Goal: Information Seeking & Learning: Learn about a topic

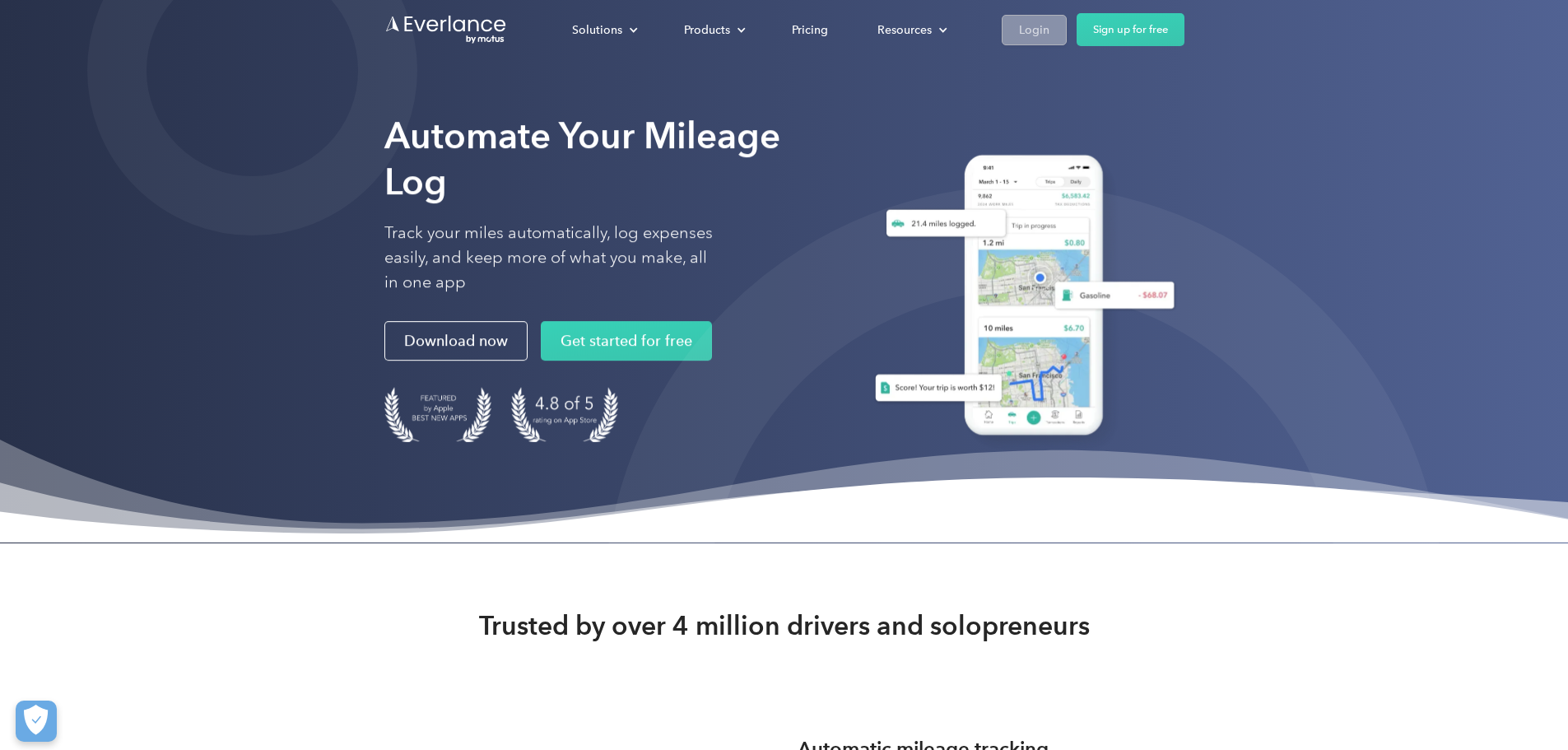
click at [1067, 34] on link "Login" at bounding box center [1034, 30] width 65 height 30
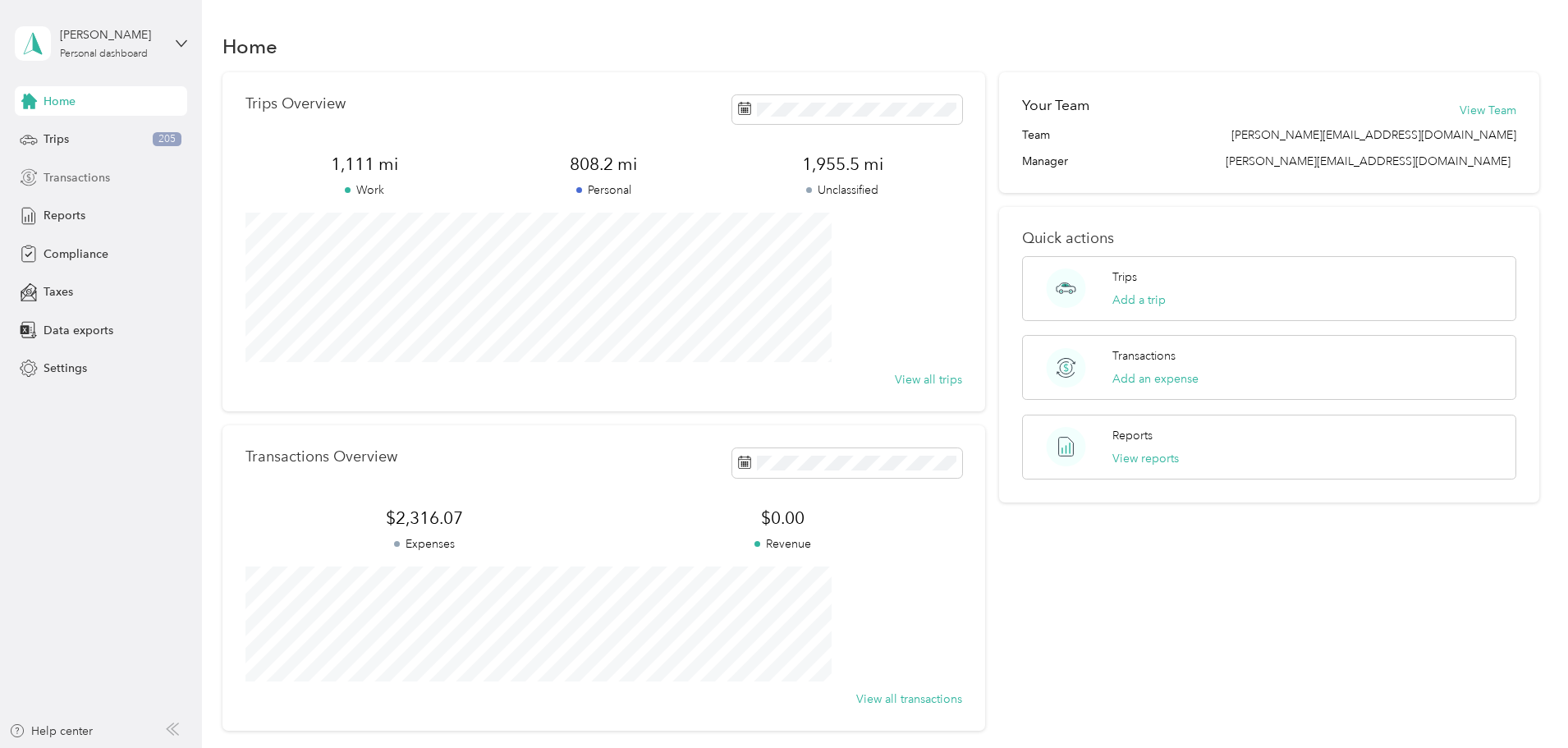
click at [84, 189] on div "Transactions" at bounding box center [101, 177] width 172 height 29
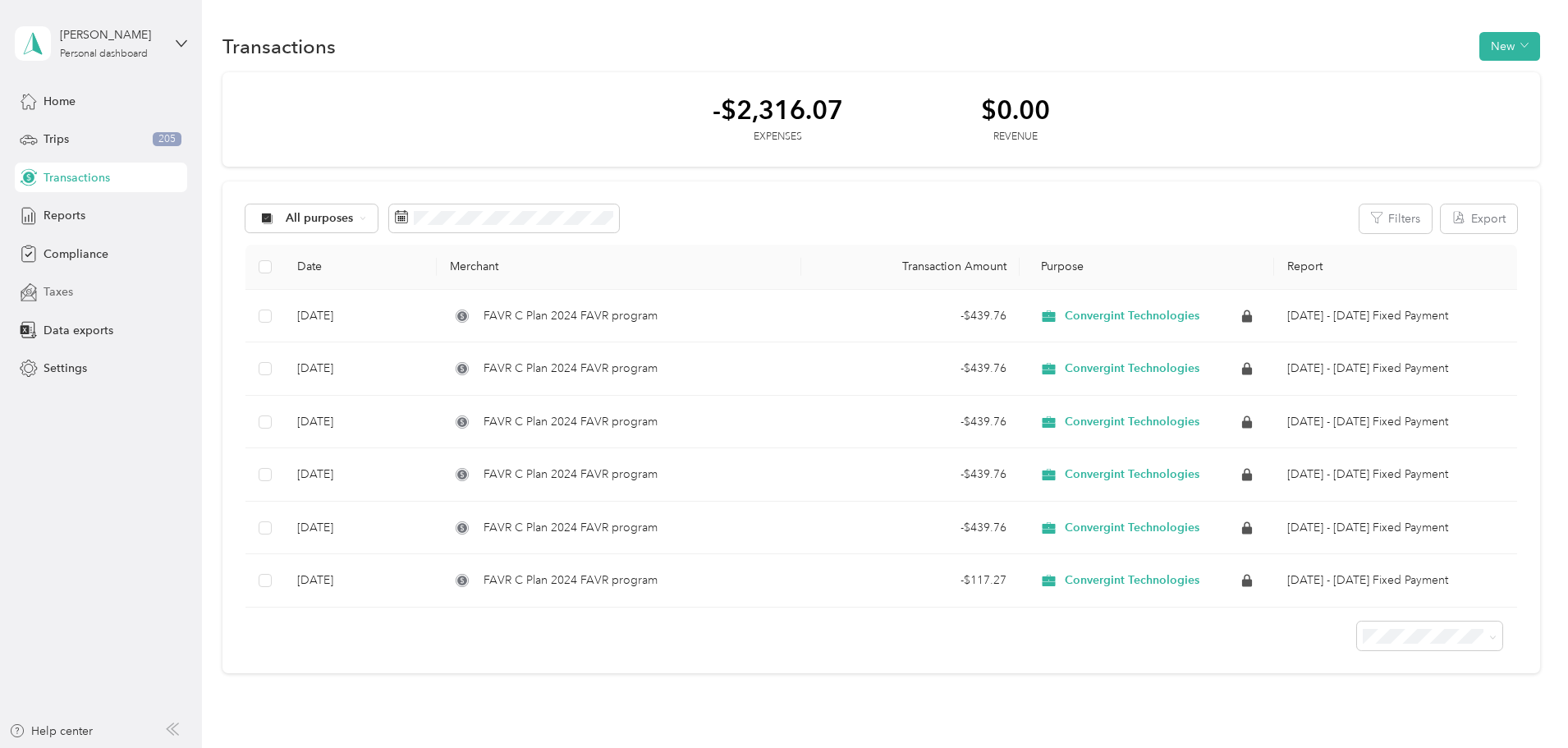
click at [93, 297] on div "Taxes" at bounding box center [101, 292] width 172 height 29
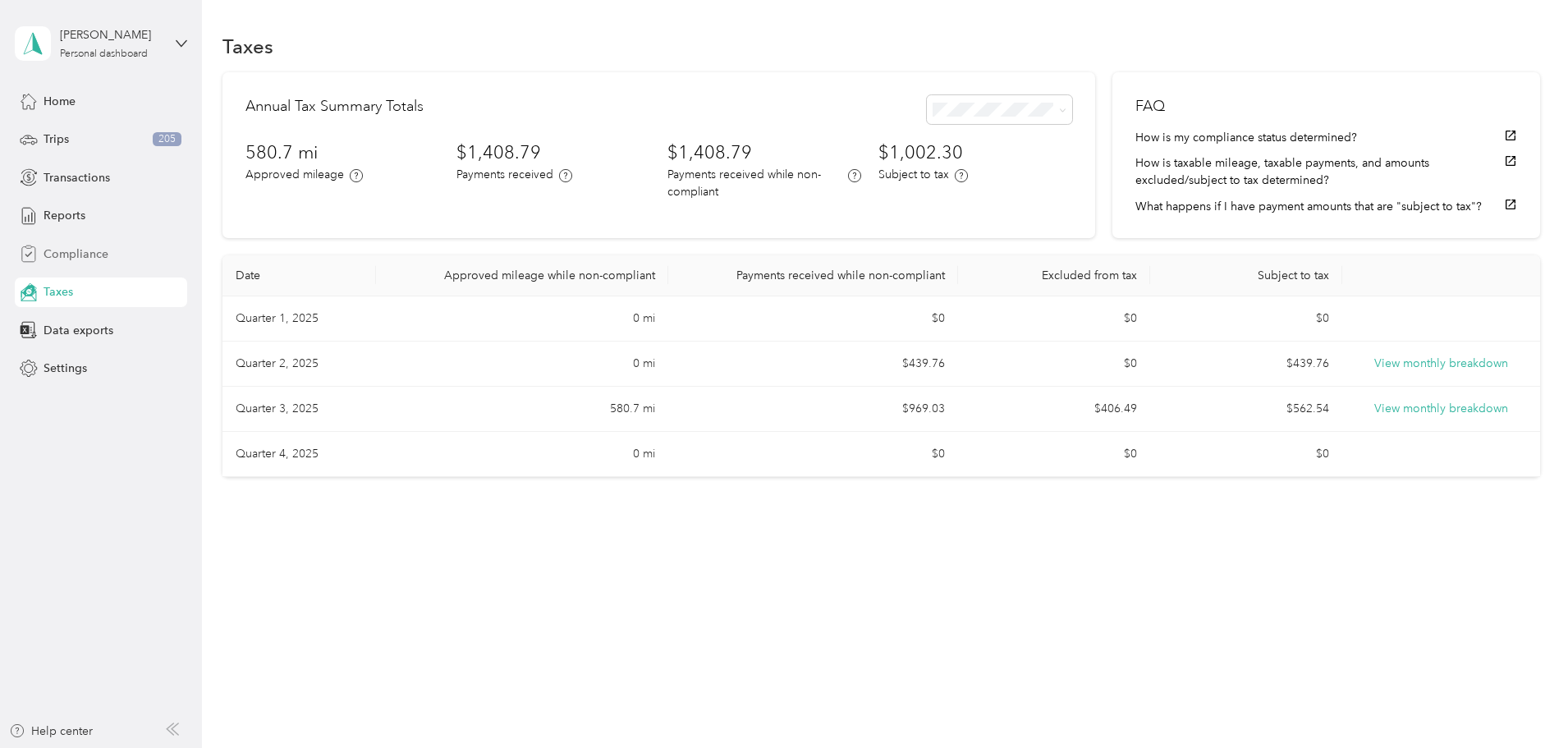
click at [100, 257] on span "Compliance" at bounding box center [76, 254] width 65 height 17
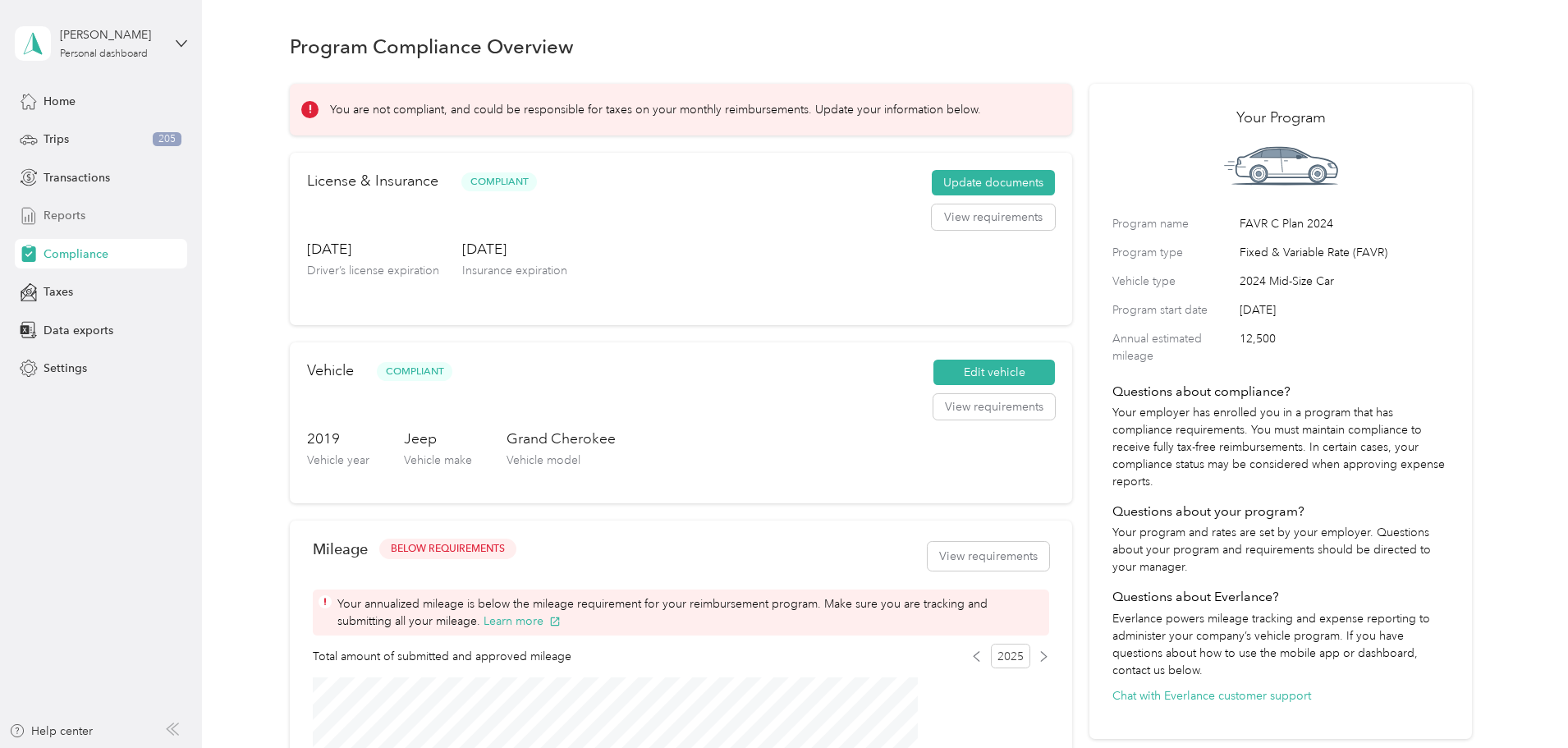
click at [95, 214] on div "Reports" at bounding box center [101, 215] width 172 height 29
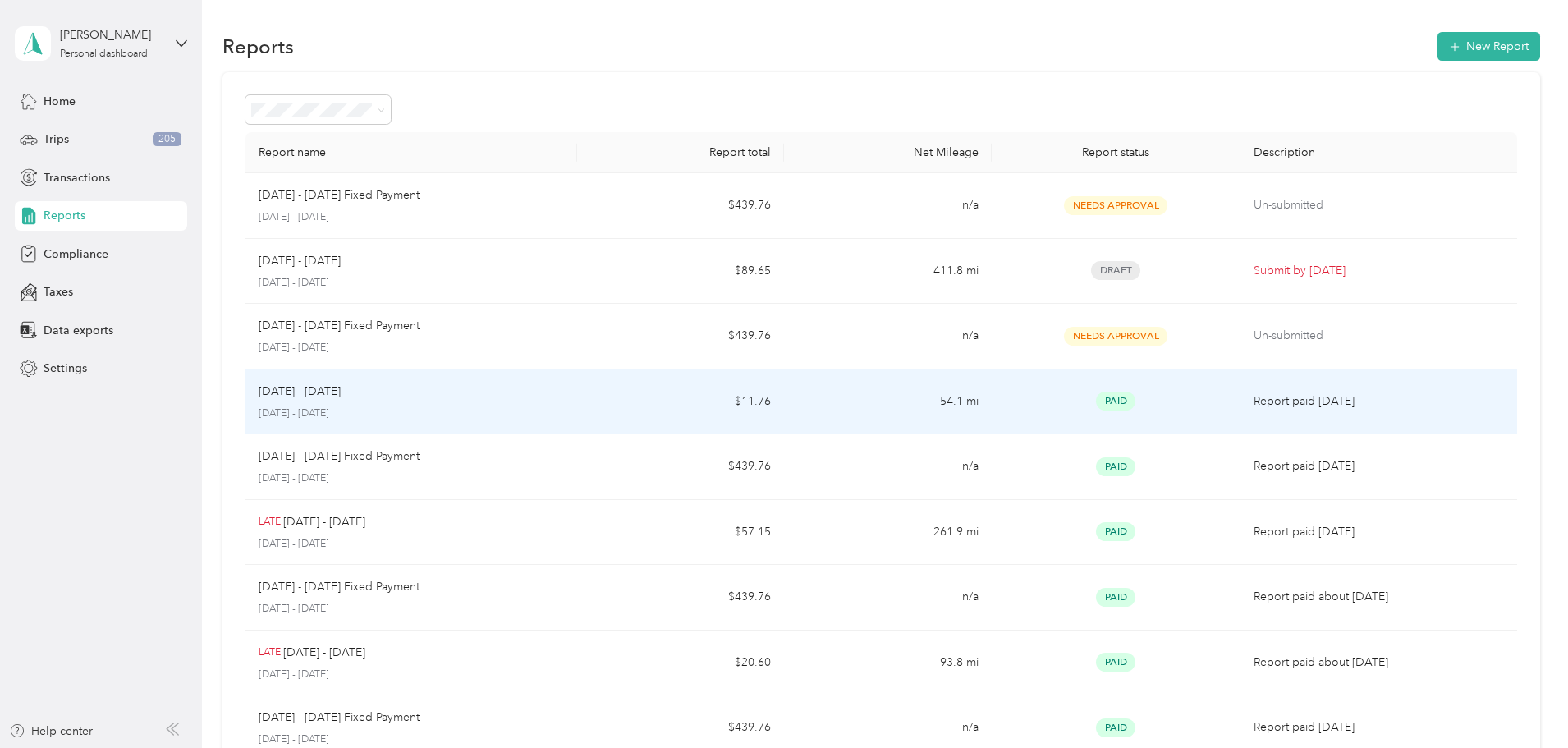
click at [644, 414] on td "$11.76" at bounding box center [681, 401] width 207 height 65
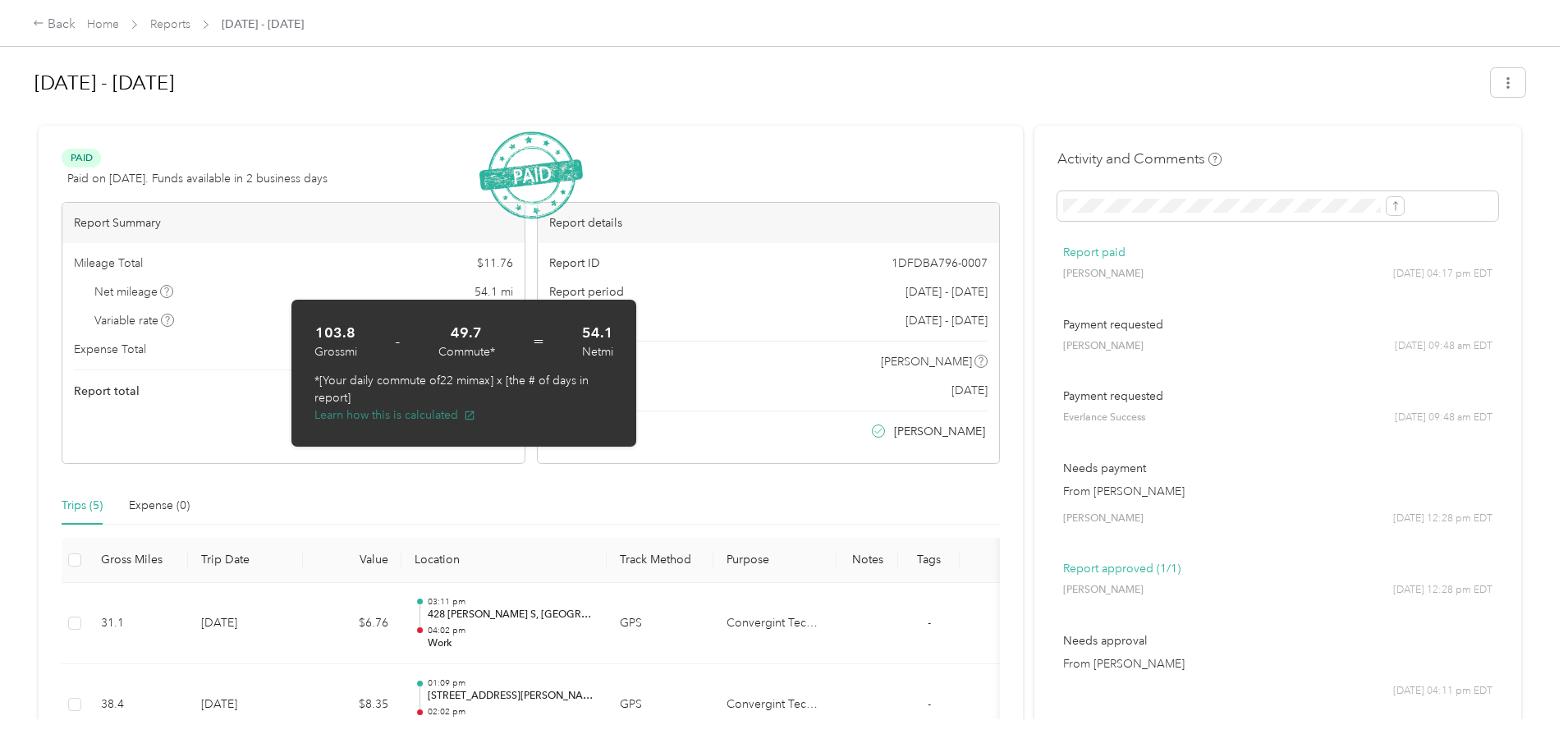
click at [370, 412] on button "Learn how this is calculated" at bounding box center [395, 415] width 161 height 17
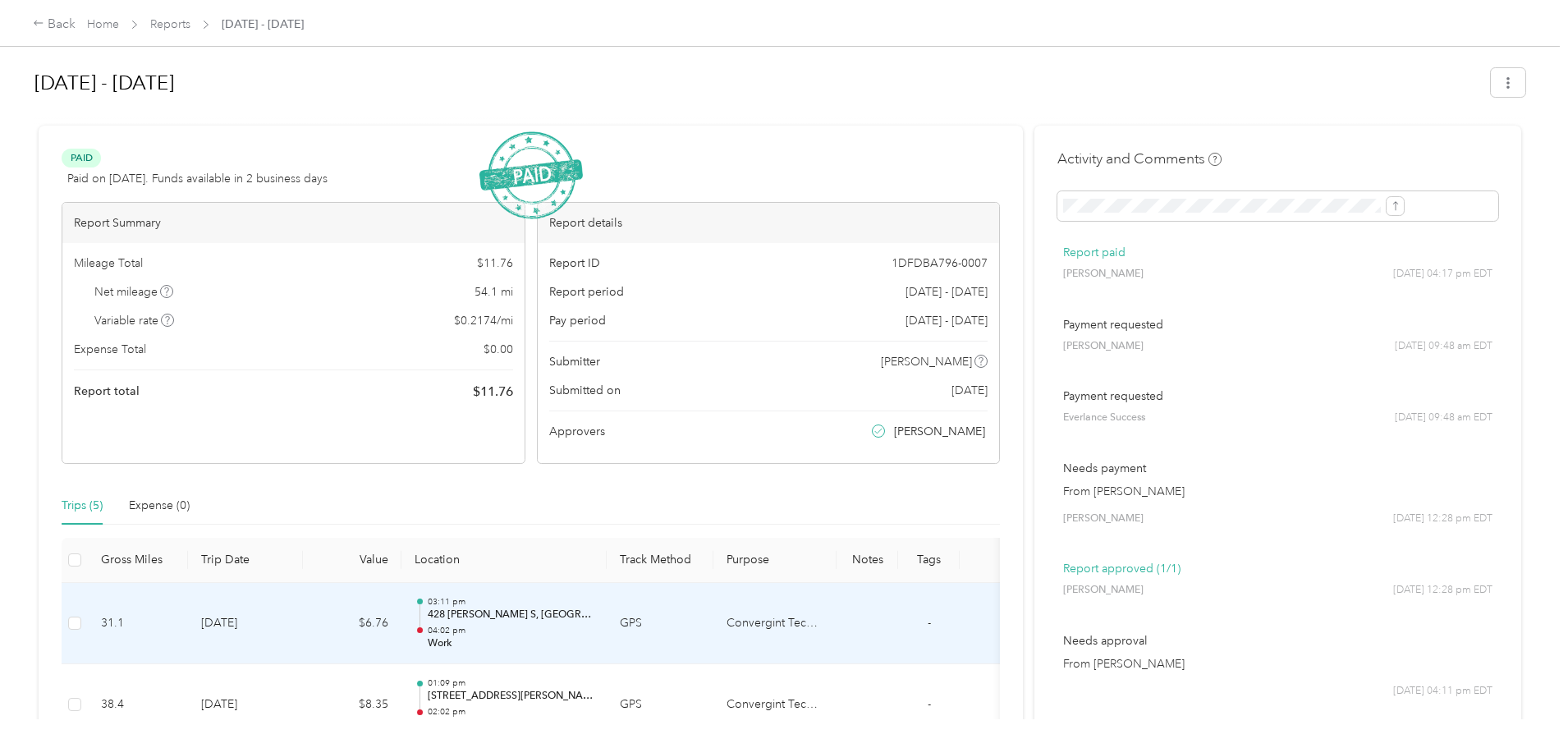
click at [401, 635] on td "$6.76" at bounding box center [352, 624] width 98 height 82
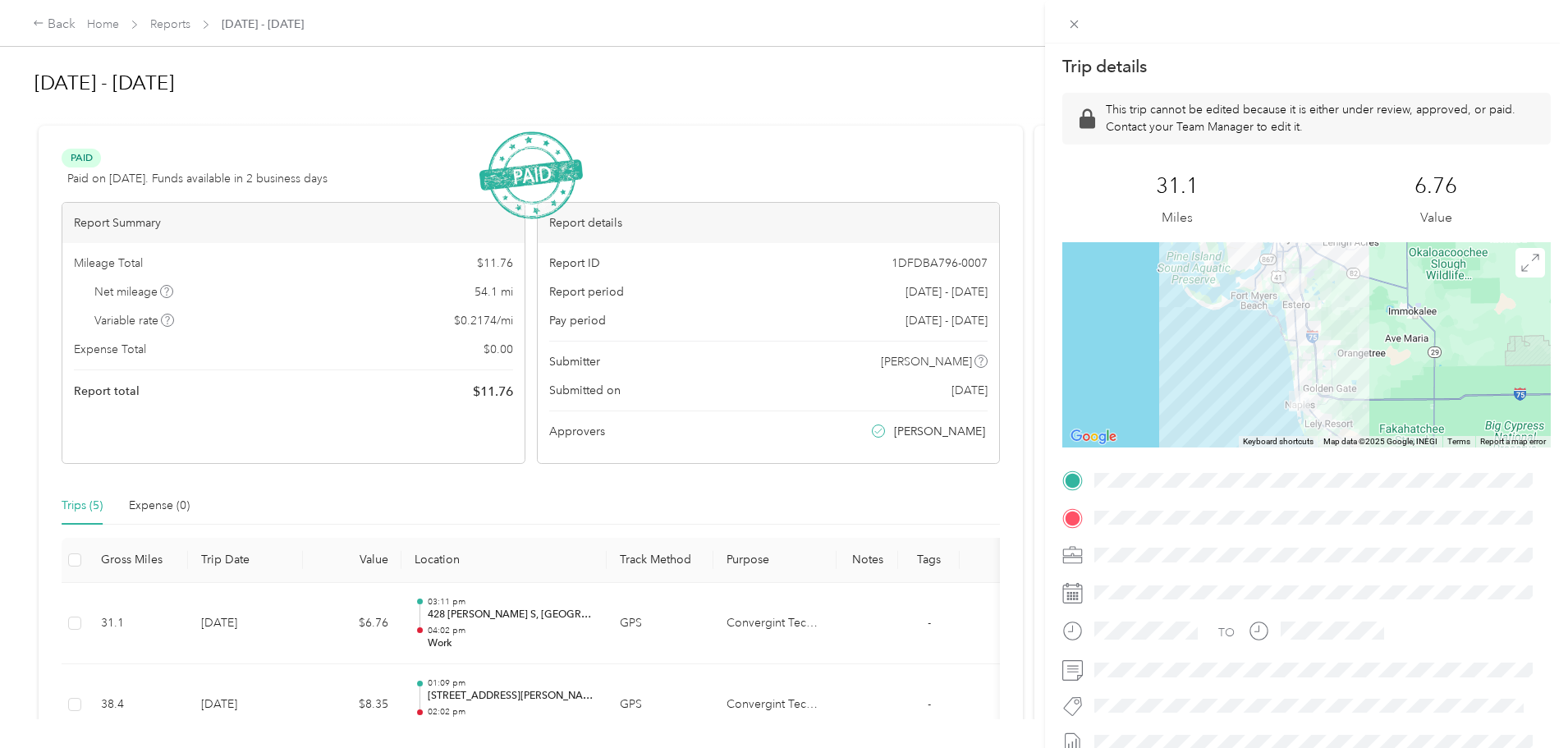
click at [819, 127] on div "Trip details This trip cannot be edited because it is either under review, appr…" at bounding box center [784, 374] width 1568 height 748
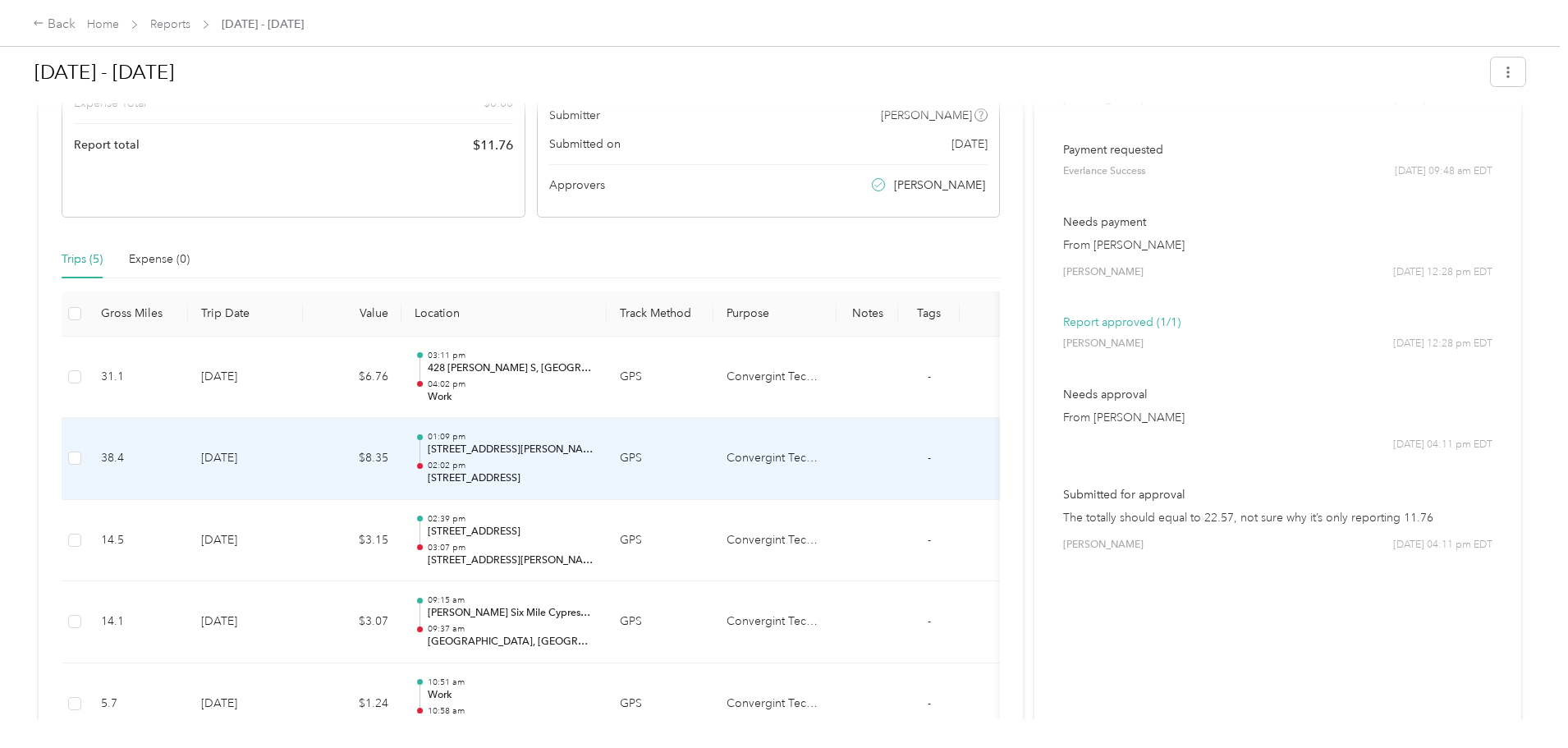
scroll to position [328, 0]
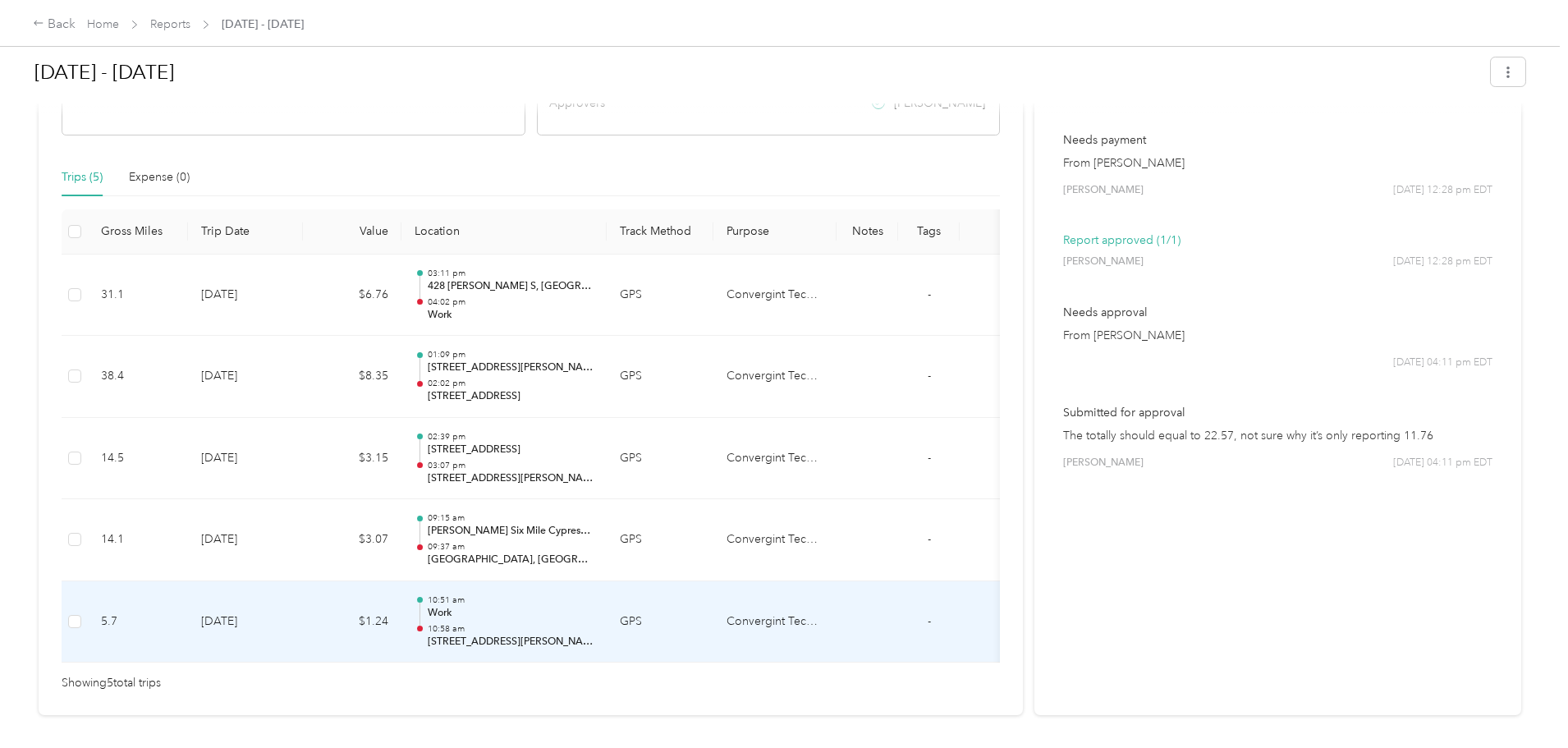
click at [593, 628] on p "10:58 am" at bounding box center [511, 628] width 166 height 12
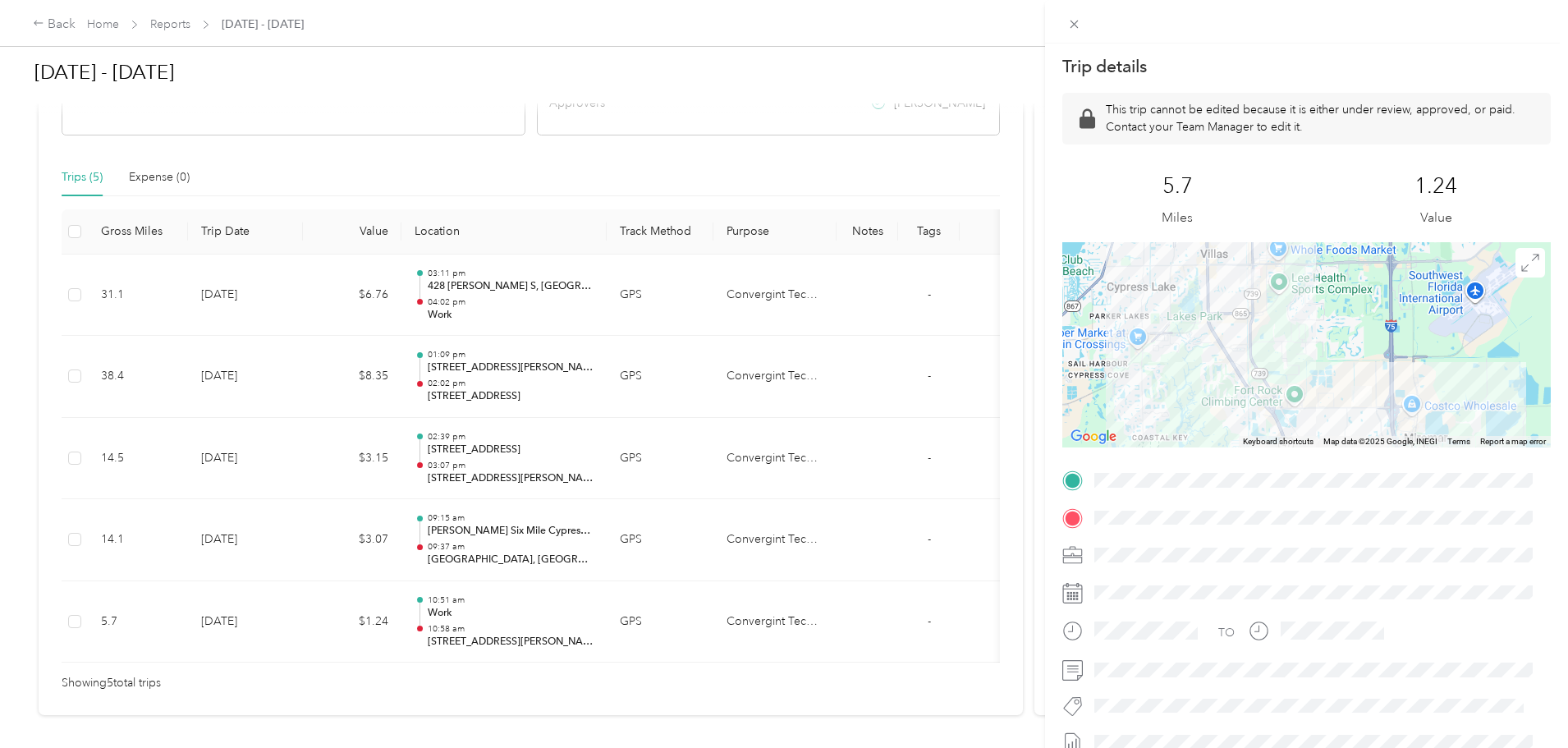
click at [105, 515] on div "Trip details This trip cannot be edited because it is either under review, appr…" at bounding box center [784, 374] width 1568 height 748
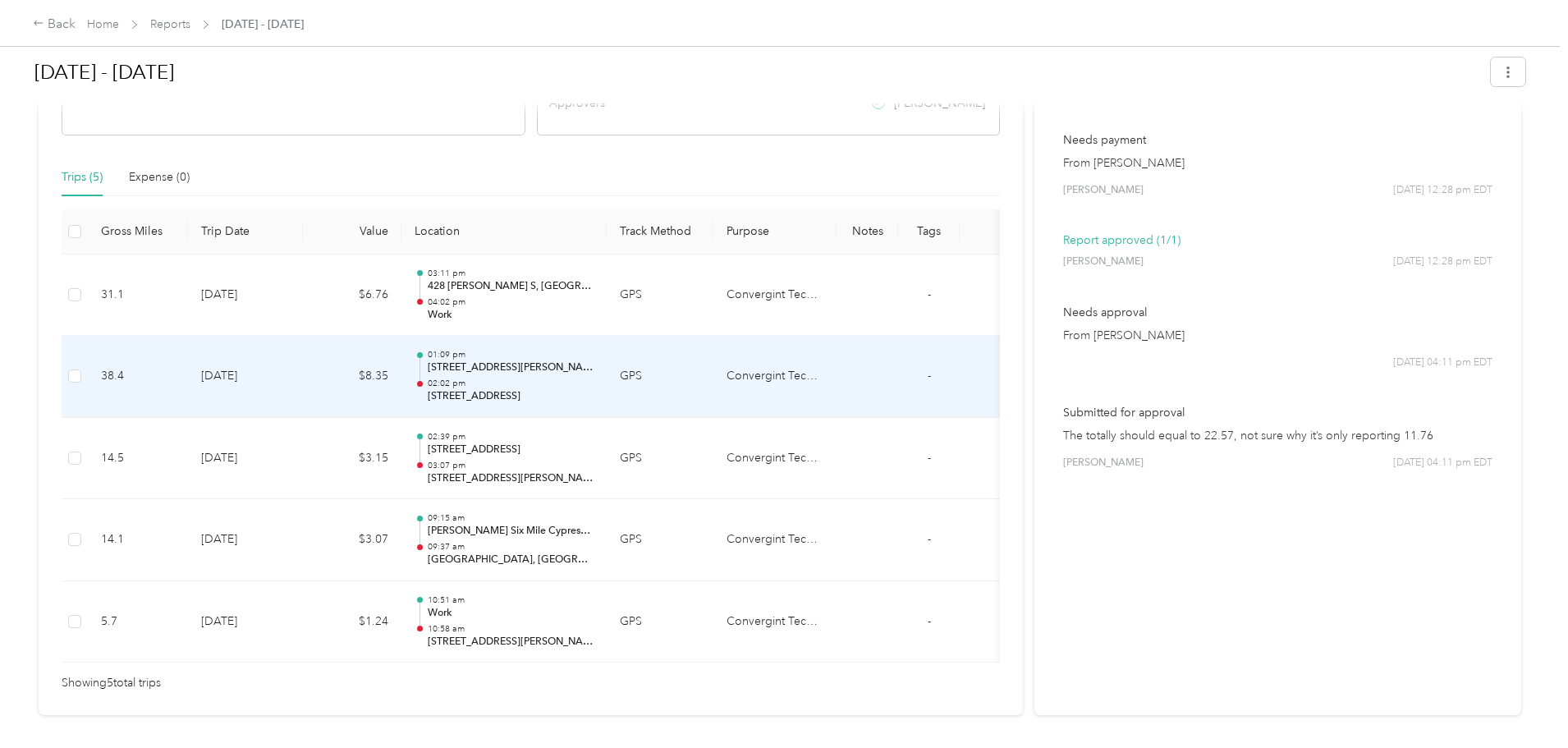
click at [401, 395] on td "$8.35" at bounding box center [352, 377] width 98 height 82
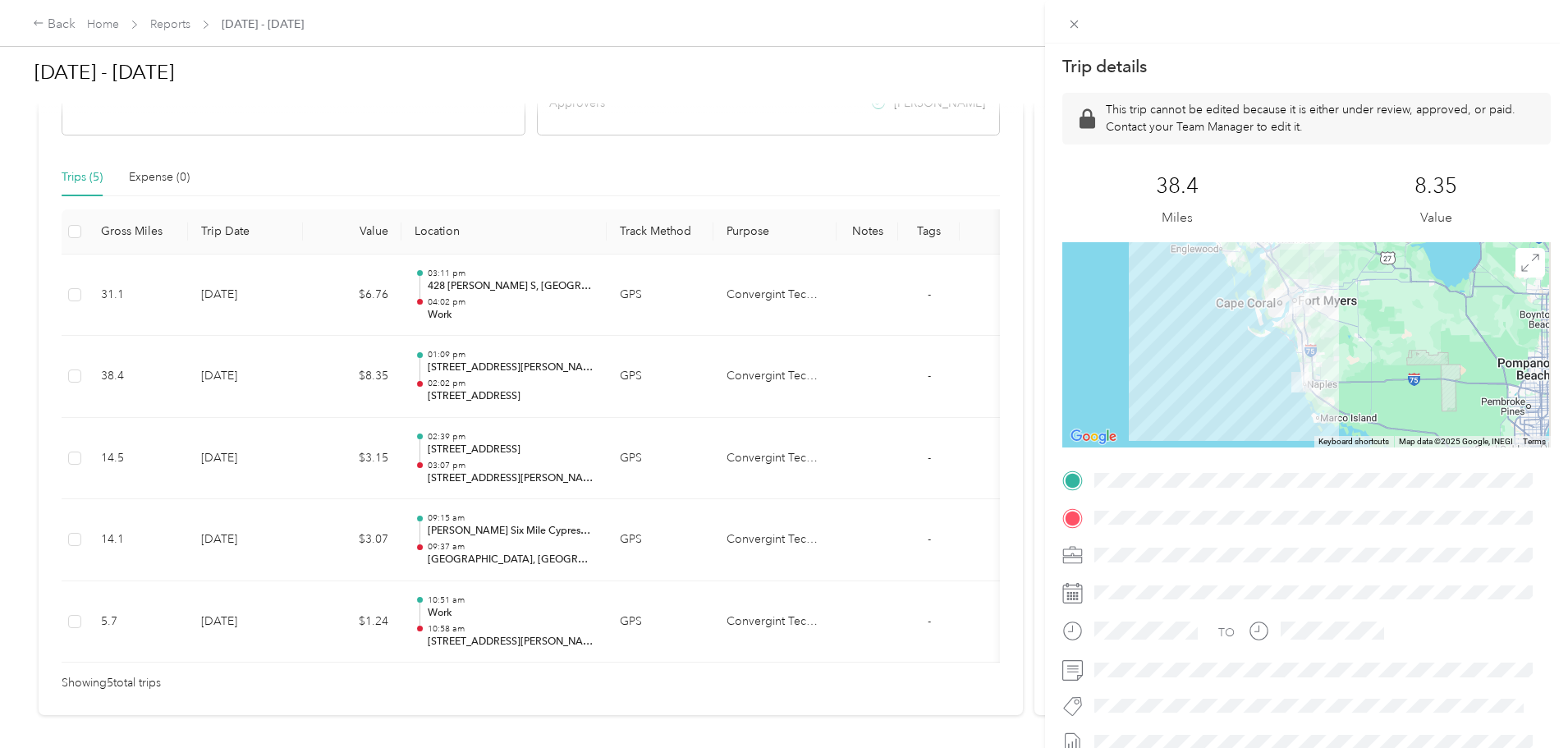
click at [470, 464] on div "Trip details This trip cannot be edited because it is either under review, appr…" at bounding box center [784, 374] width 1568 height 748
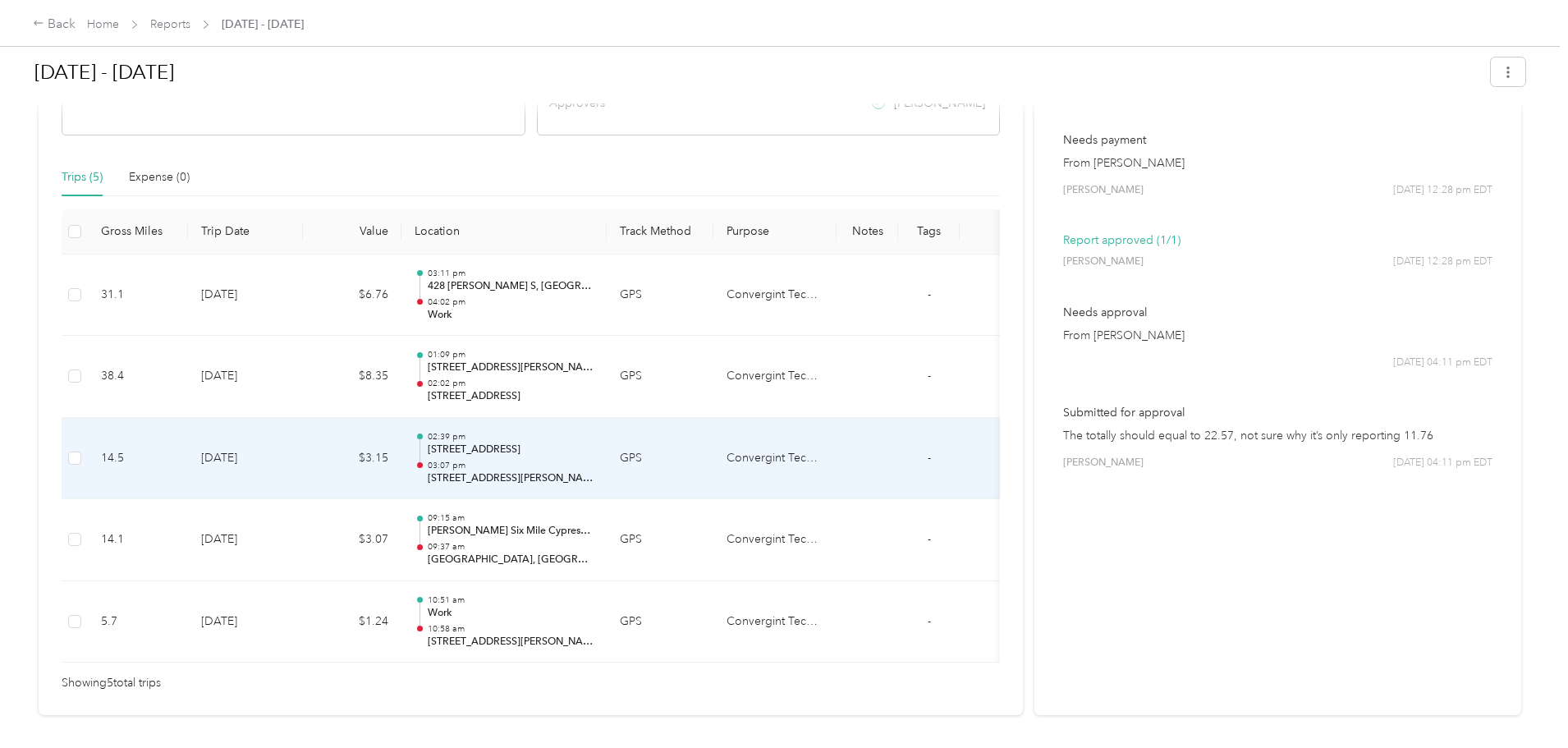
click at [401, 450] on td "$3.15" at bounding box center [352, 459] width 98 height 82
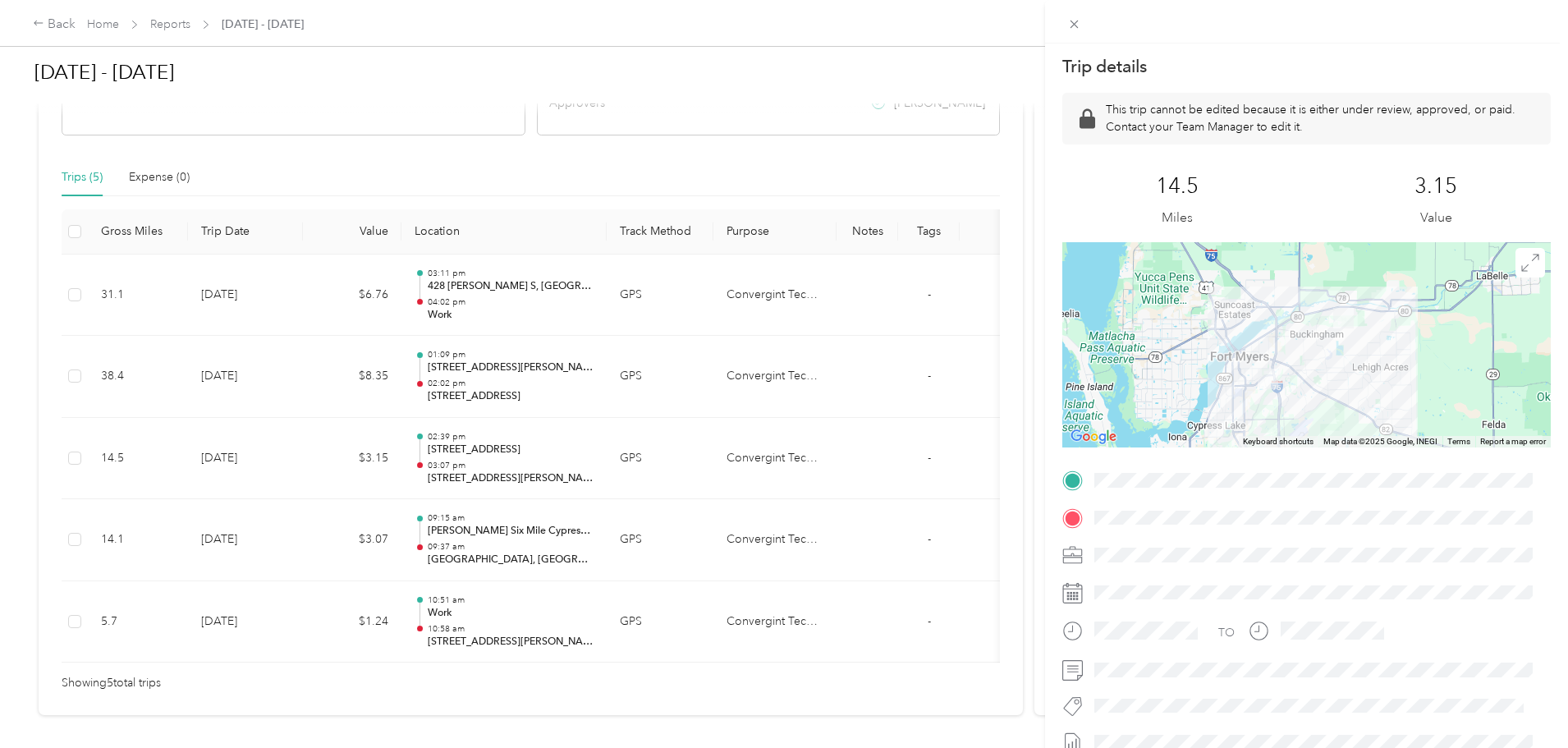
click at [464, 548] on div "Trip details This trip cannot be edited because it is either under review, appr…" at bounding box center [784, 374] width 1568 height 748
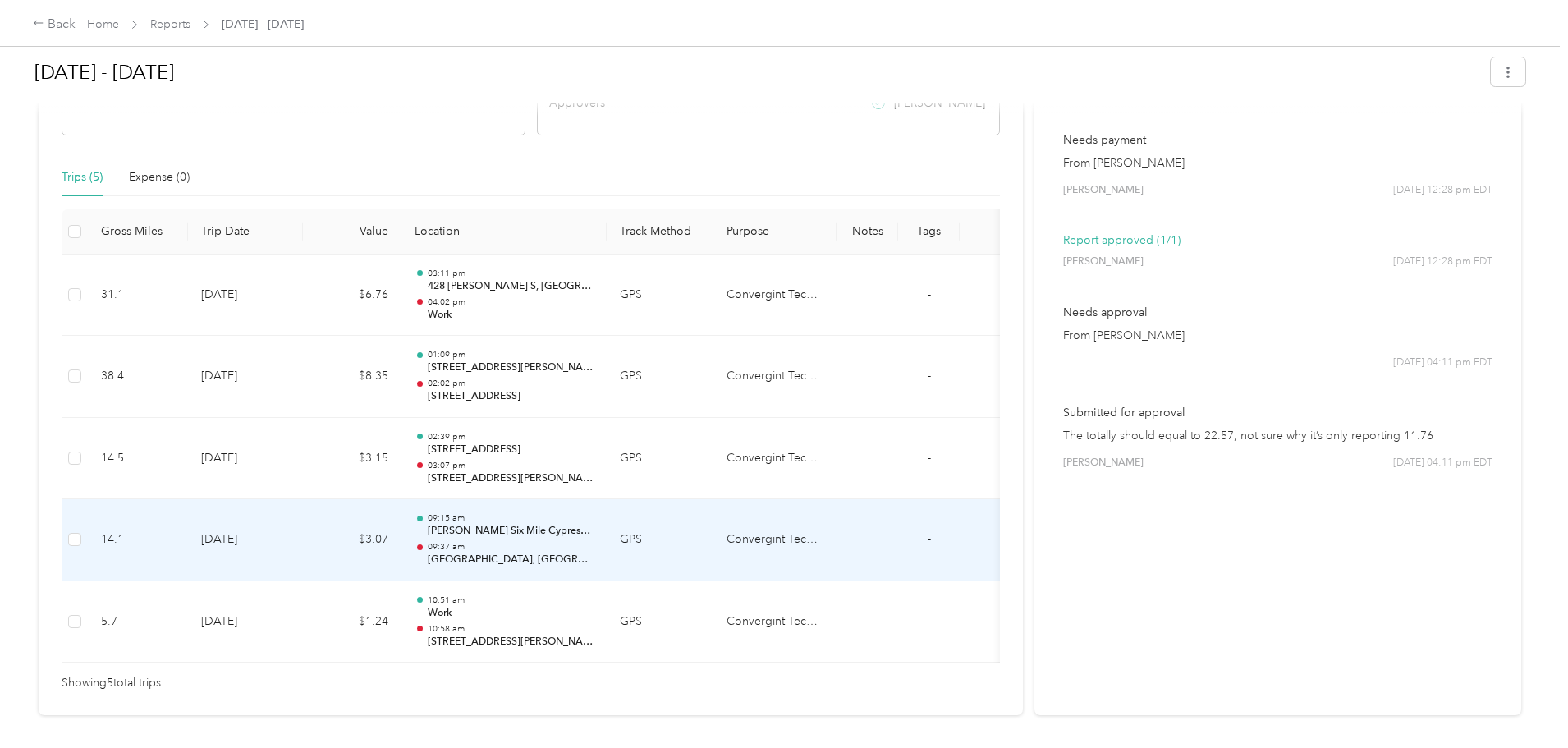
click at [401, 534] on td "$3.07" at bounding box center [352, 541] width 98 height 82
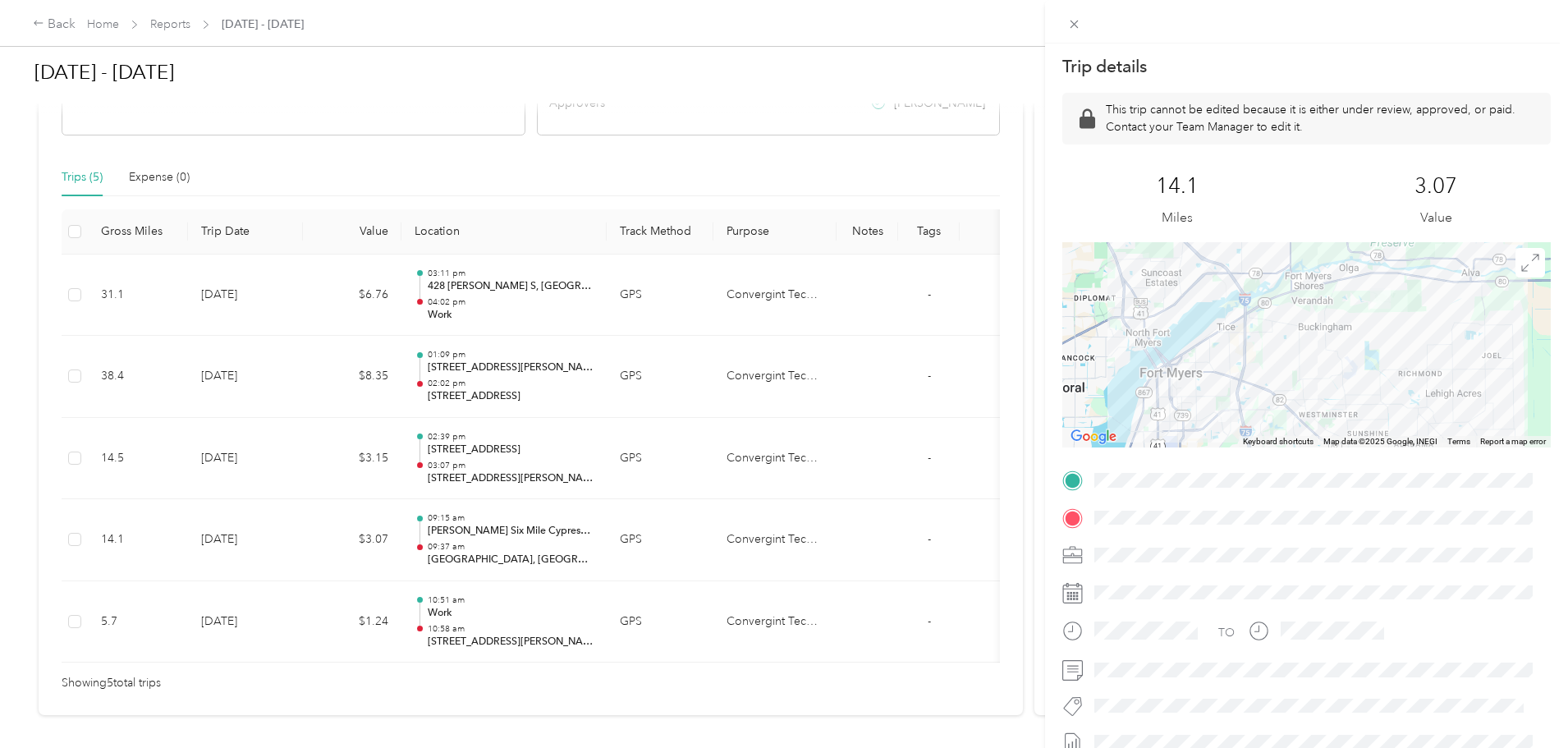
click at [480, 450] on div "Trip details This trip cannot be edited because it is either under review, appr…" at bounding box center [784, 374] width 1568 height 748
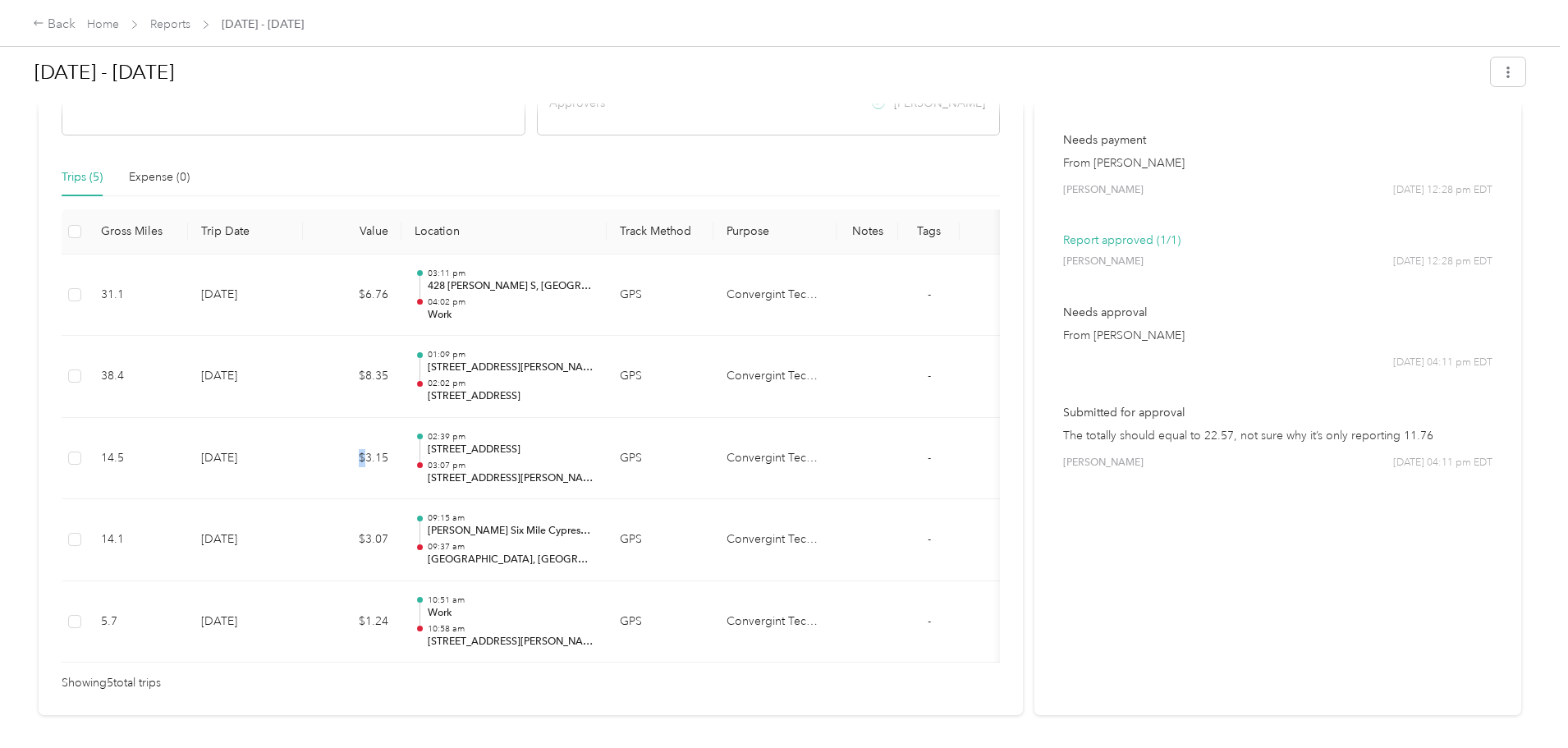
click at [401, 450] on td "$3.15" at bounding box center [352, 459] width 98 height 82
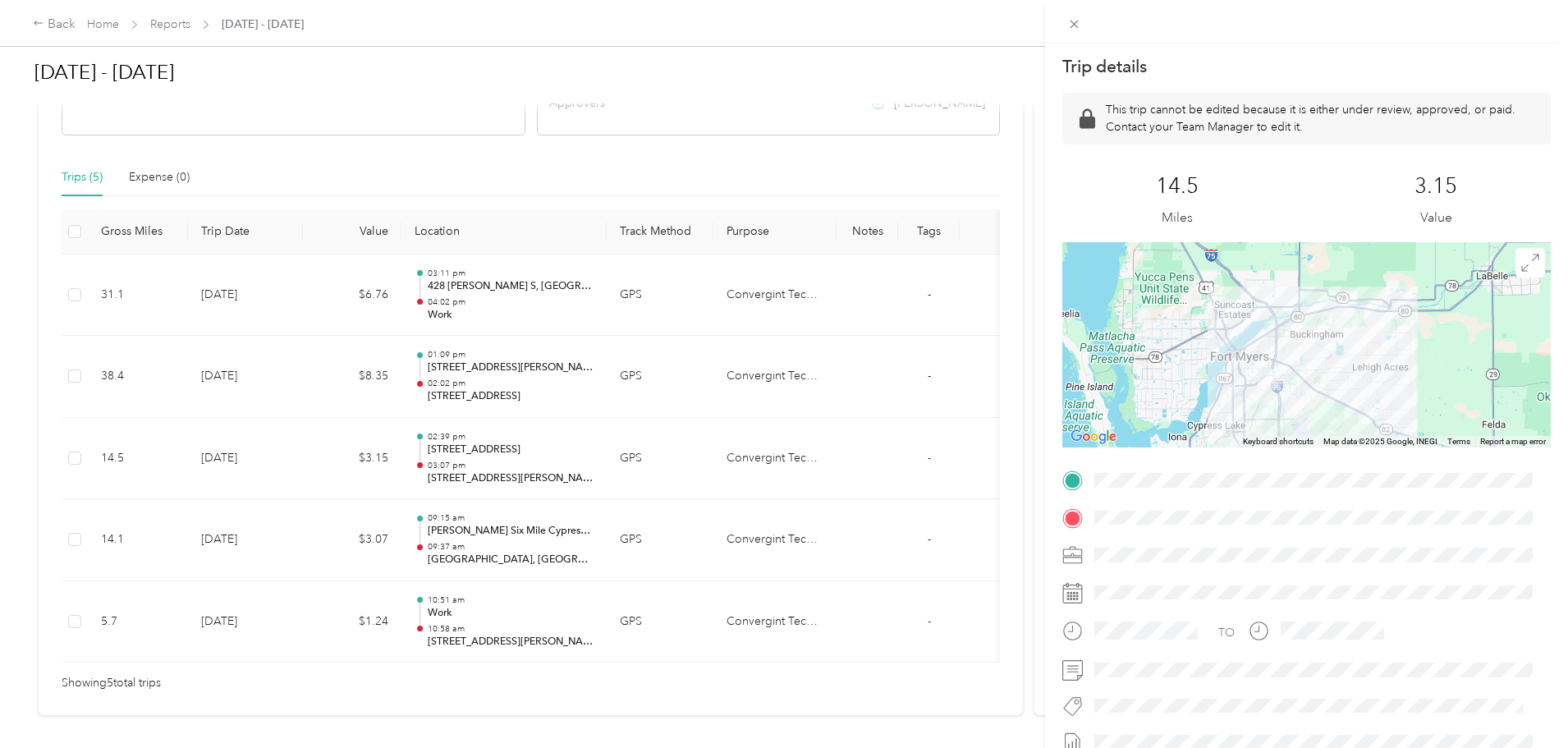
click at [469, 622] on div "Trip details This trip cannot be edited because it is either under review, appr…" at bounding box center [784, 374] width 1568 height 748
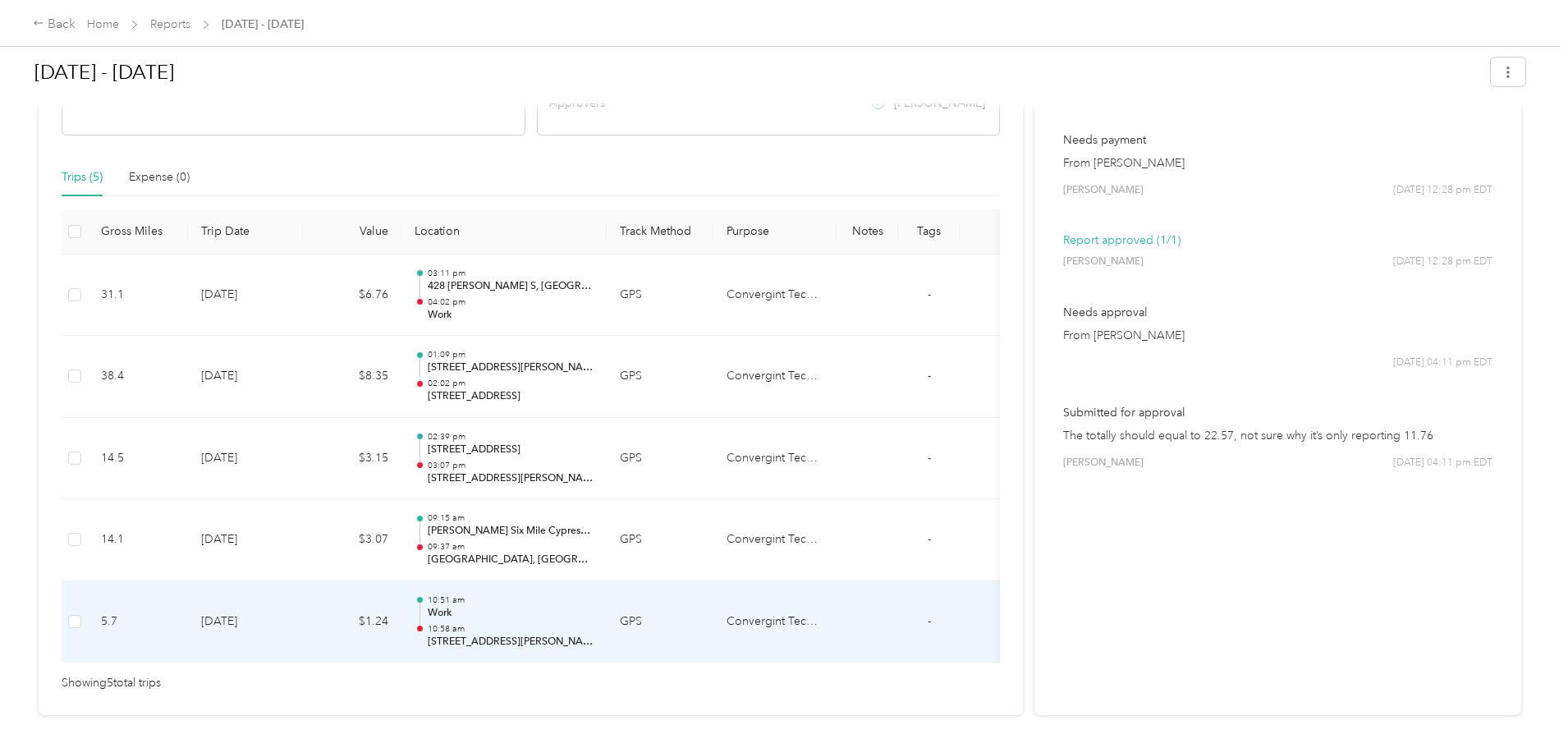
click at [401, 619] on td "$1.24" at bounding box center [352, 622] width 98 height 82
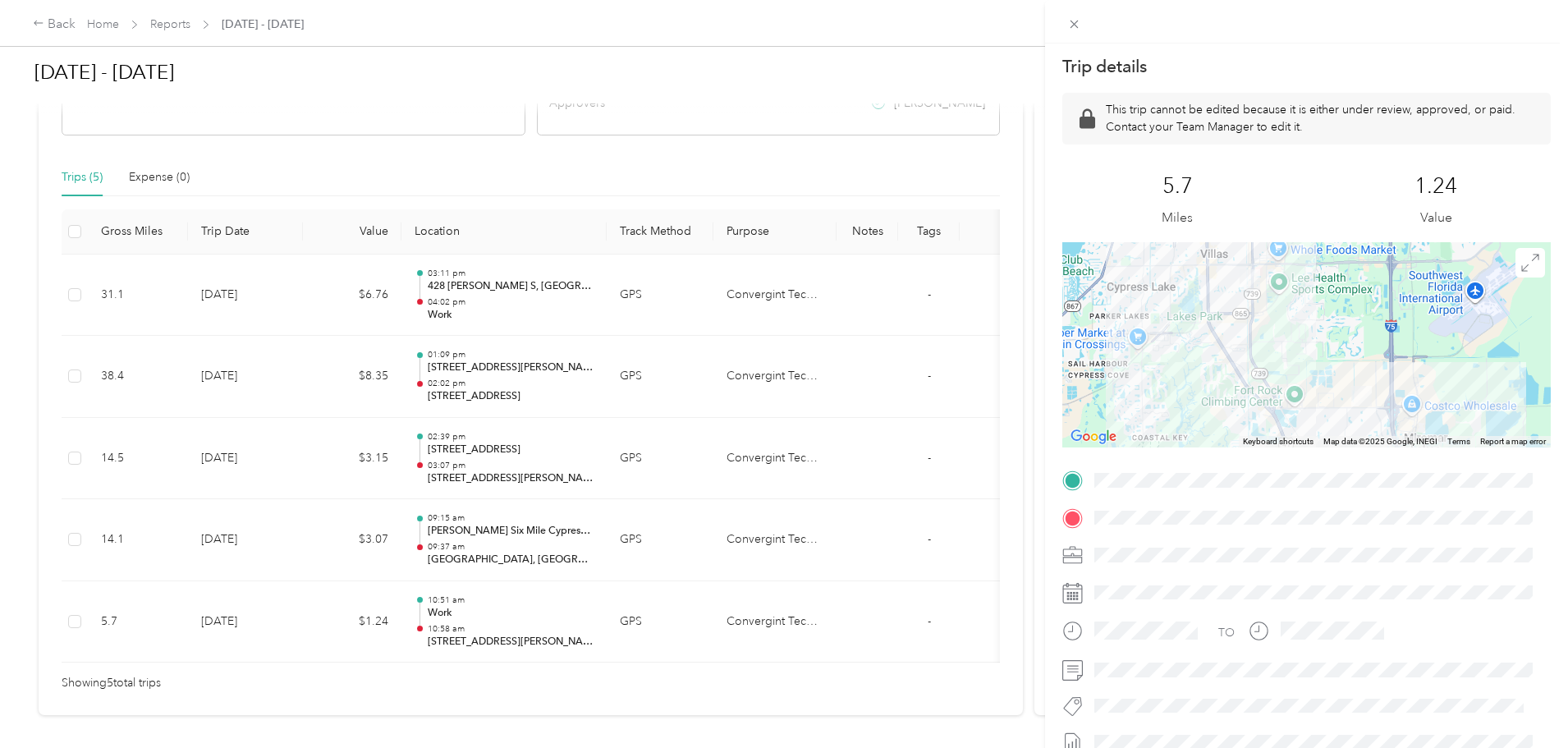
click at [1085, 40] on div at bounding box center [1305, 21] width 523 height 44
click at [1081, 29] on span at bounding box center [1074, 24] width 23 height 23
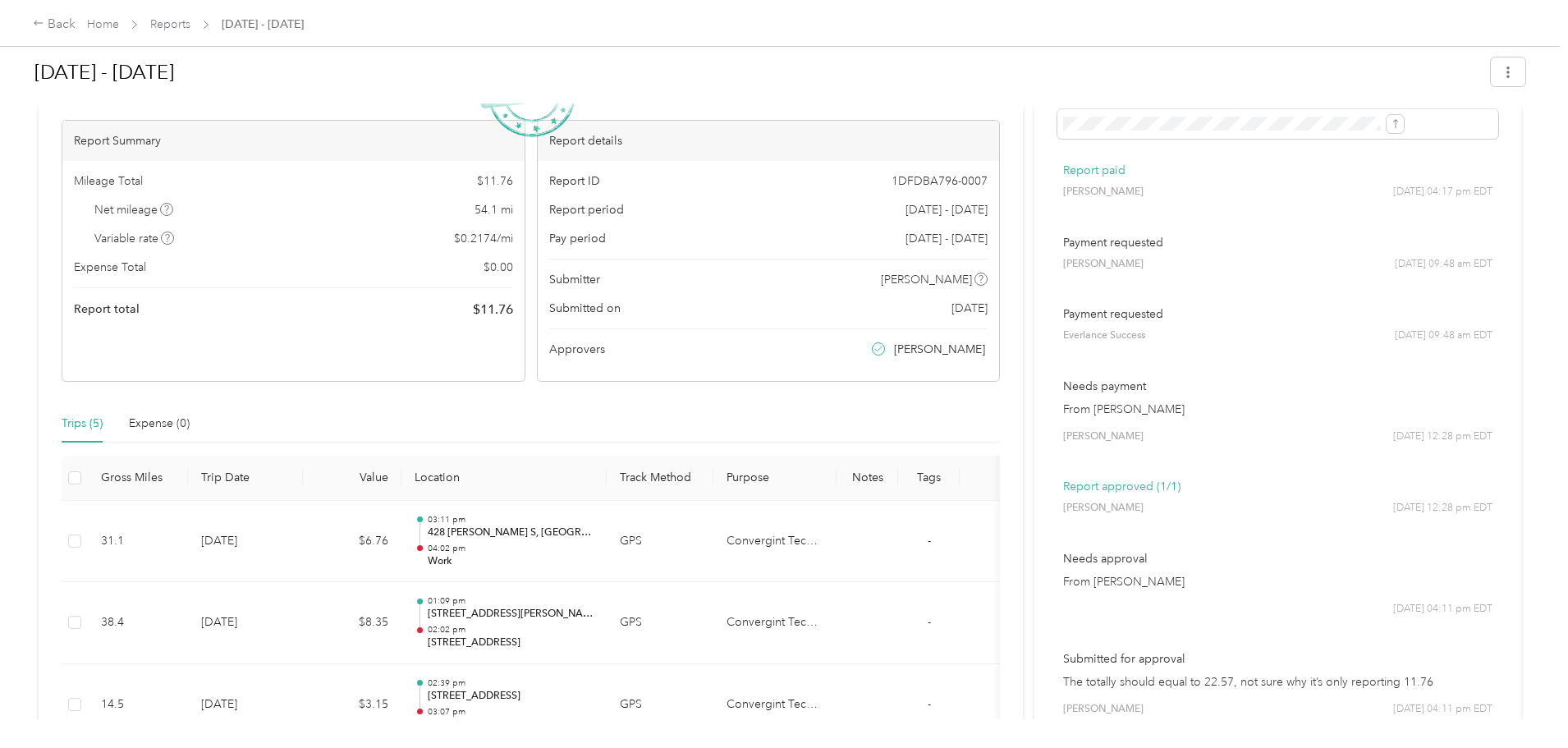
scroll to position [0, 0]
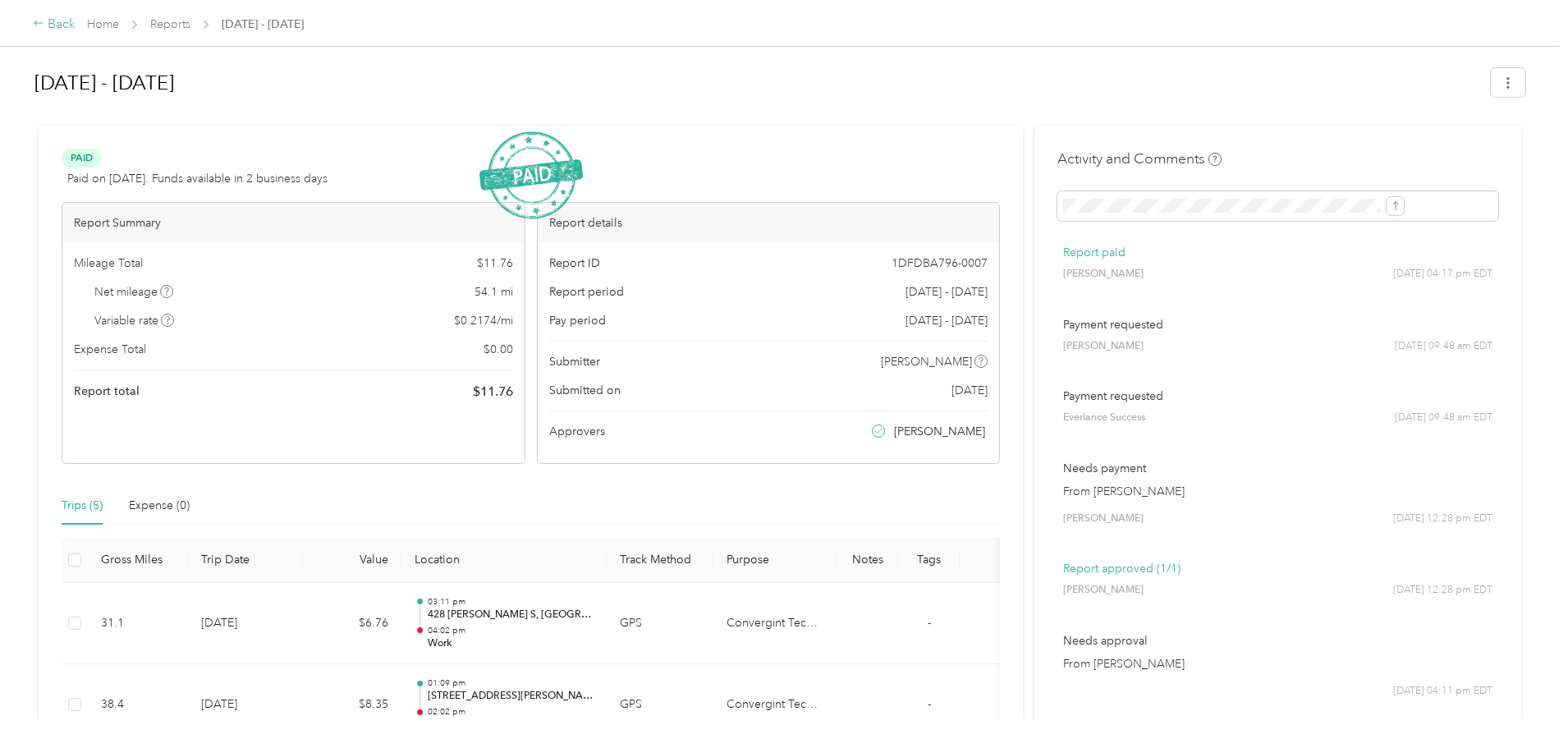
click at [76, 22] on div "Back" at bounding box center [55, 25] width 43 height 20
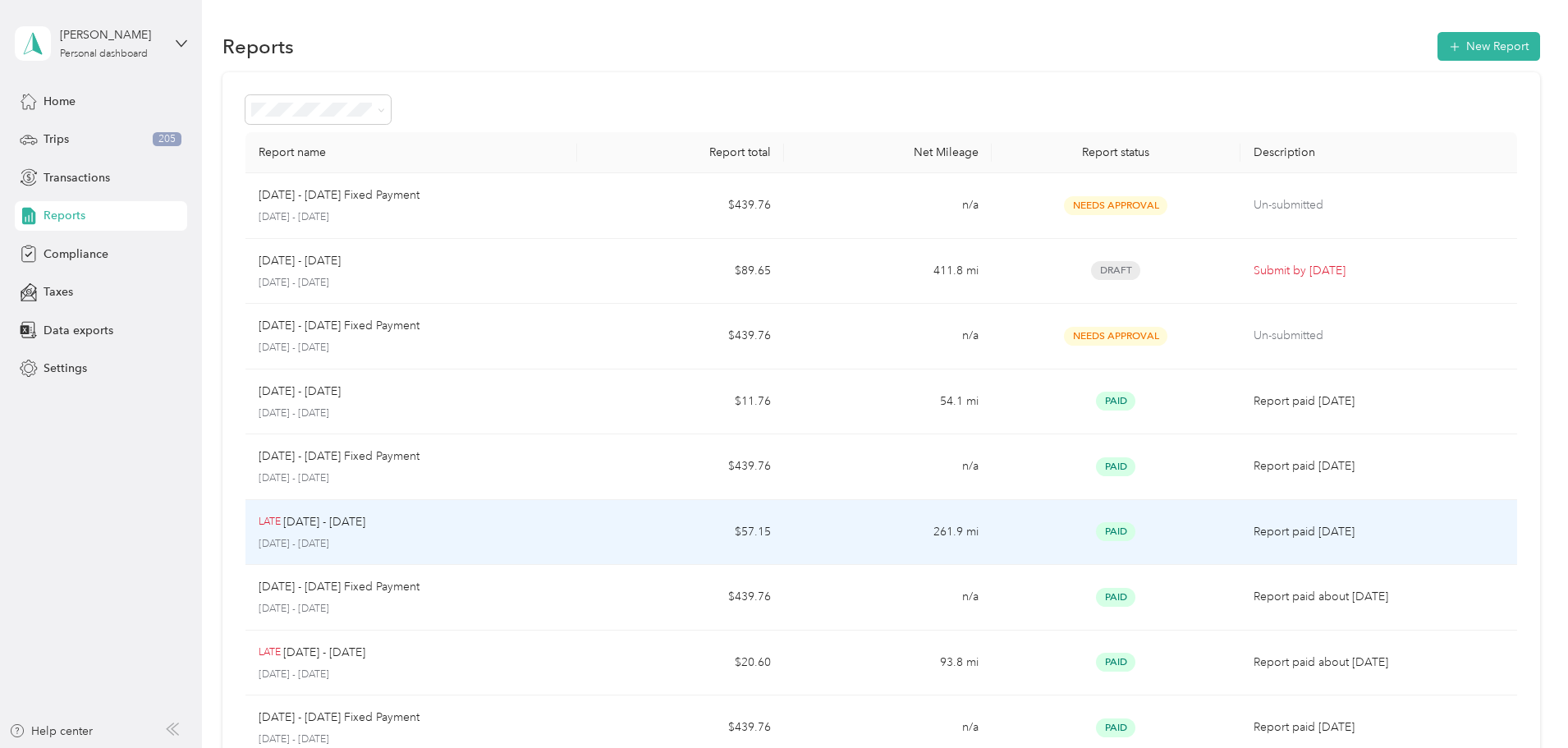
click at [635, 541] on td "$57.15" at bounding box center [681, 532] width 207 height 65
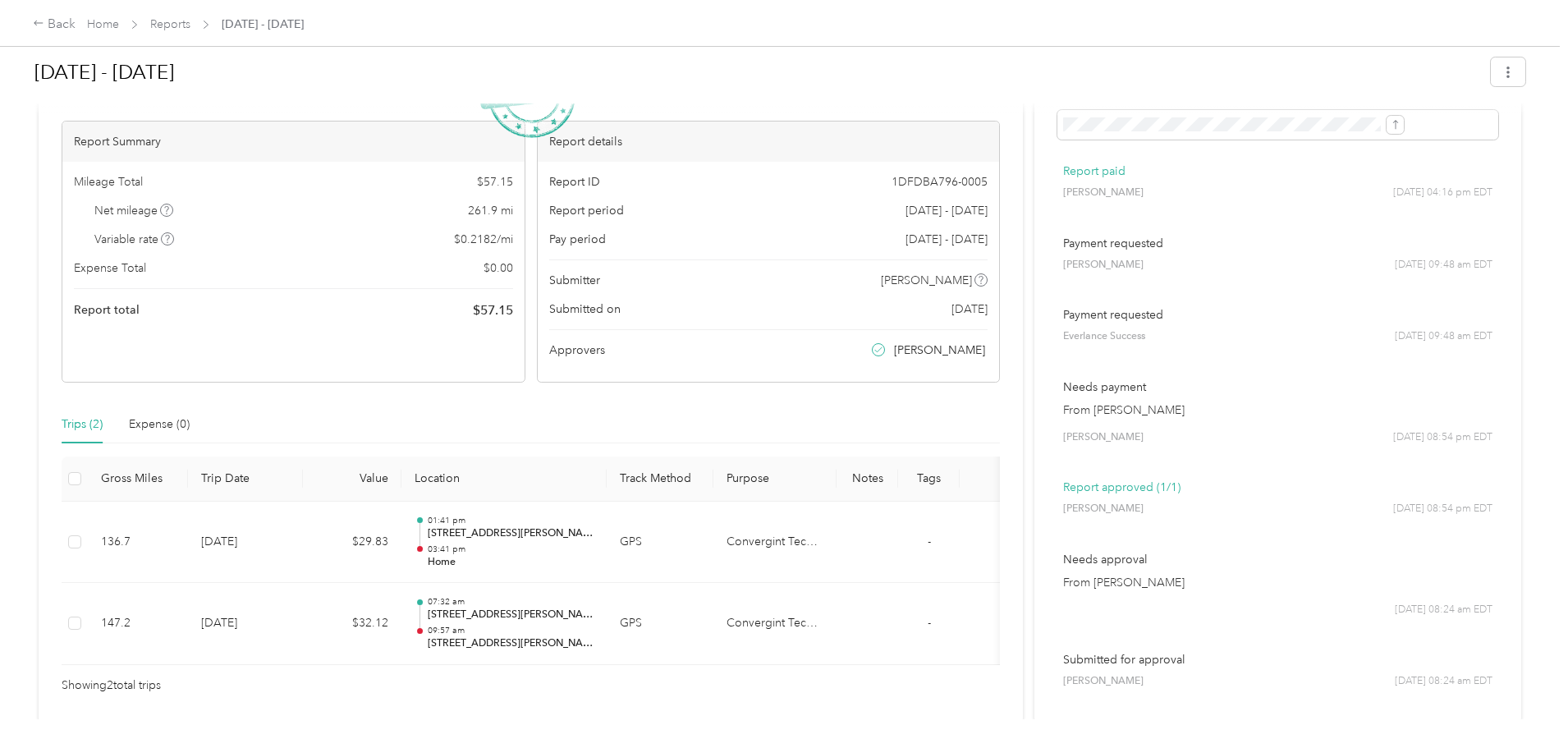
scroll to position [82, 0]
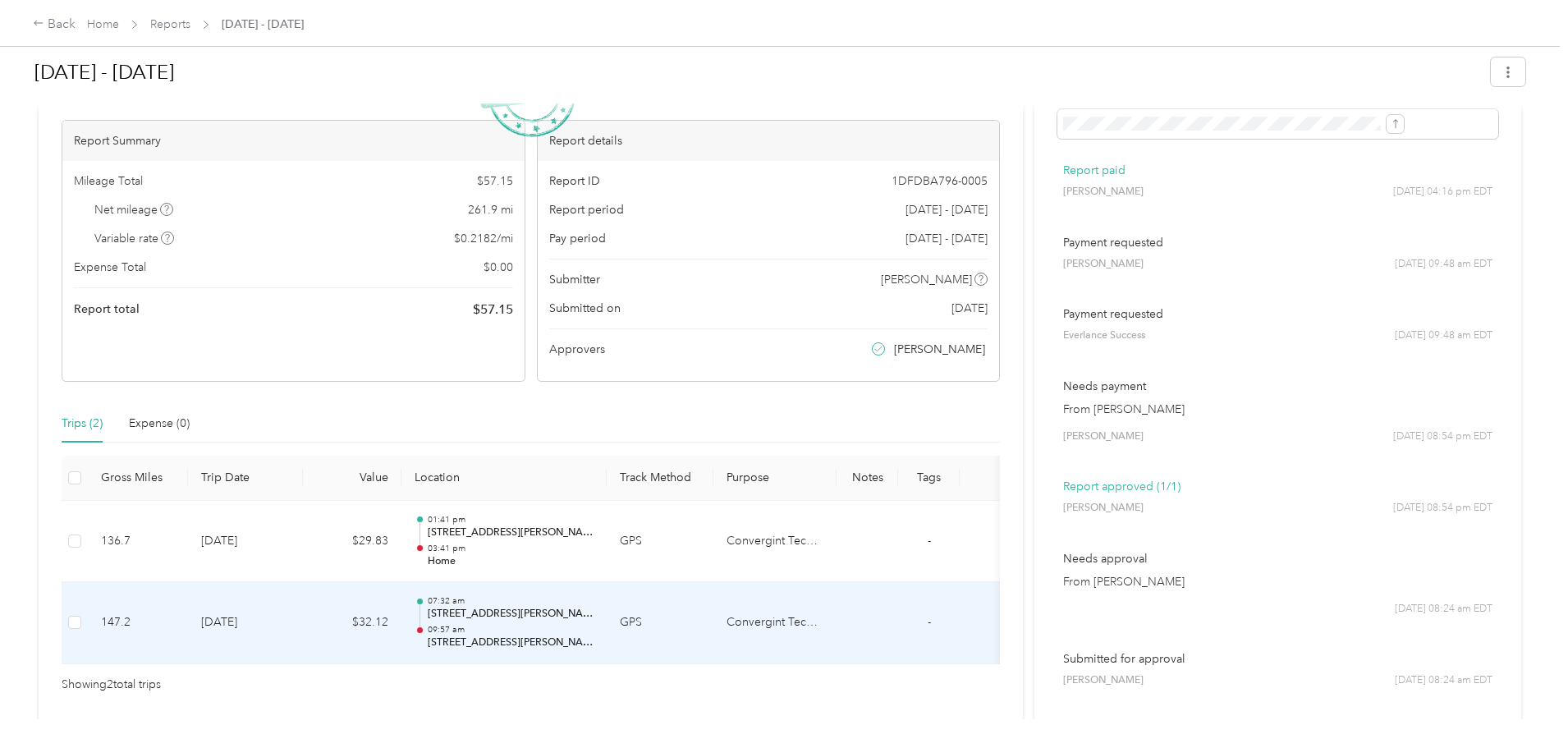
click at [593, 636] on p "[STREET_ADDRESS][PERSON_NAME]" at bounding box center [511, 643] width 166 height 15
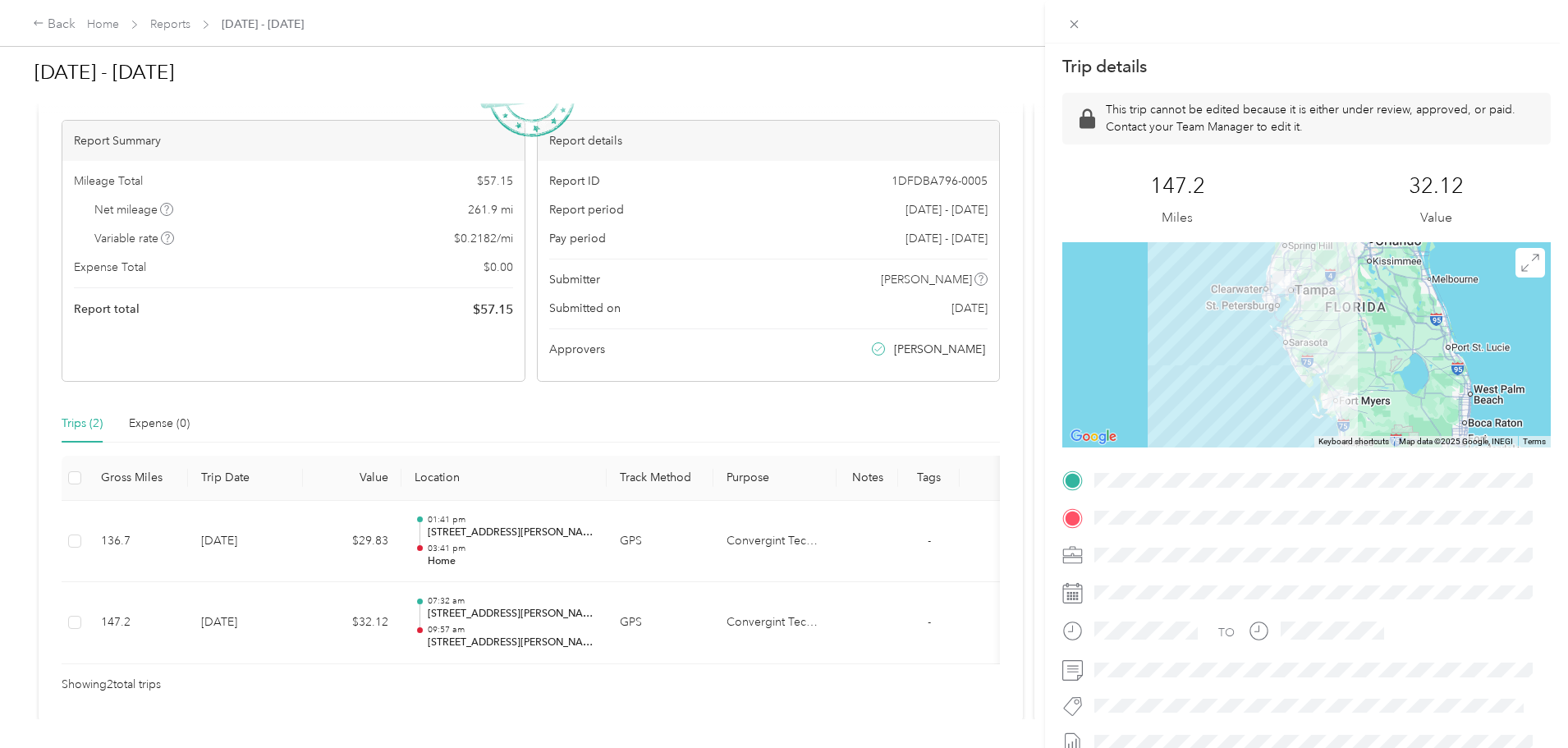
click at [649, 552] on div "Trip details This trip cannot be edited because it is either under review, appr…" at bounding box center [784, 374] width 1568 height 748
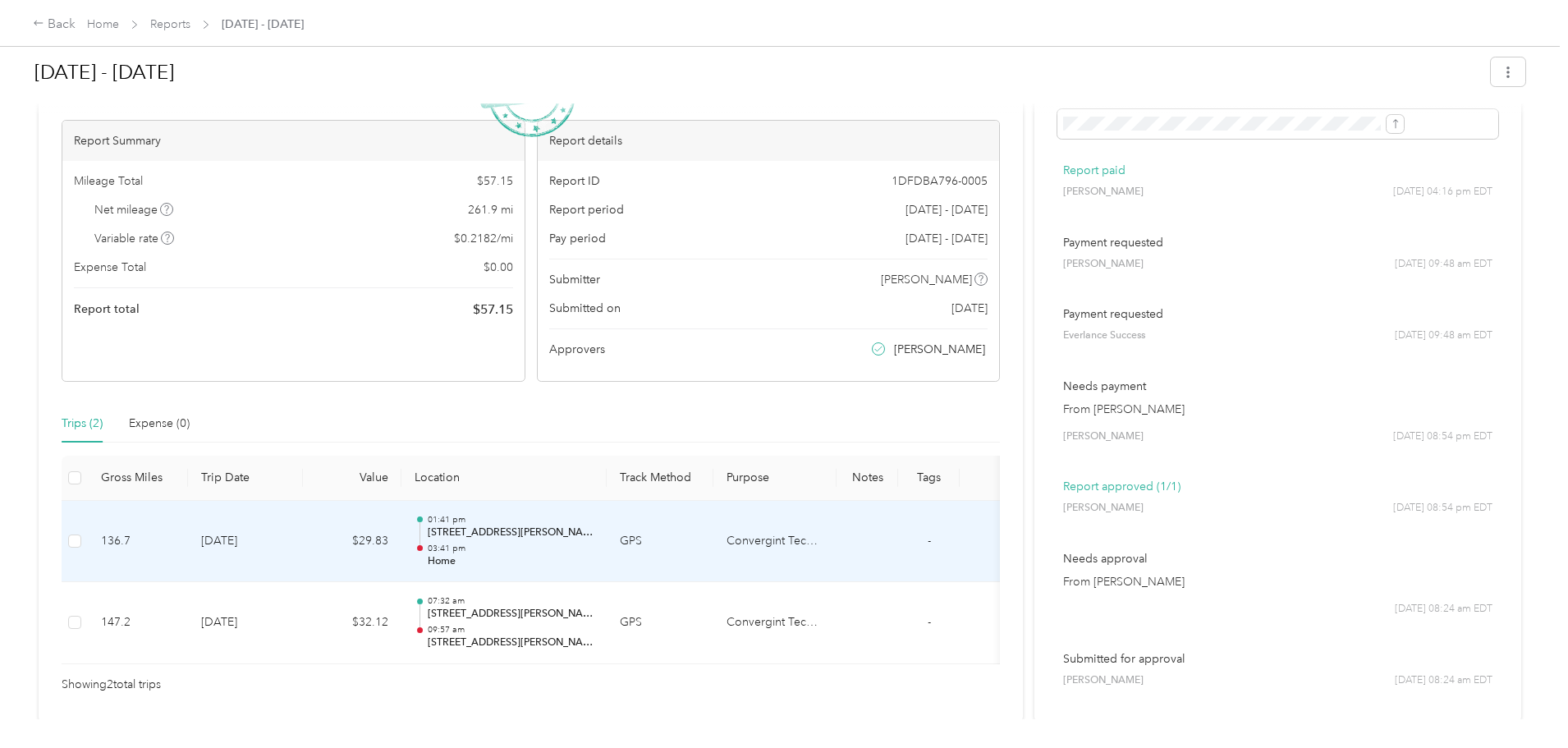
click at [593, 547] on p "03:41 pm" at bounding box center [511, 548] width 166 height 12
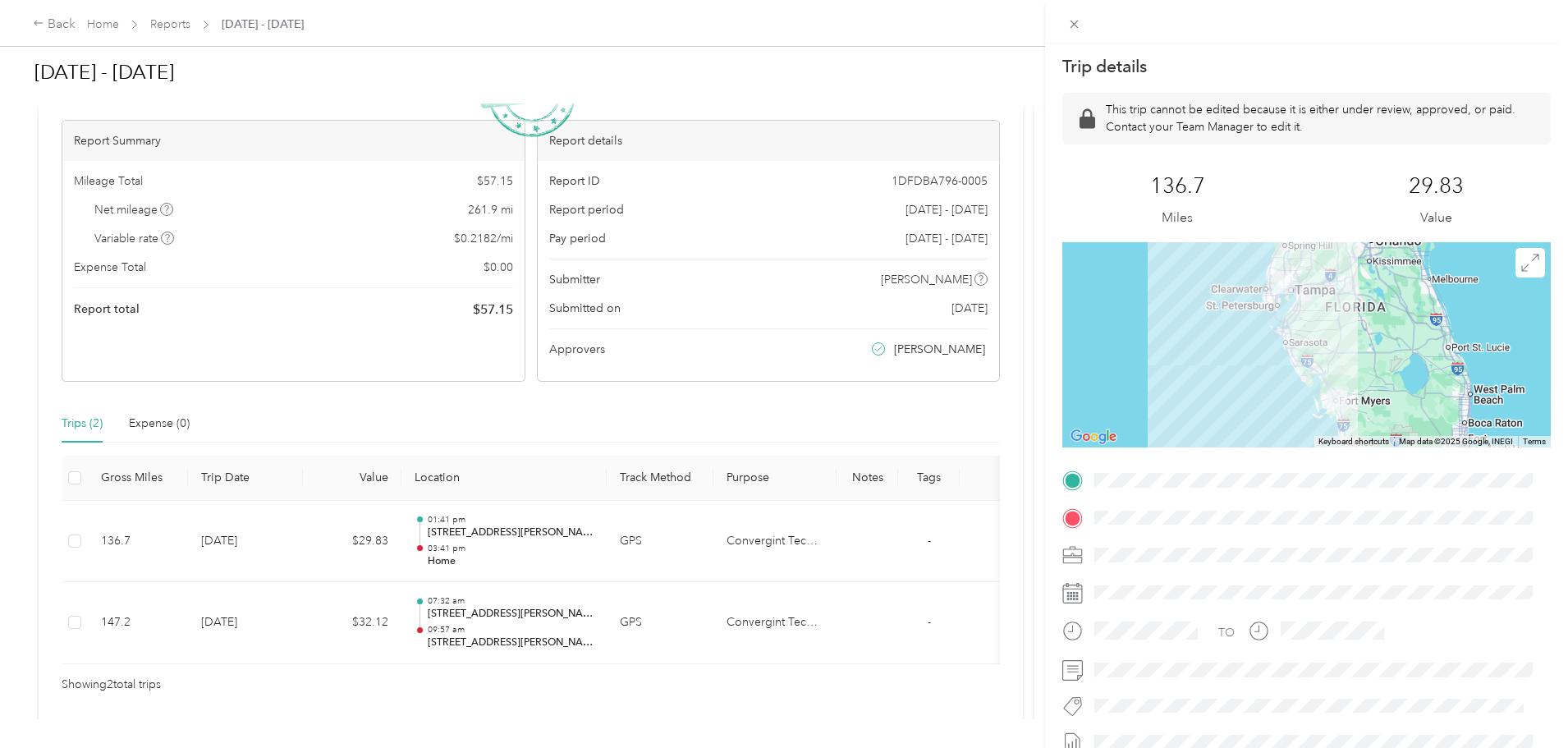
click at [130, 301] on div "Trip details This trip cannot be edited because it is either under review, appr…" at bounding box center [784, 374] width 1568 height 748
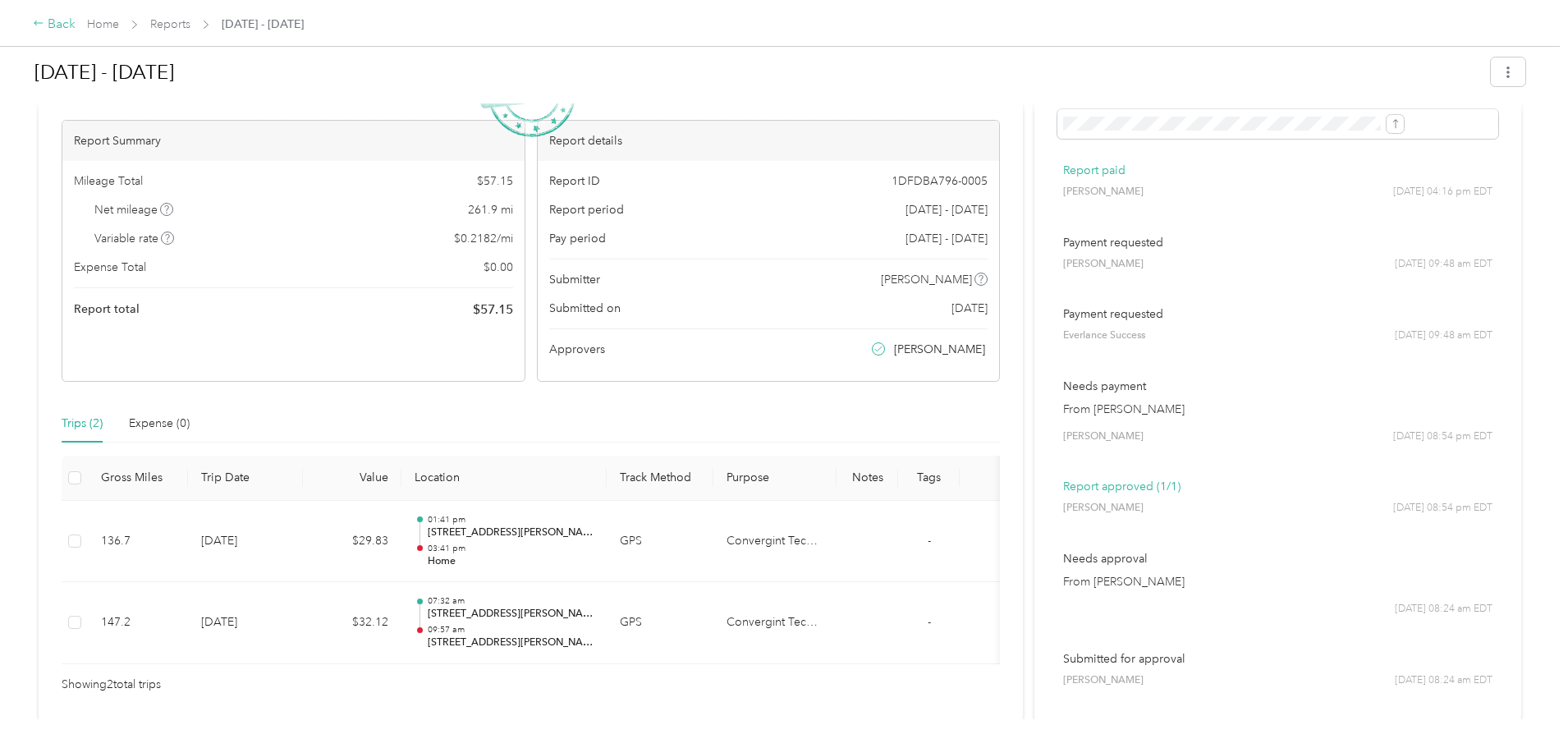
click at [45, 22] on icon at bounding box center [38, 22] width 12 height 12
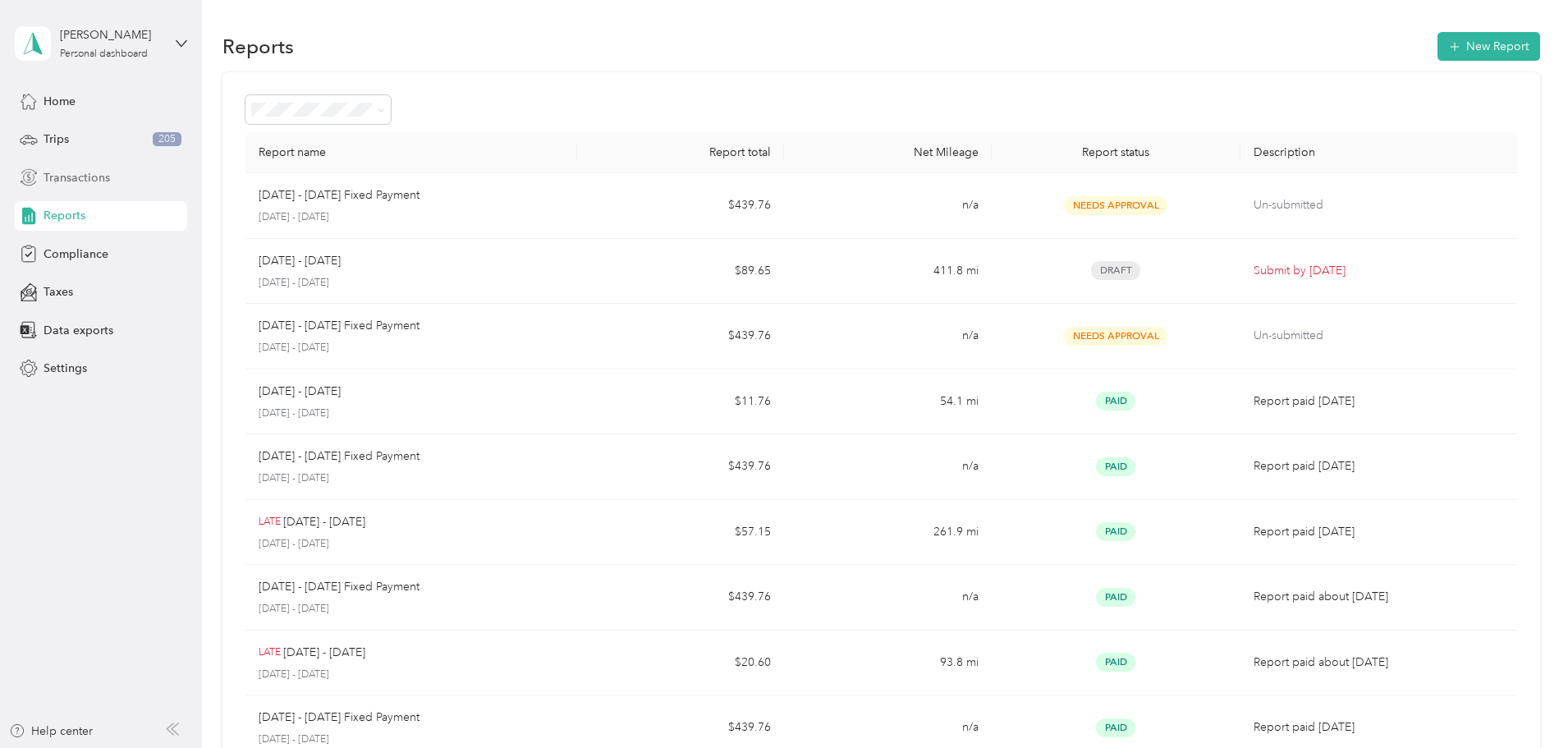
click at [87, 164] on div "Transactions" at bounding box center [101, 177] width 172 height 29
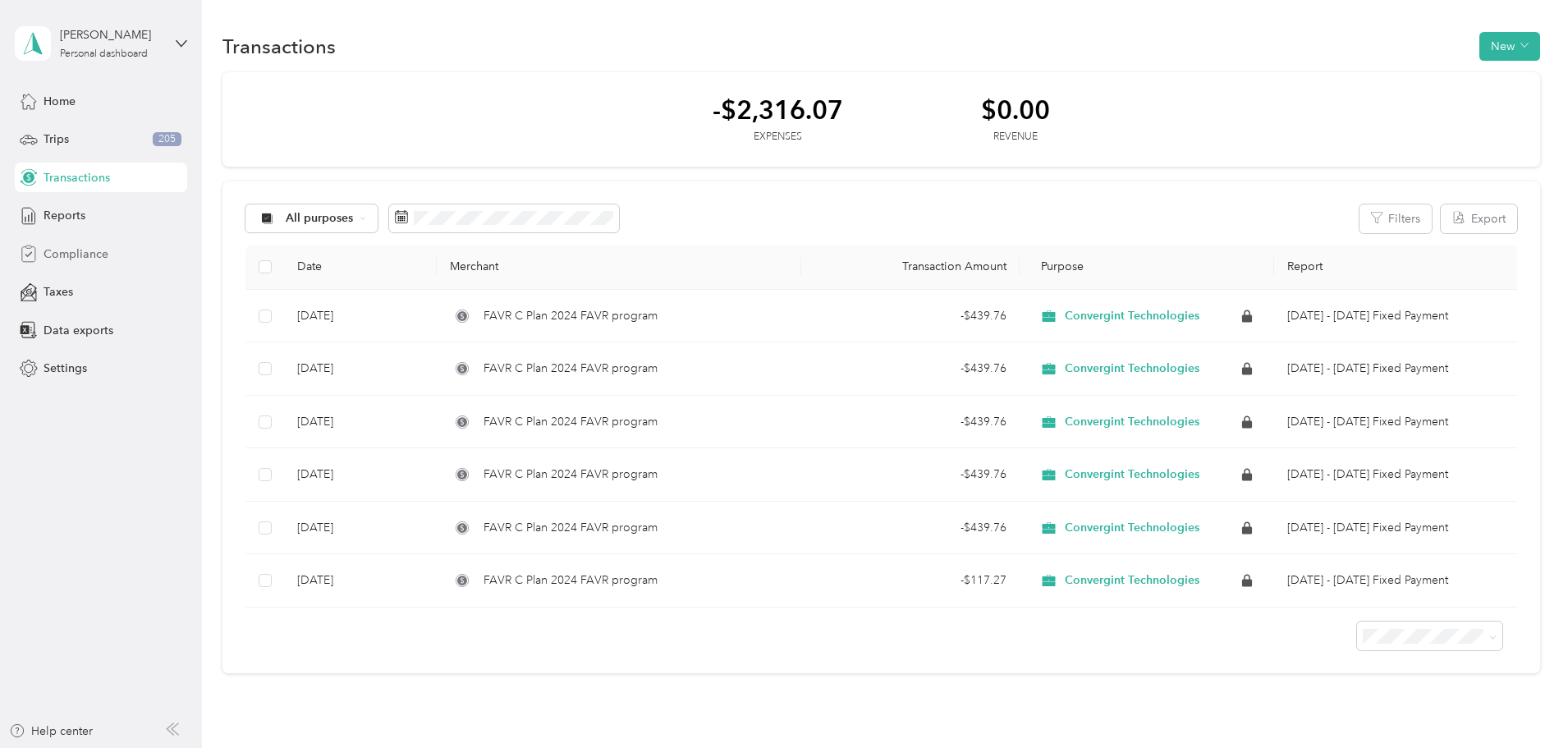
click at [97, 261] on span "Compliance" at bounding box center [76, 254] width 65 height 17
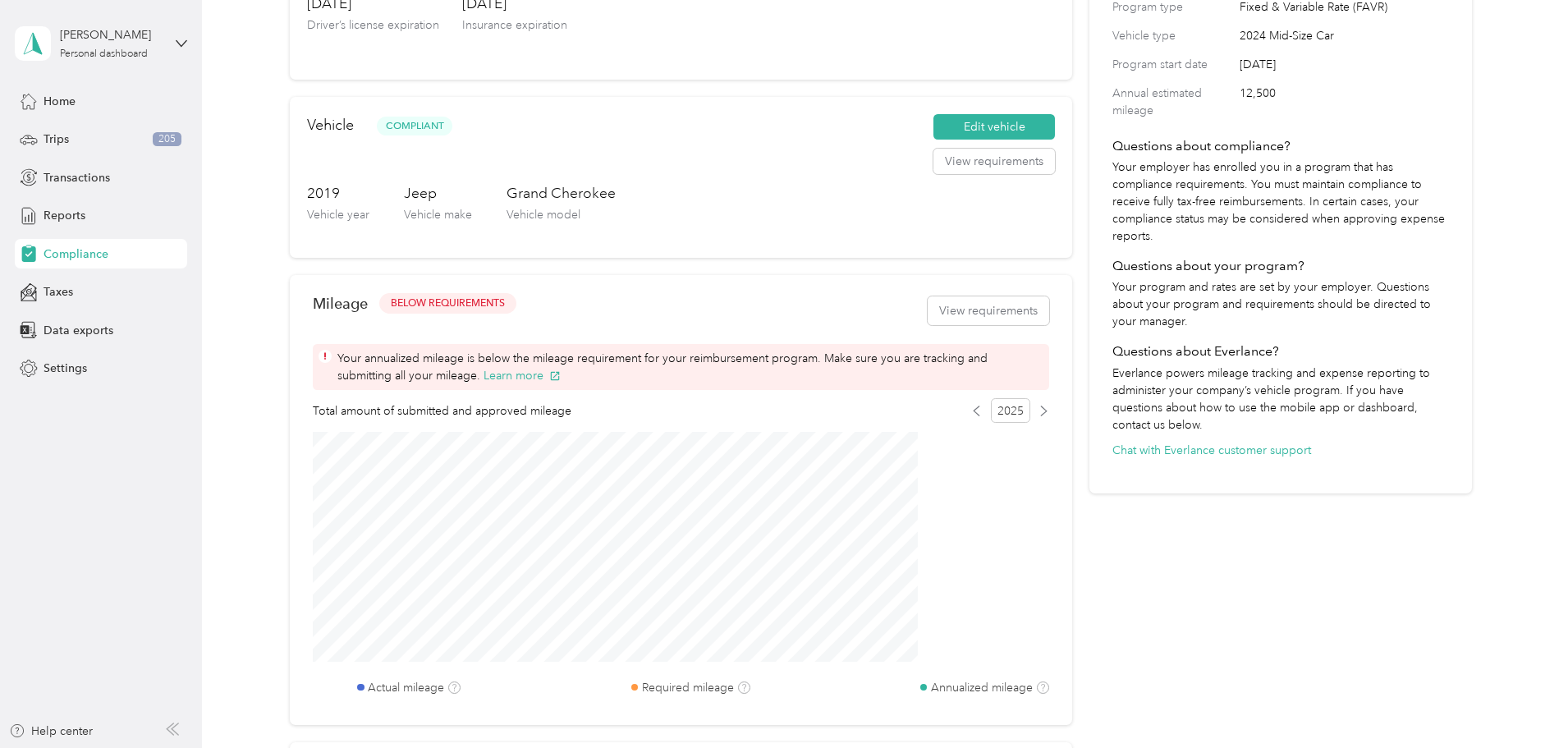
scroll to position [247, 0]
click at [110, 227] on div "Reports" at bounding box center [101, 215] width 172 height 29
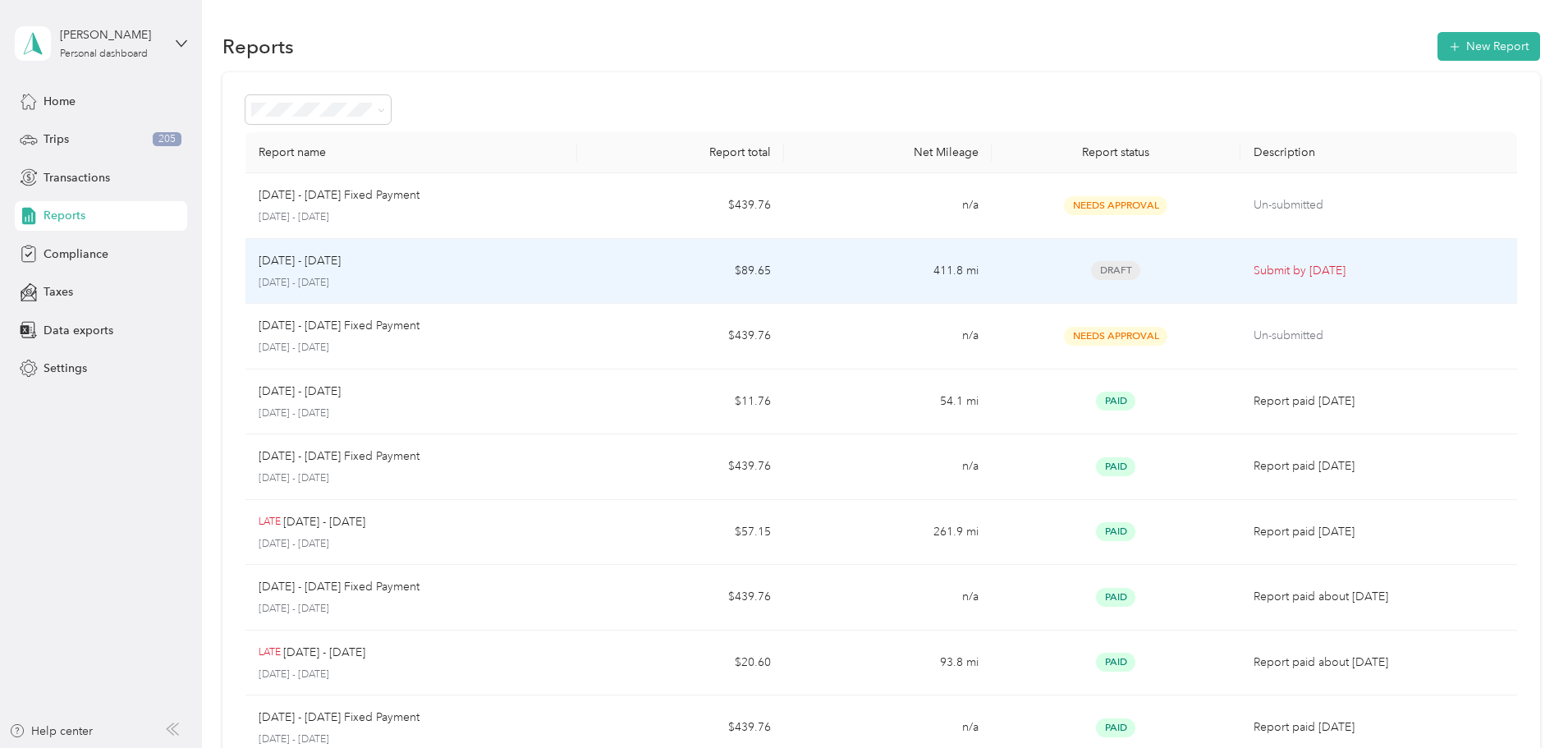
click at [662, 247] on td "$89.65" at bounding box center [681, 271] width 207 height 65
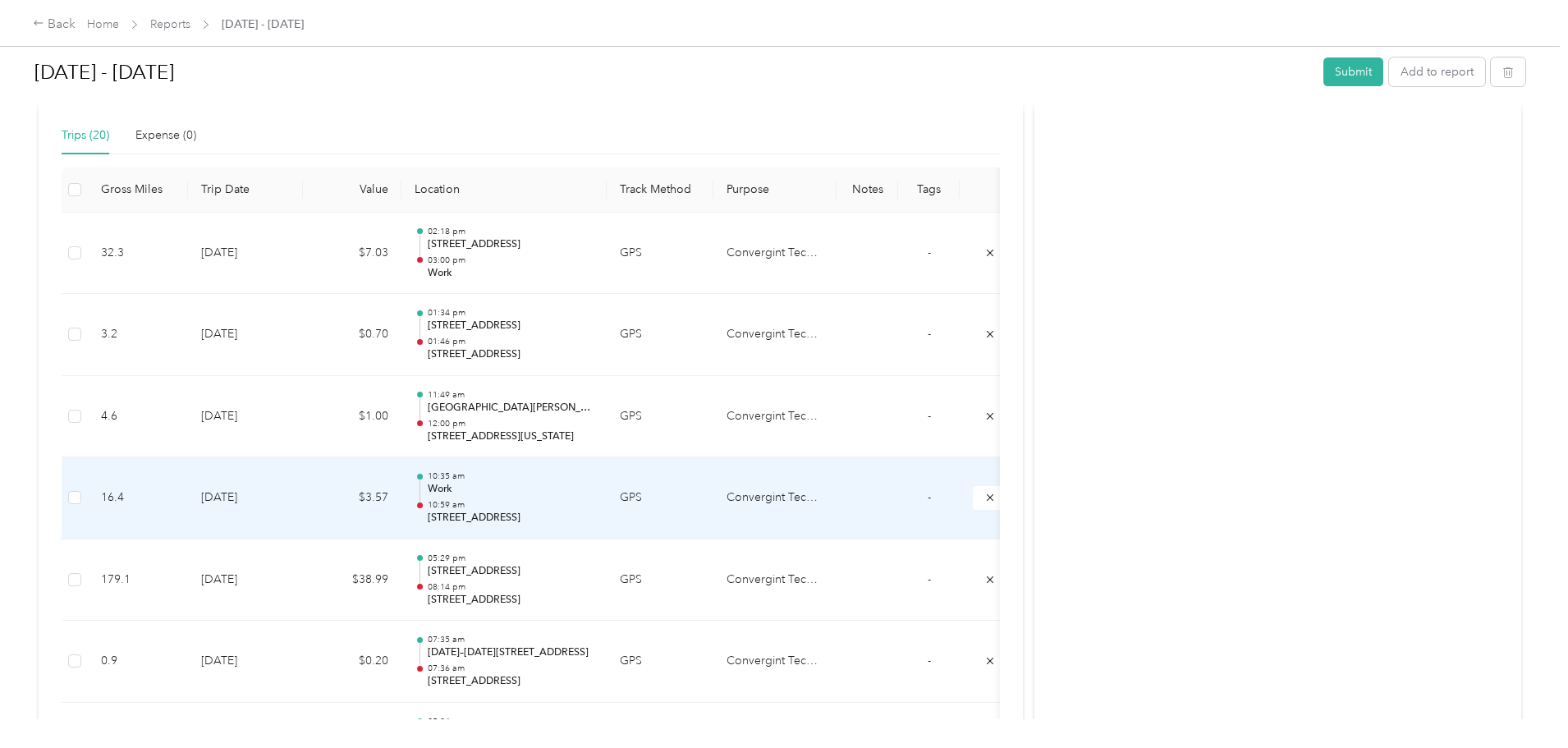
scroll to position [575, 0]
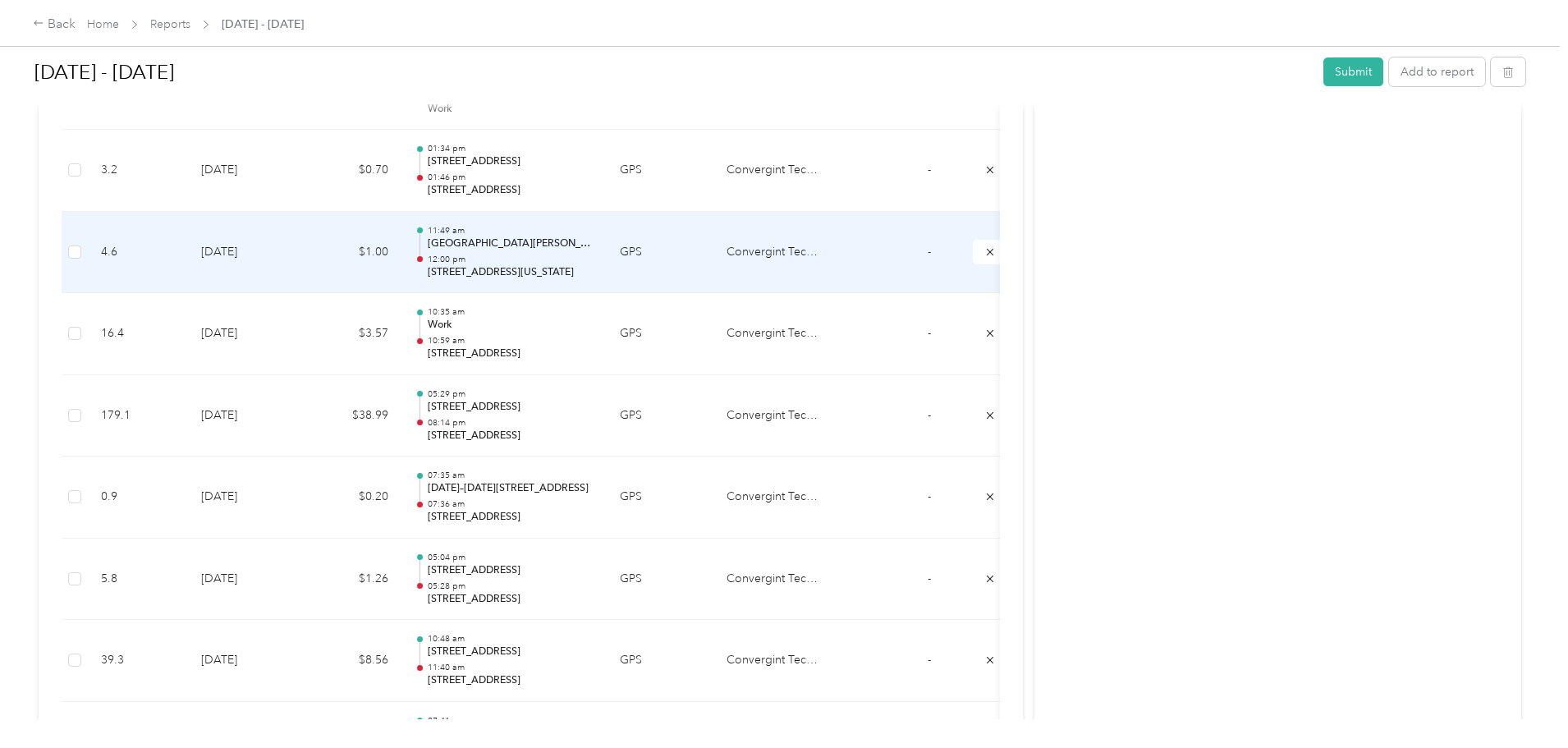
click at [401, 268] on td "$1.00" at bounding box center [352, 253] width 98 height 82
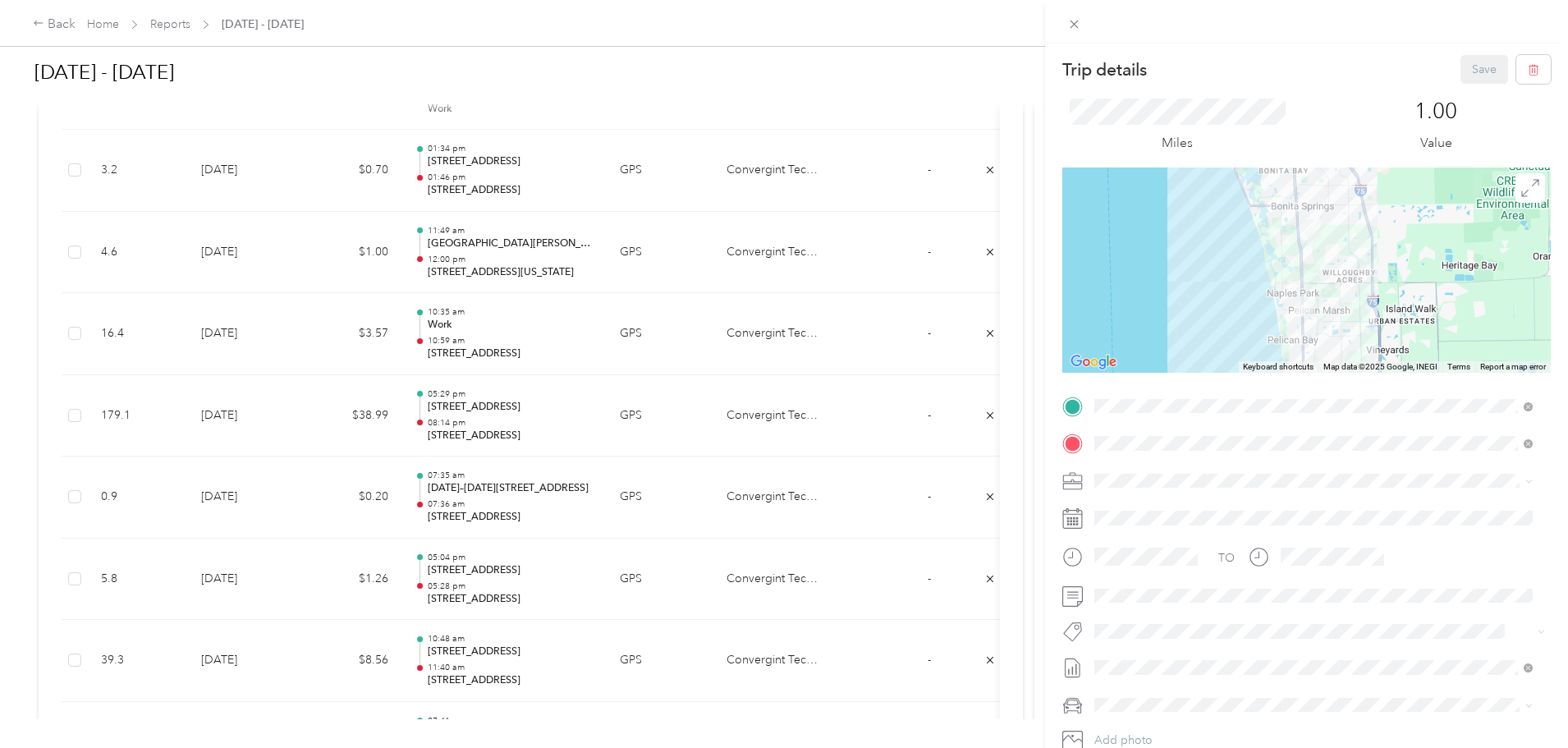
click at [457, 260] on div "Trip details Save This trip cannot be edited because it is either under review,…" at bounding box center [784, 374] width 1568 height 748
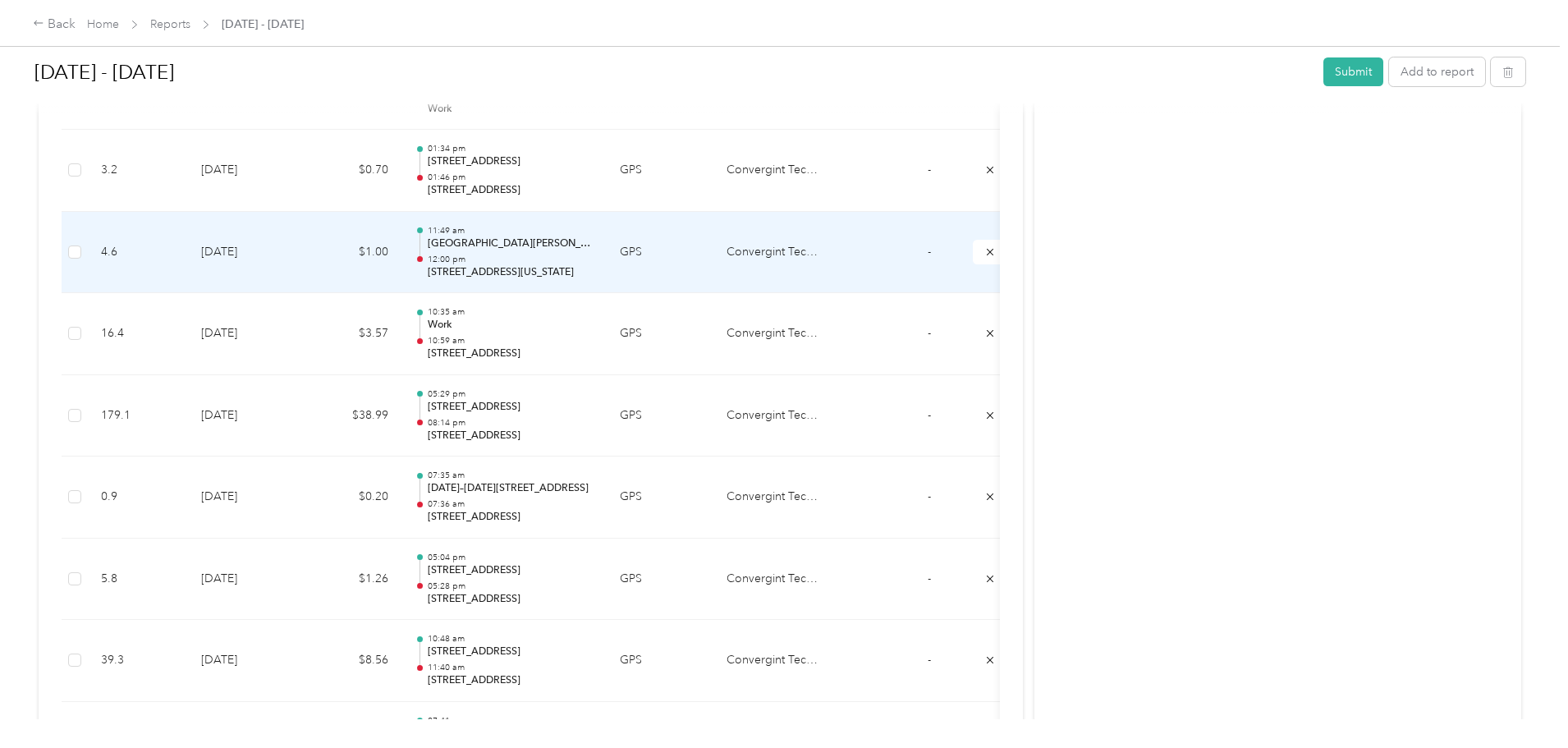
click at [401, 256] on td "$1.00" at bounding box center [352, 253] width 98 height 82
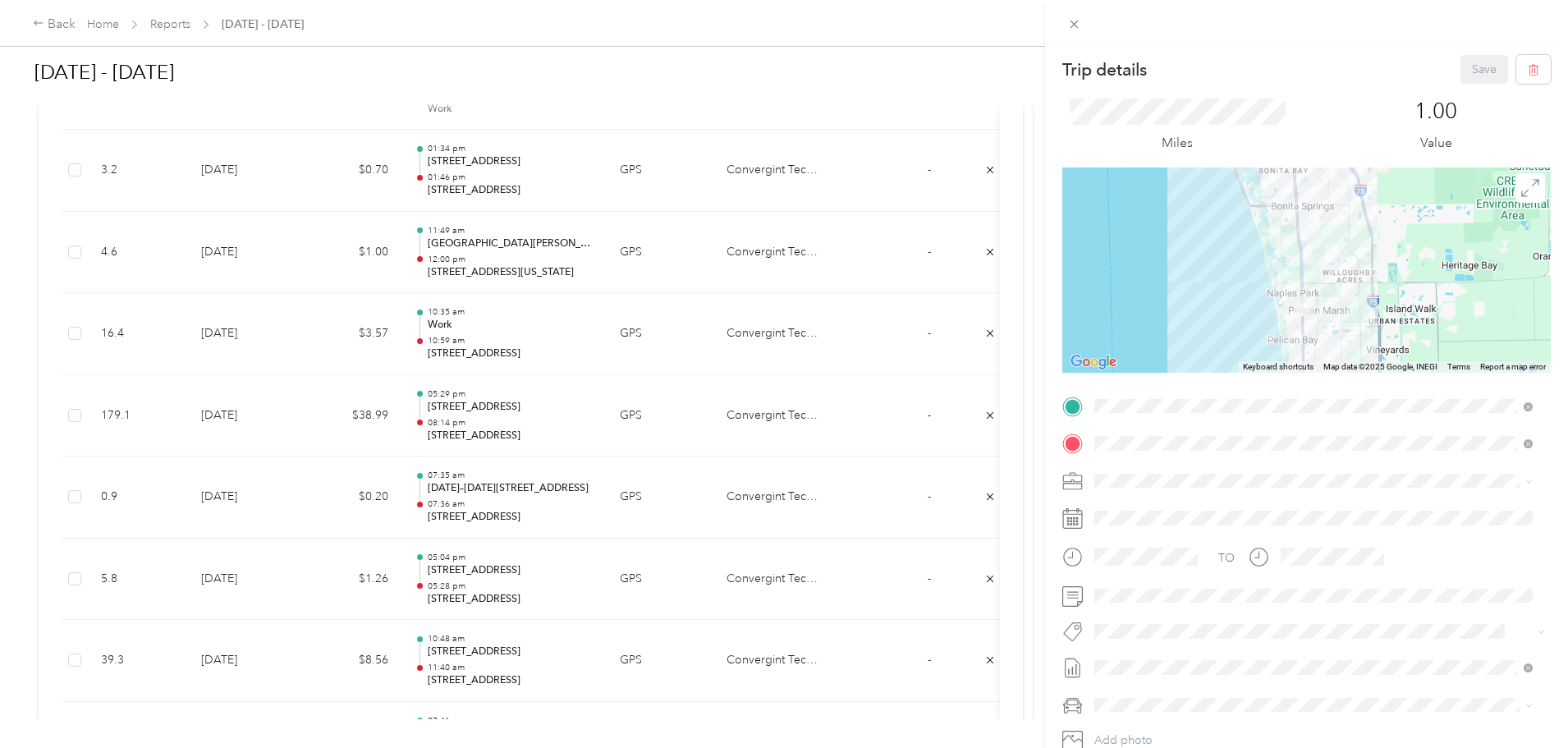
click at [490, 340] on div "Trip details Save This trip cannot be edited because it is either under review,…" at bounding box center [784, 374] width 1568 height 748
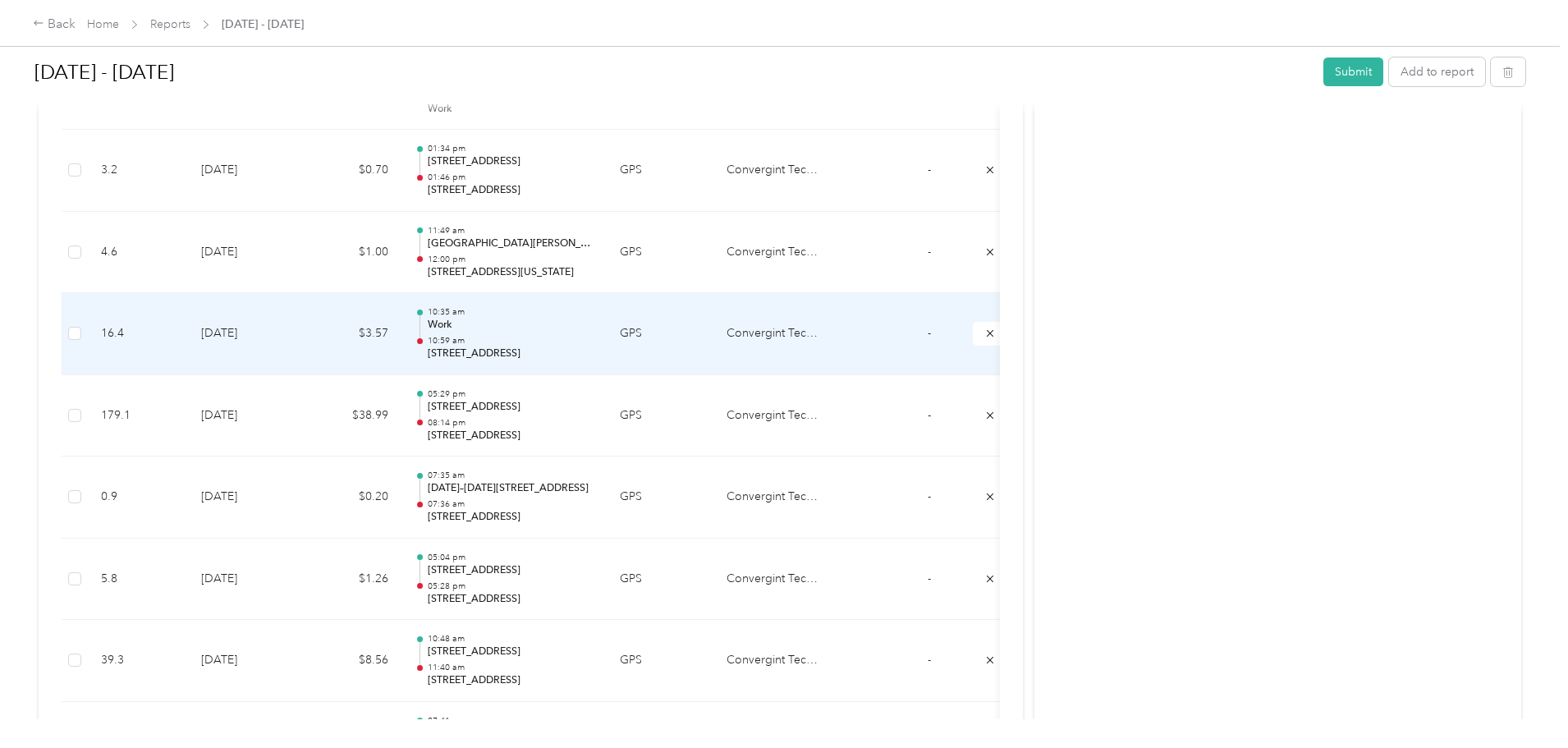
click at [401, 345] on td "$3.57" at bounding box center [352, 334] width 98 height 82
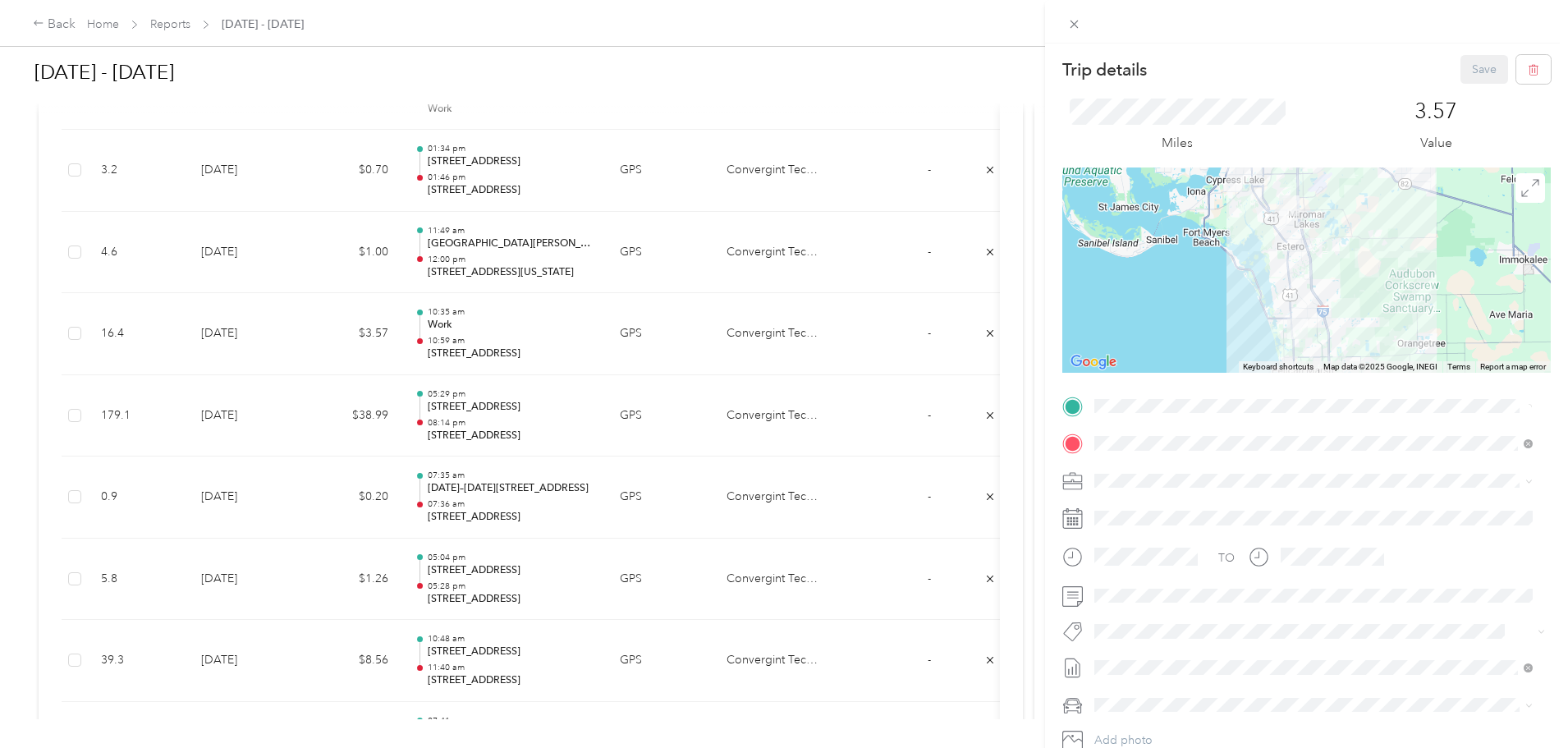
click at [464, 255] on div "Trip details Save This trip cannot be edited because it is either under review,…" at bounding box center [784, 374] width 1568 height 748
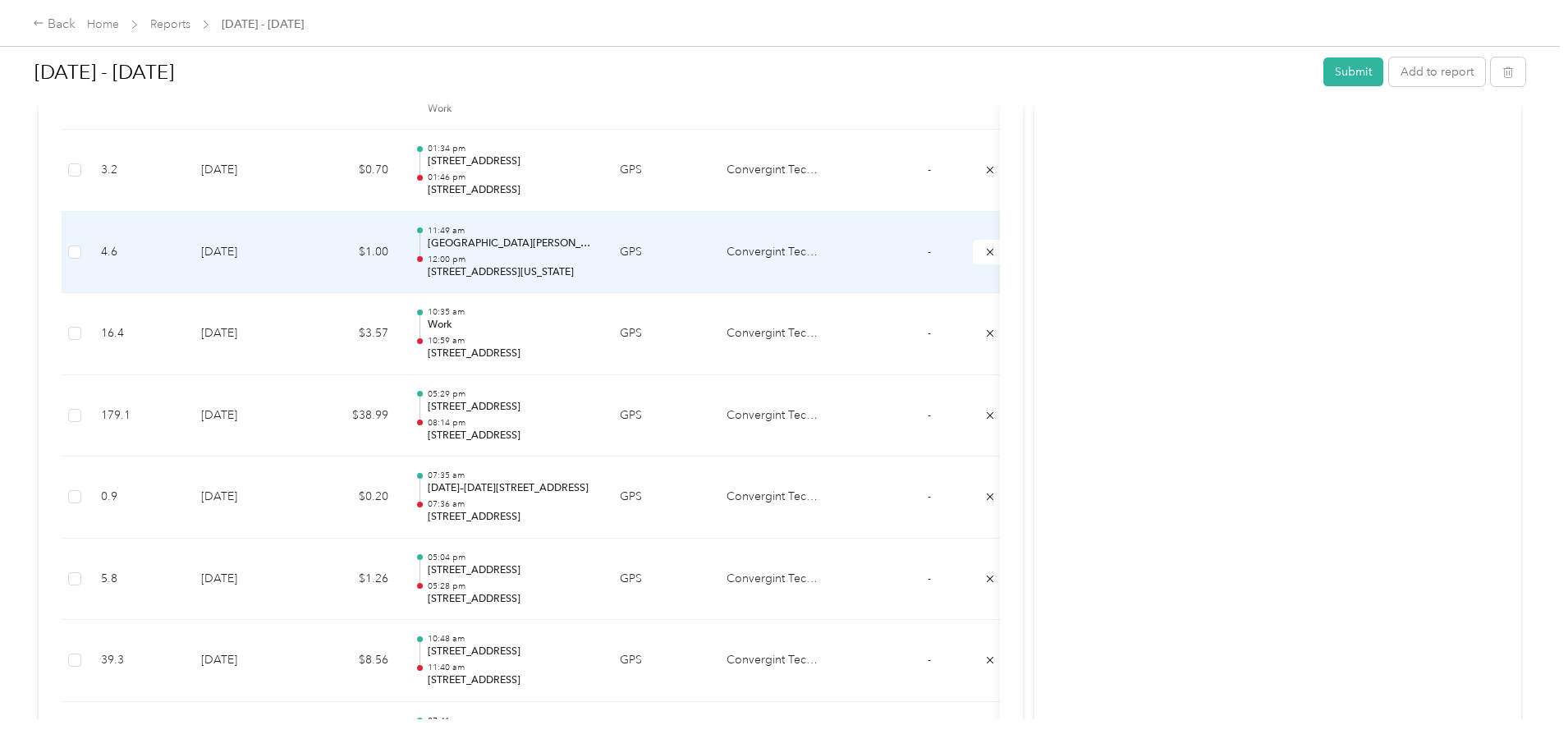
click at [401, 255] on td "$1.00" at bounding box center [352, 253] width 98 height 82
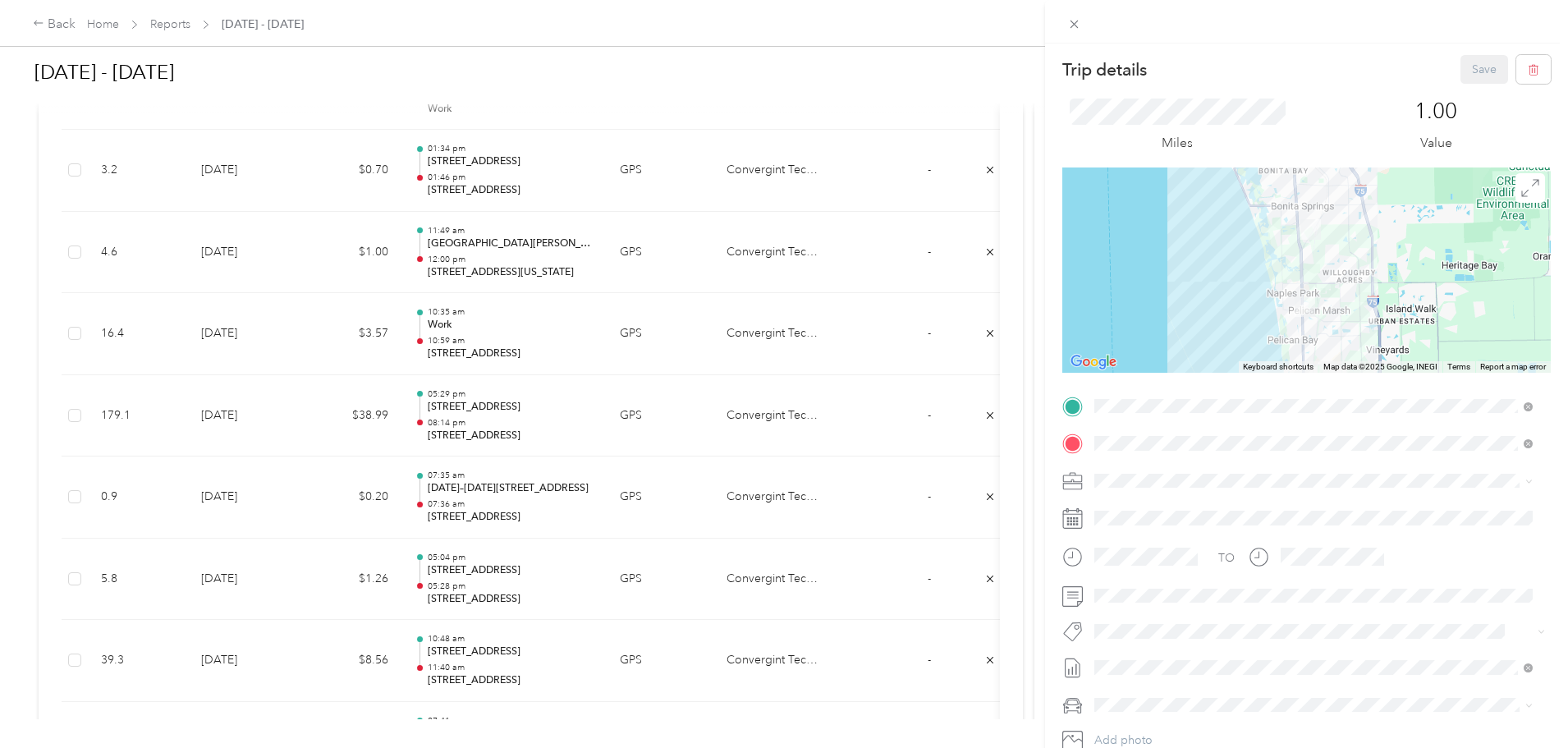
click at [457, 343] on div "Trip details Save This trip cannot be edited because it is either under review,…" at bounding box center [784, 374] width 1568 height 748
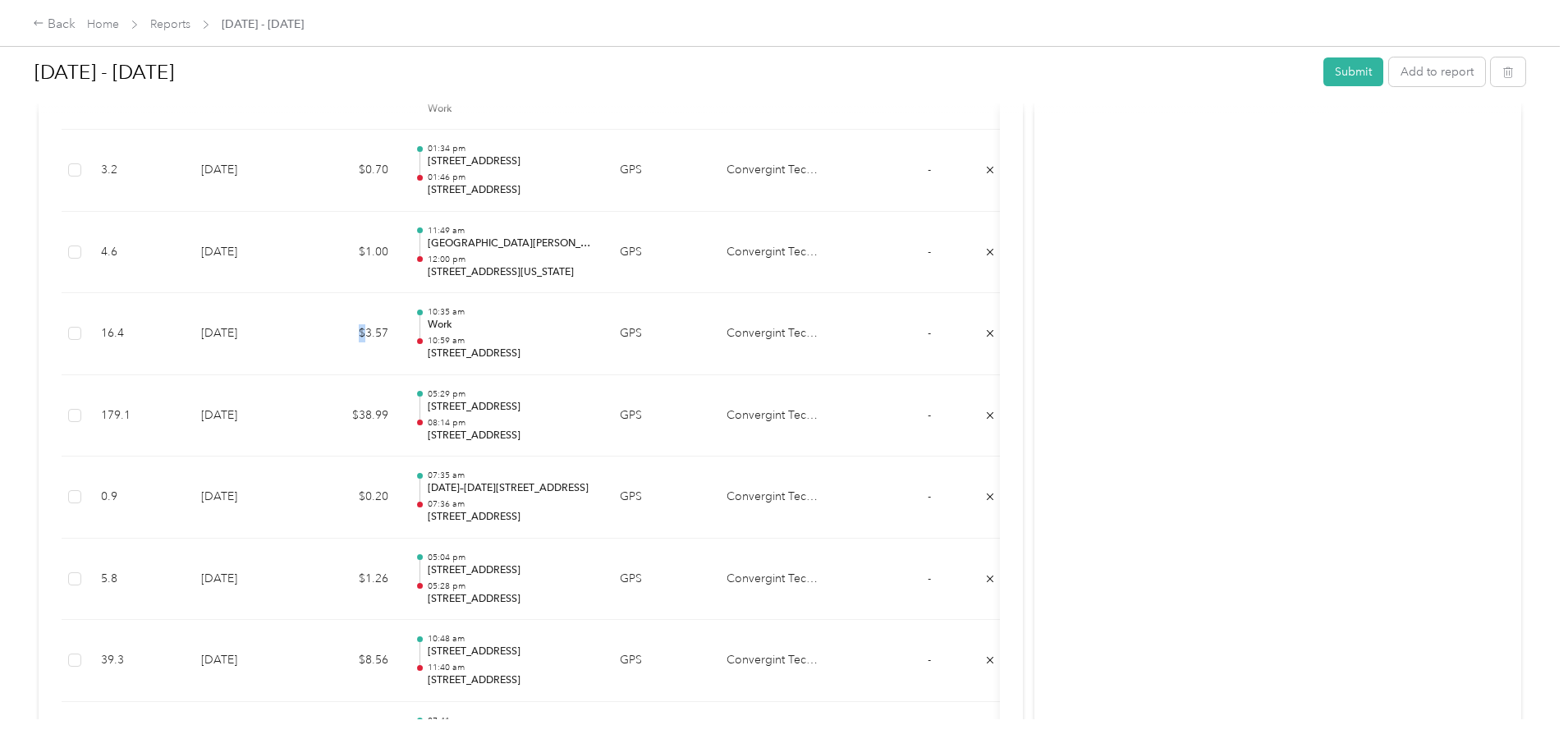
click at [401, 343] on td "$3.57" at bounding box center [352, 334] width 98 height 82
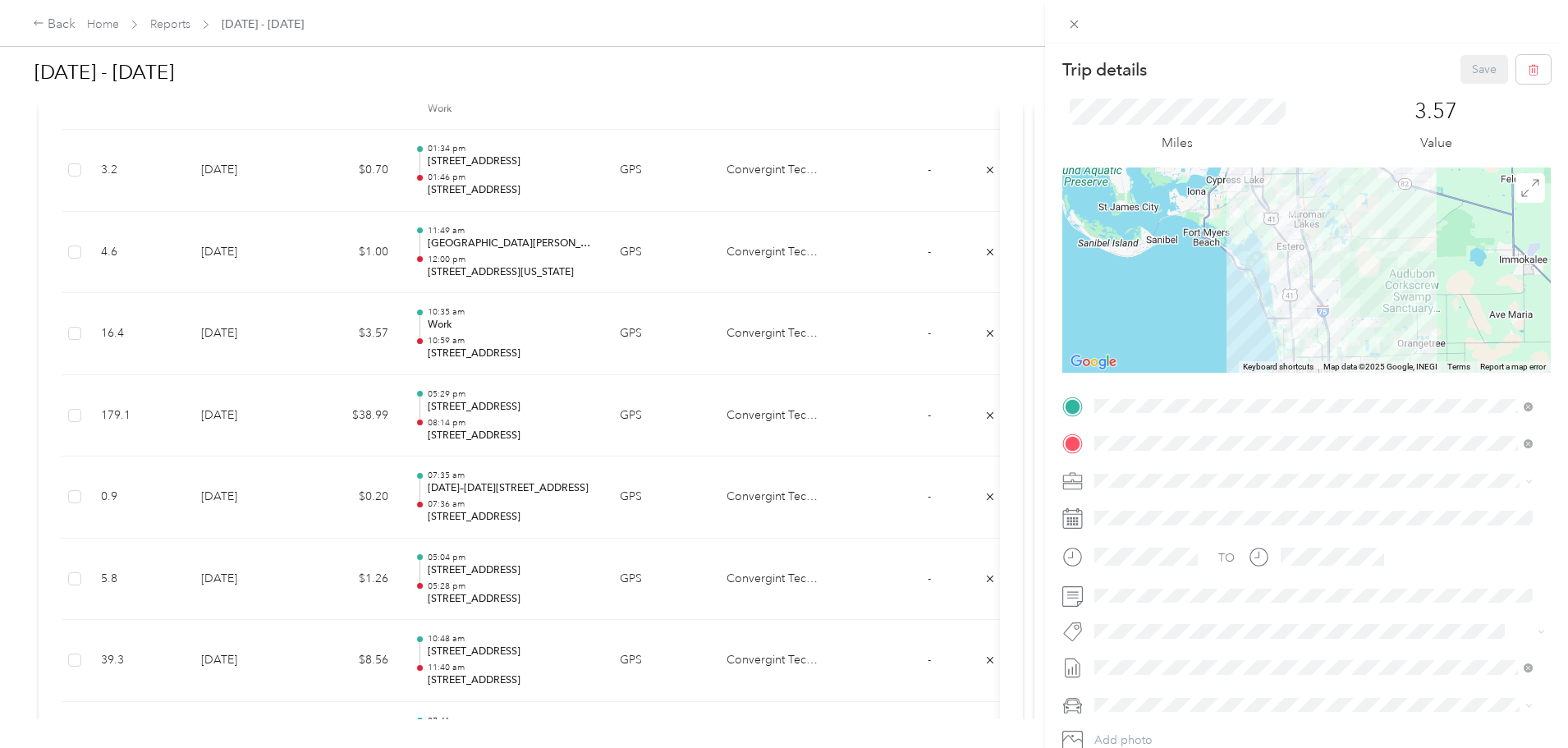
click at [449, 434] on div "Trip details Save This trip cannot be edited because it is either under review,…" at bounding box center [784, 374] width 1568 height 748
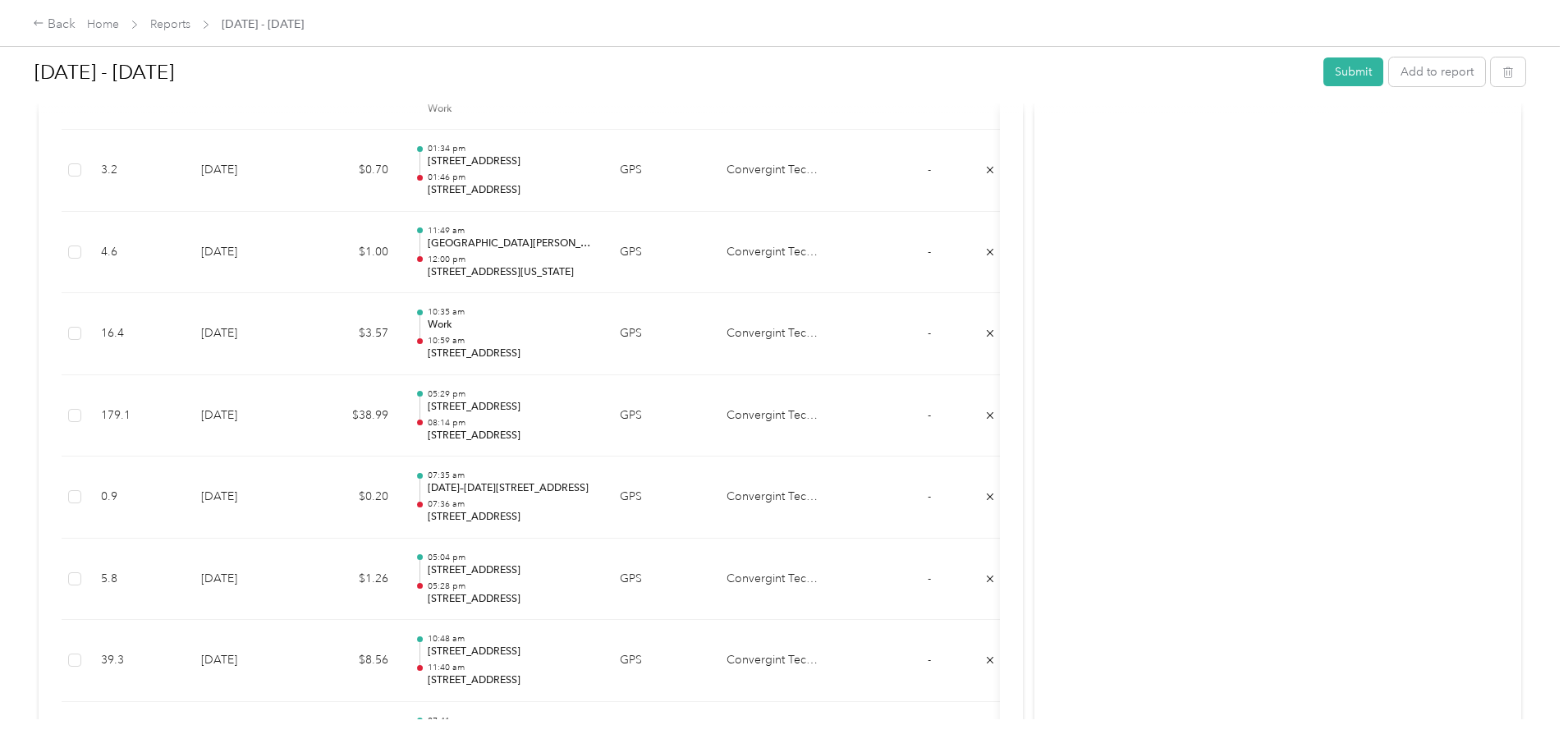
click at [401, 434] on td "$38.99" at bounding box center [352, 416] width 98 height 82
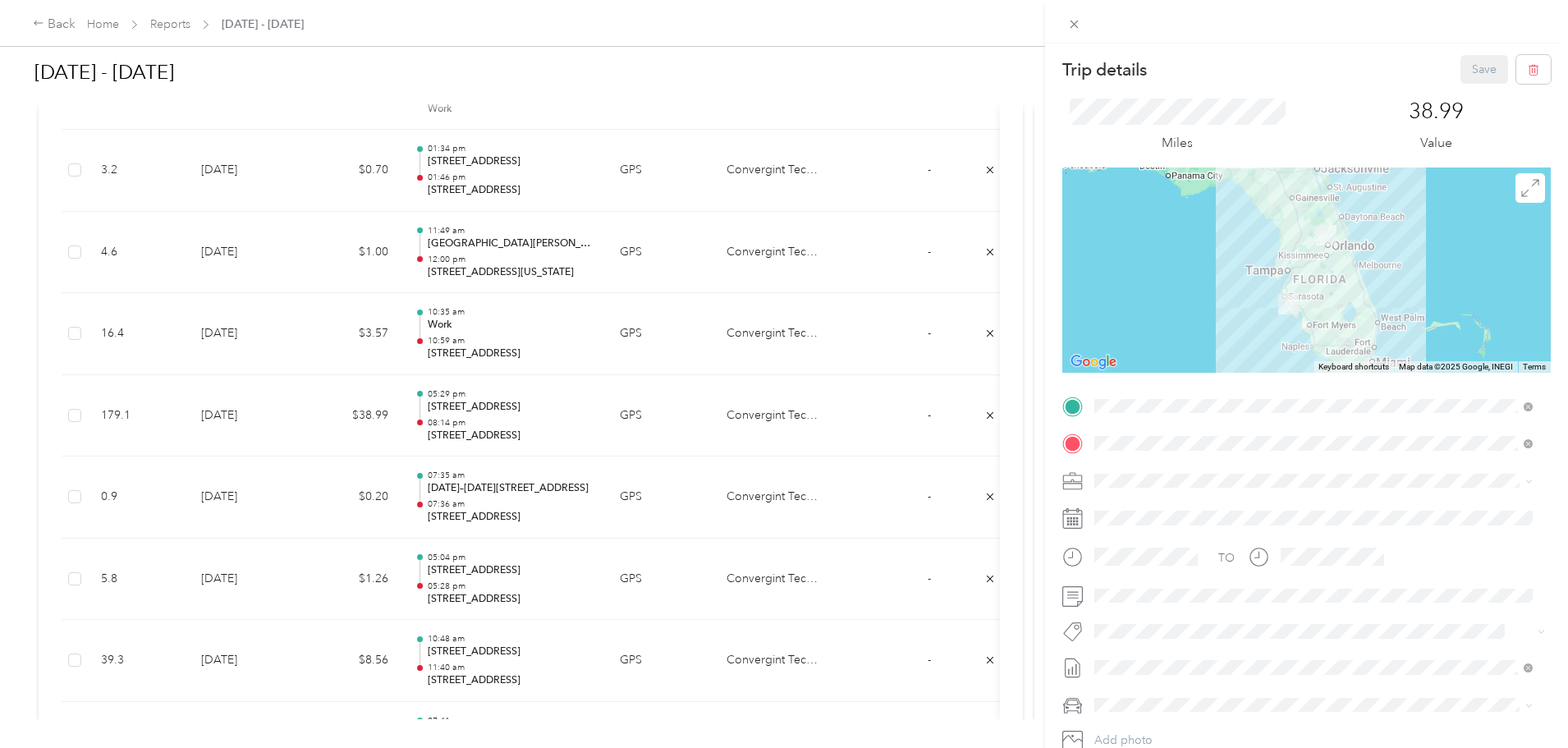
click at [31, 389] on div "Trip details Save This trip cannot be edited because it is either under review,…" at bounding box center [784, 374] width 1568 height 748
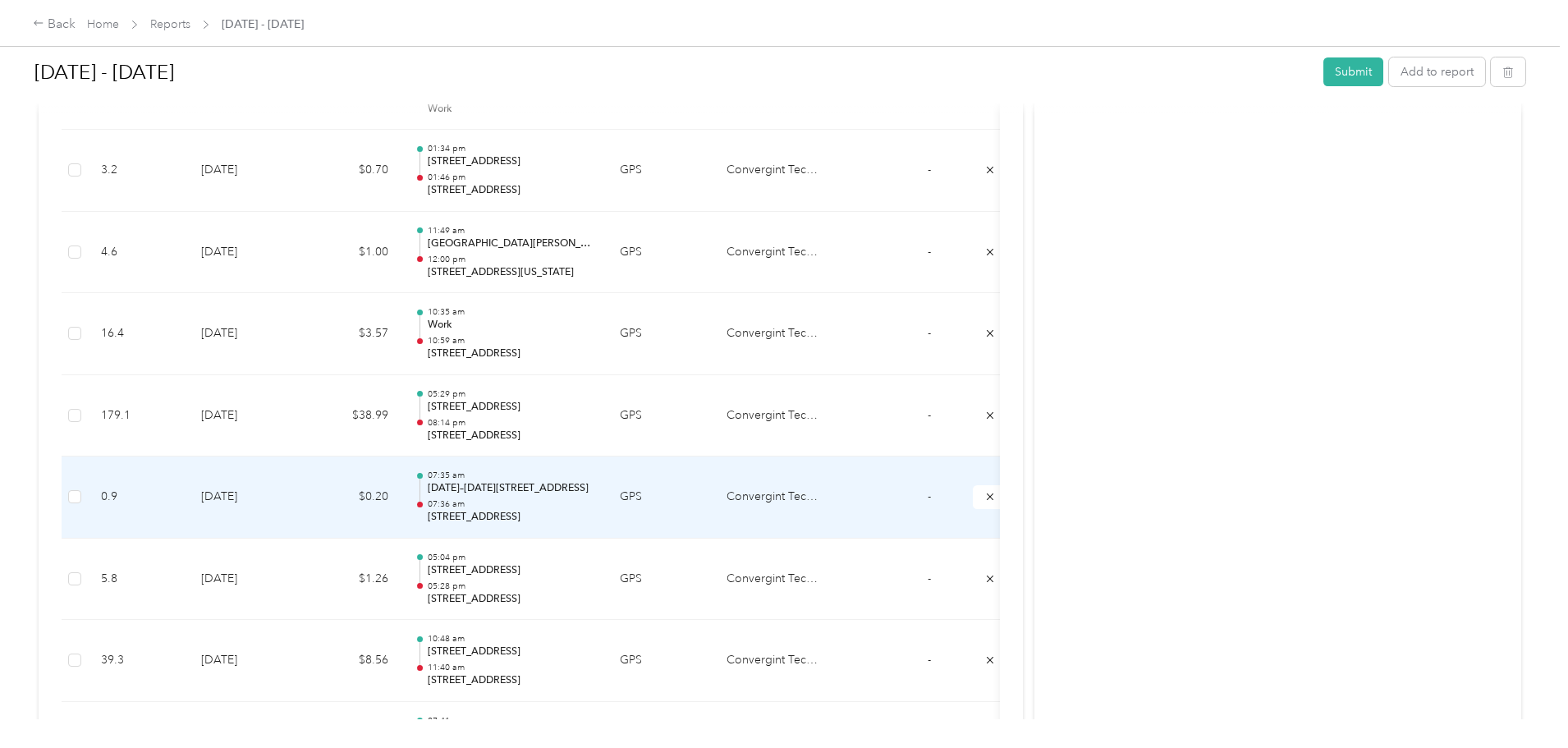
click at [401, 496] on td "$0.20" at bounding box center [352, 498] width 98 height 82
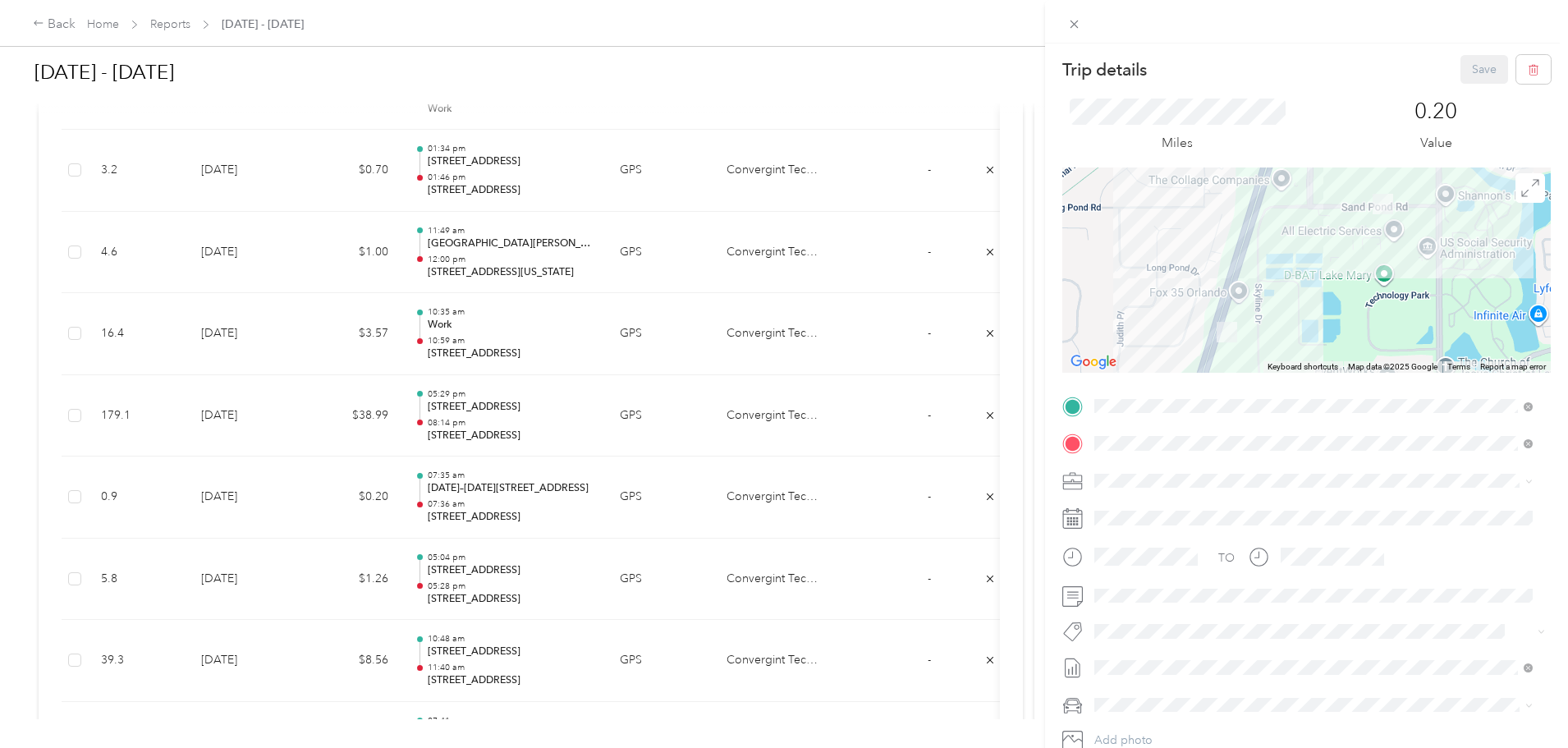
click at [473, 569] on div "Trip details Save This trip cannot be edited because it is either under review,…" at bounding box center [784, 374] width 1568 height 748
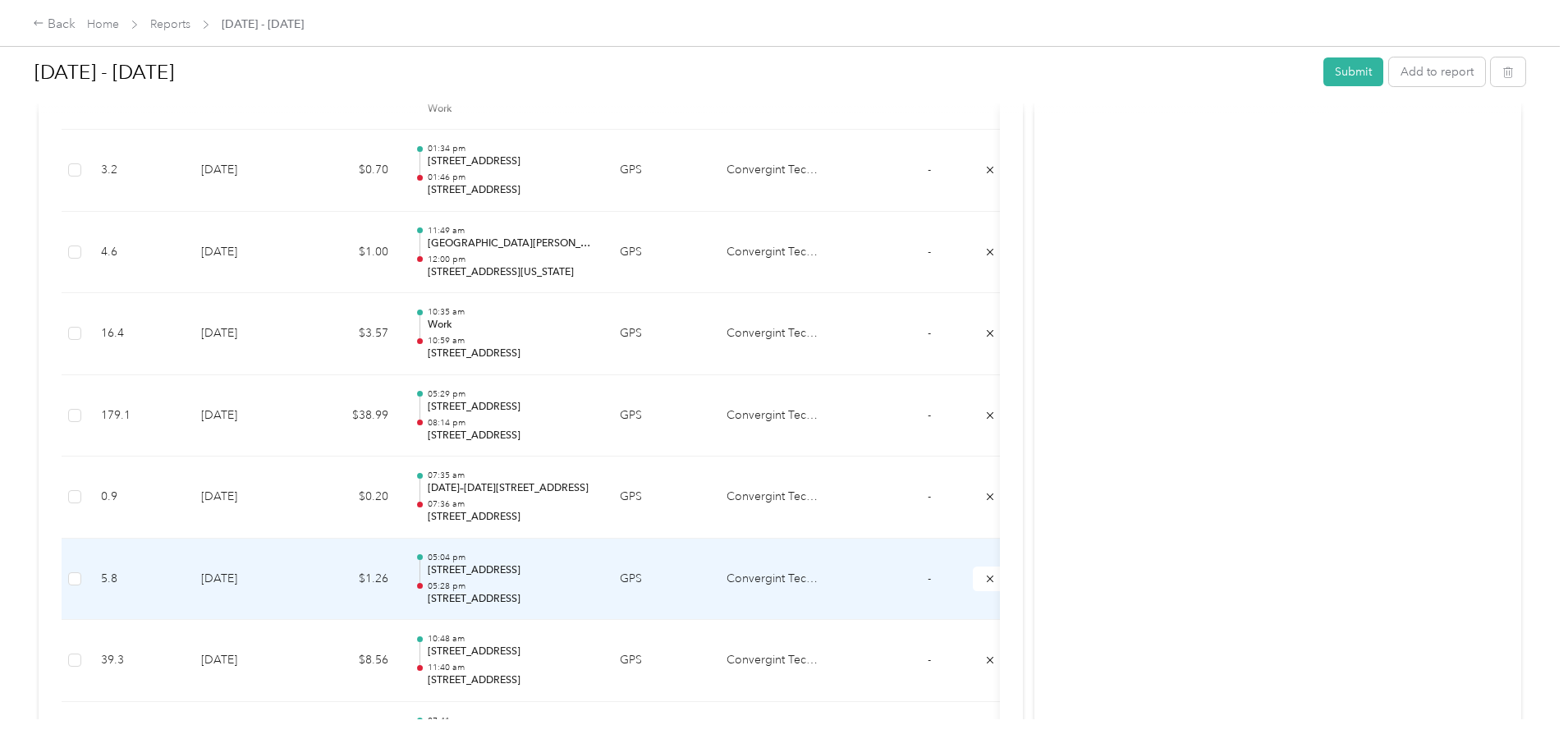
click at [401, 584] on td "$1.26" at bounding box center [352, 580] width 98 height 82
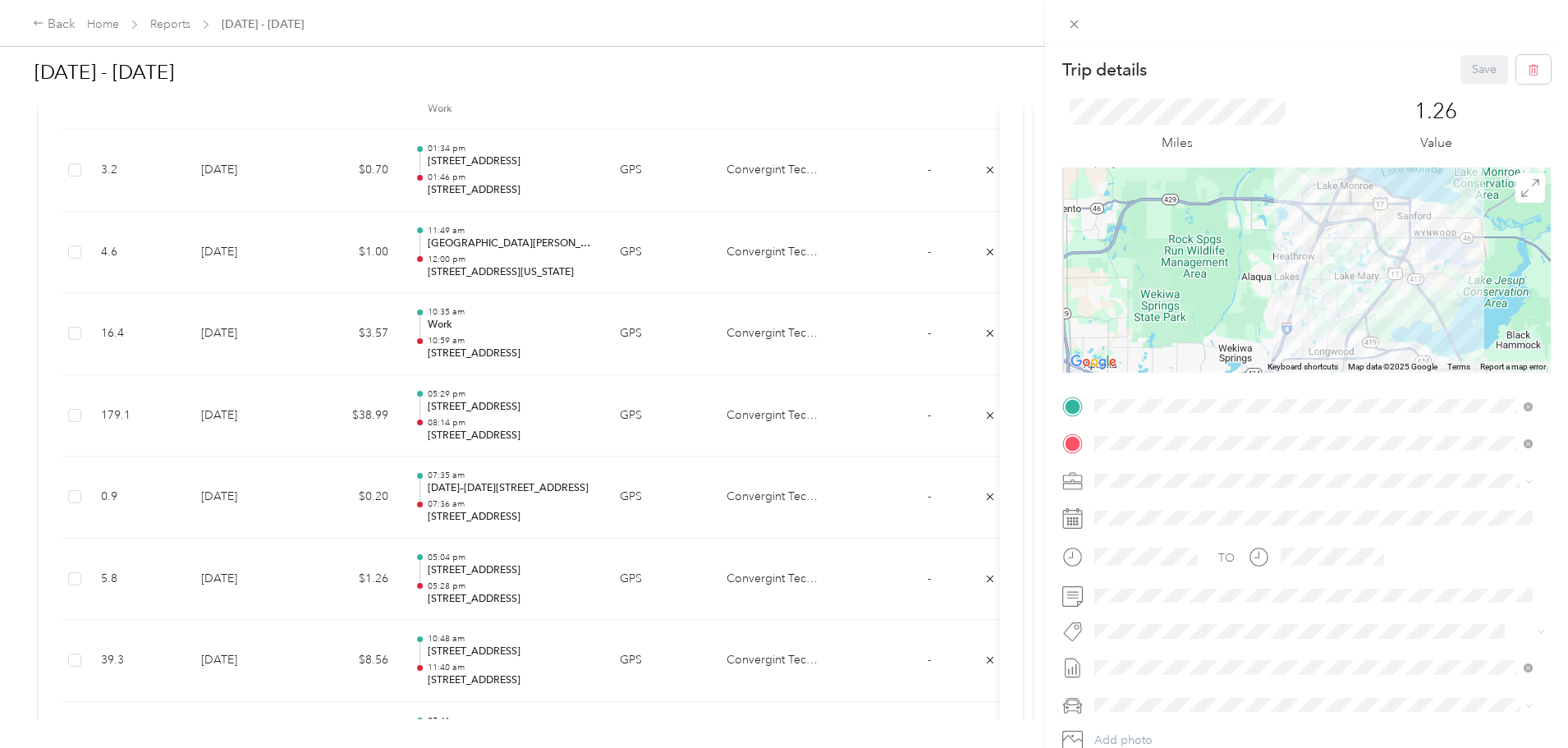
click at [455, 653] on div "Trip details Save This trip cannot be edited because it is either under review,…" at bounding box center [784, 374] width 1568 height 748
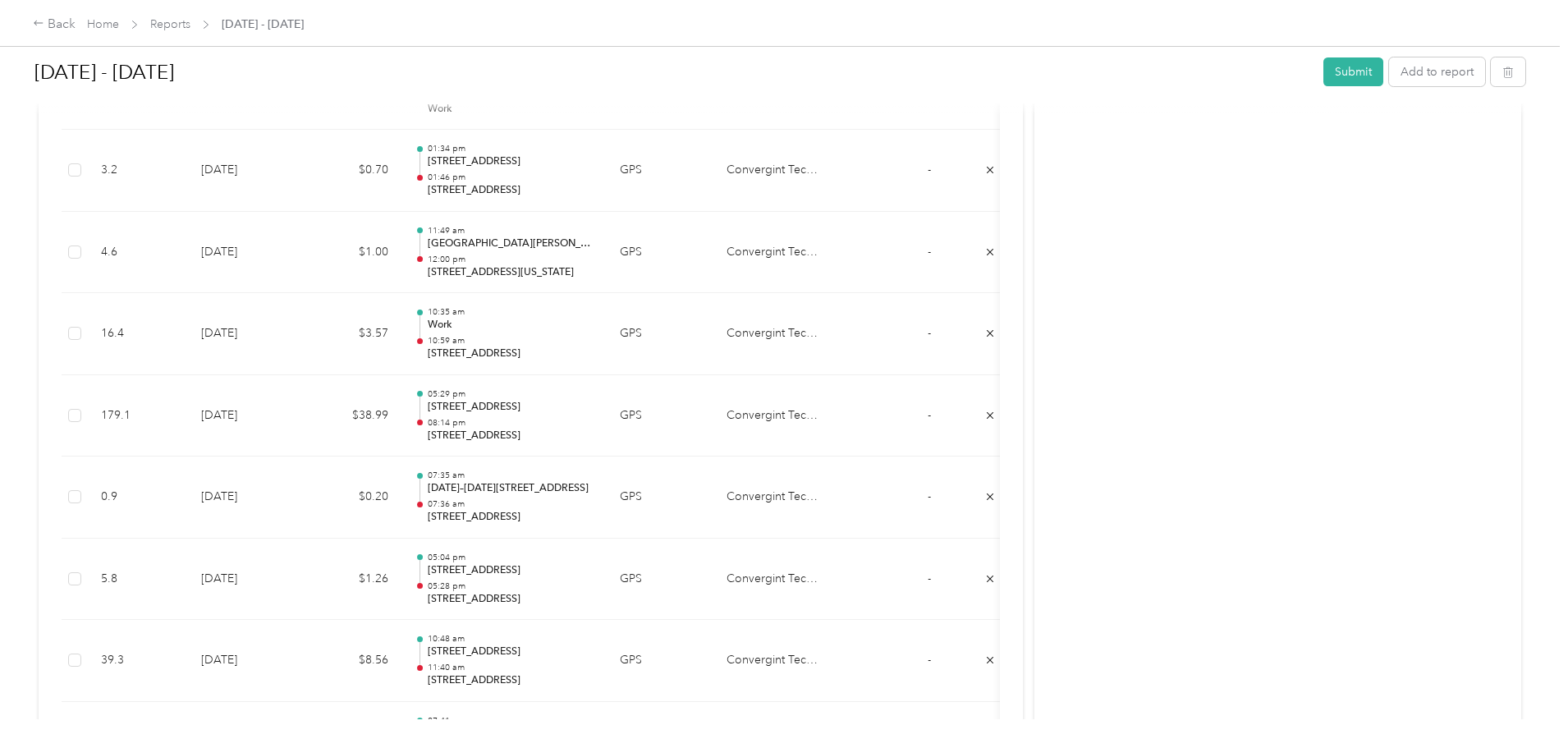
click at [401, 659] on td "$8.56" at bounding box center [352, 661] width 98 height 82
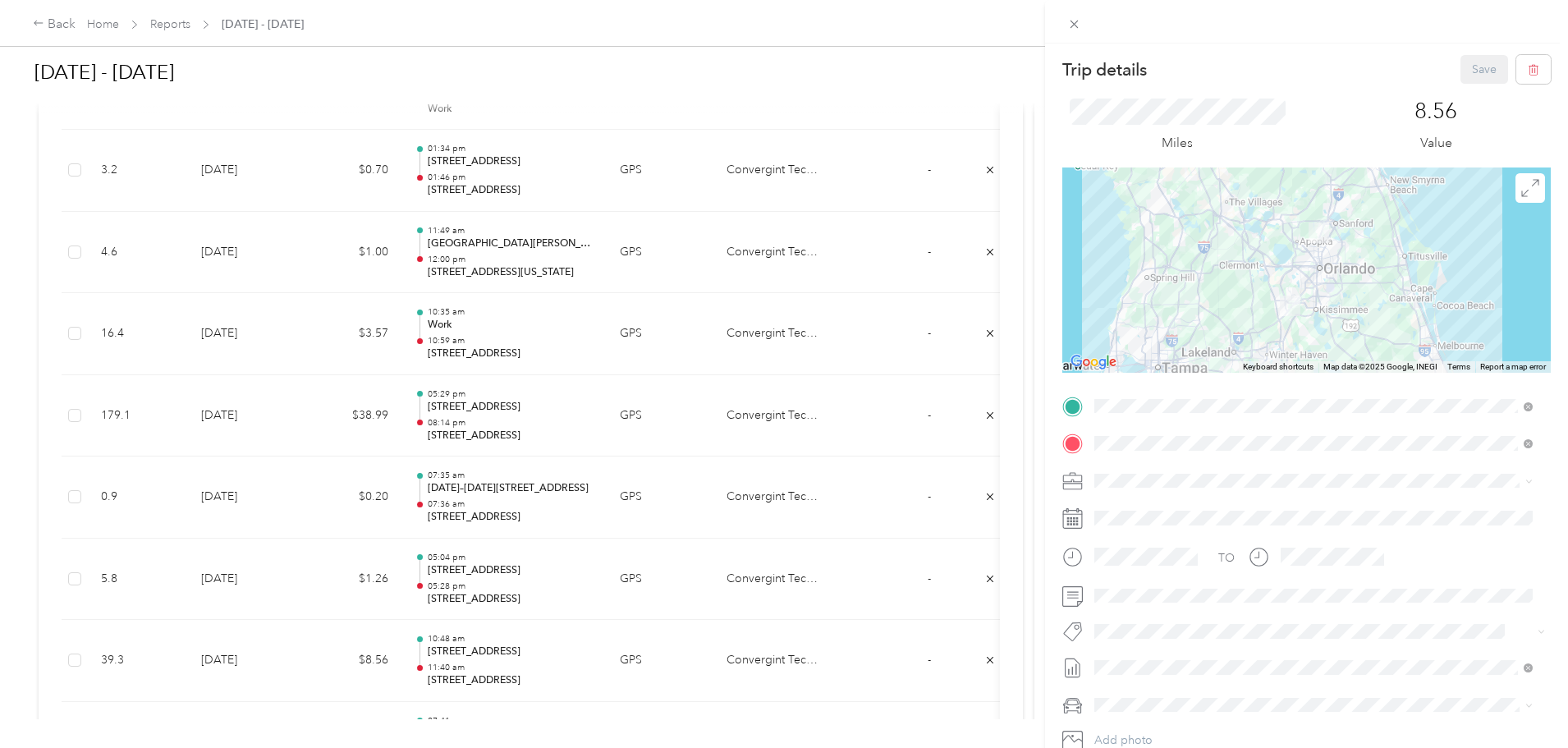
click at [449, 417] on div "Trip details Save This trip cannot be edited because it is either under review,…" at bounding box center [784, 374] width 1568 height 748
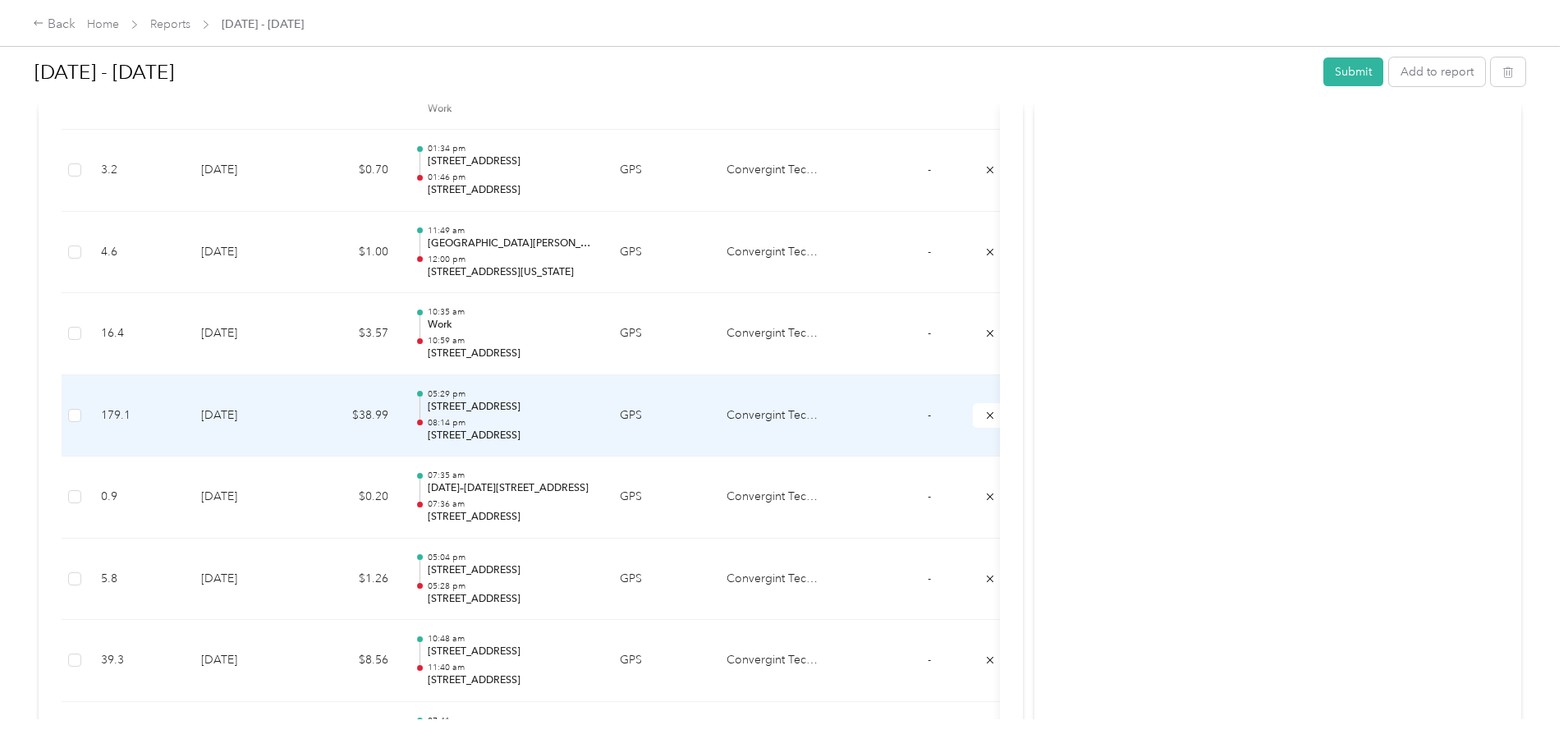
click at [401, 419] on td "$38.99" at bounding box center [352, 416] width 98 height 82
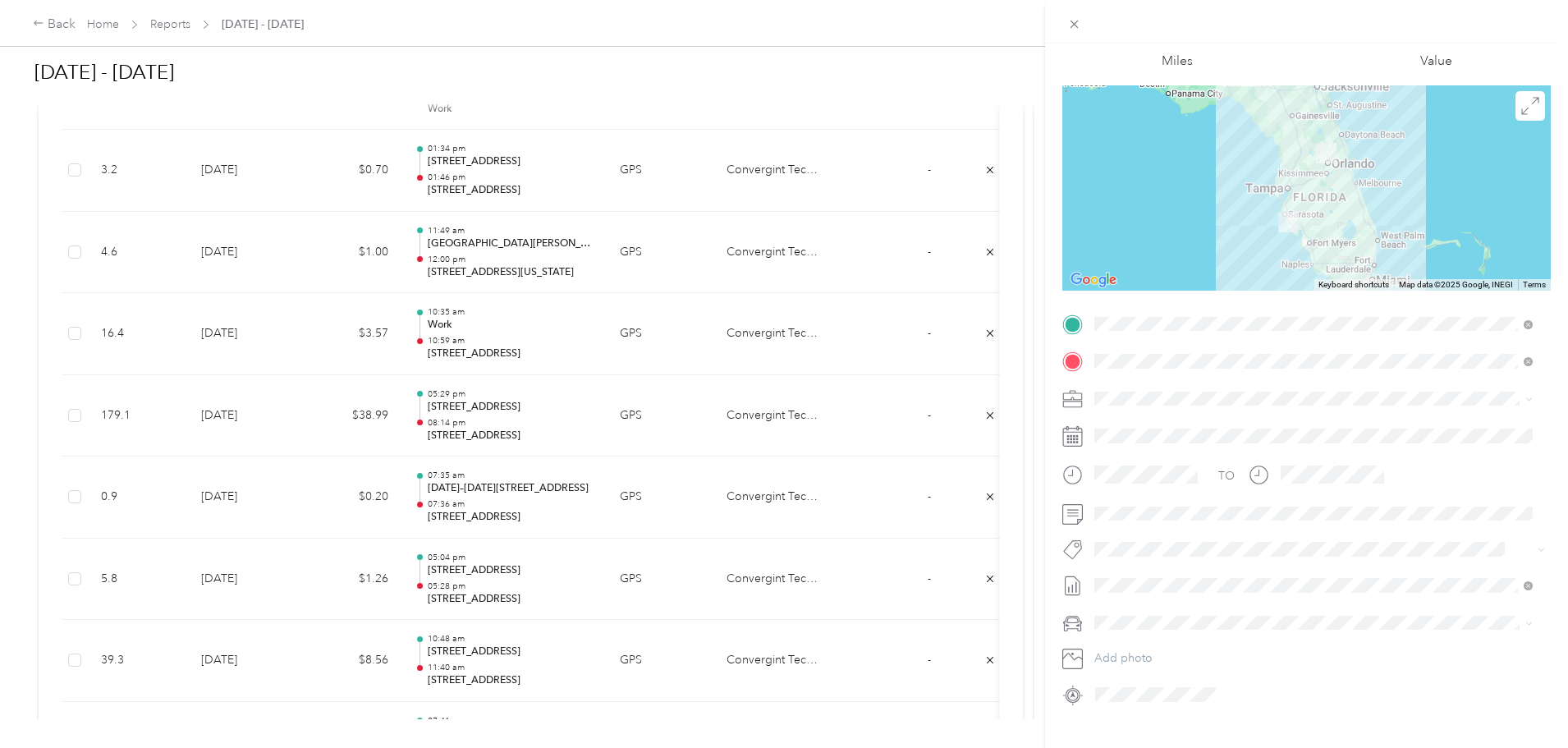
scroll to position [114, 0]
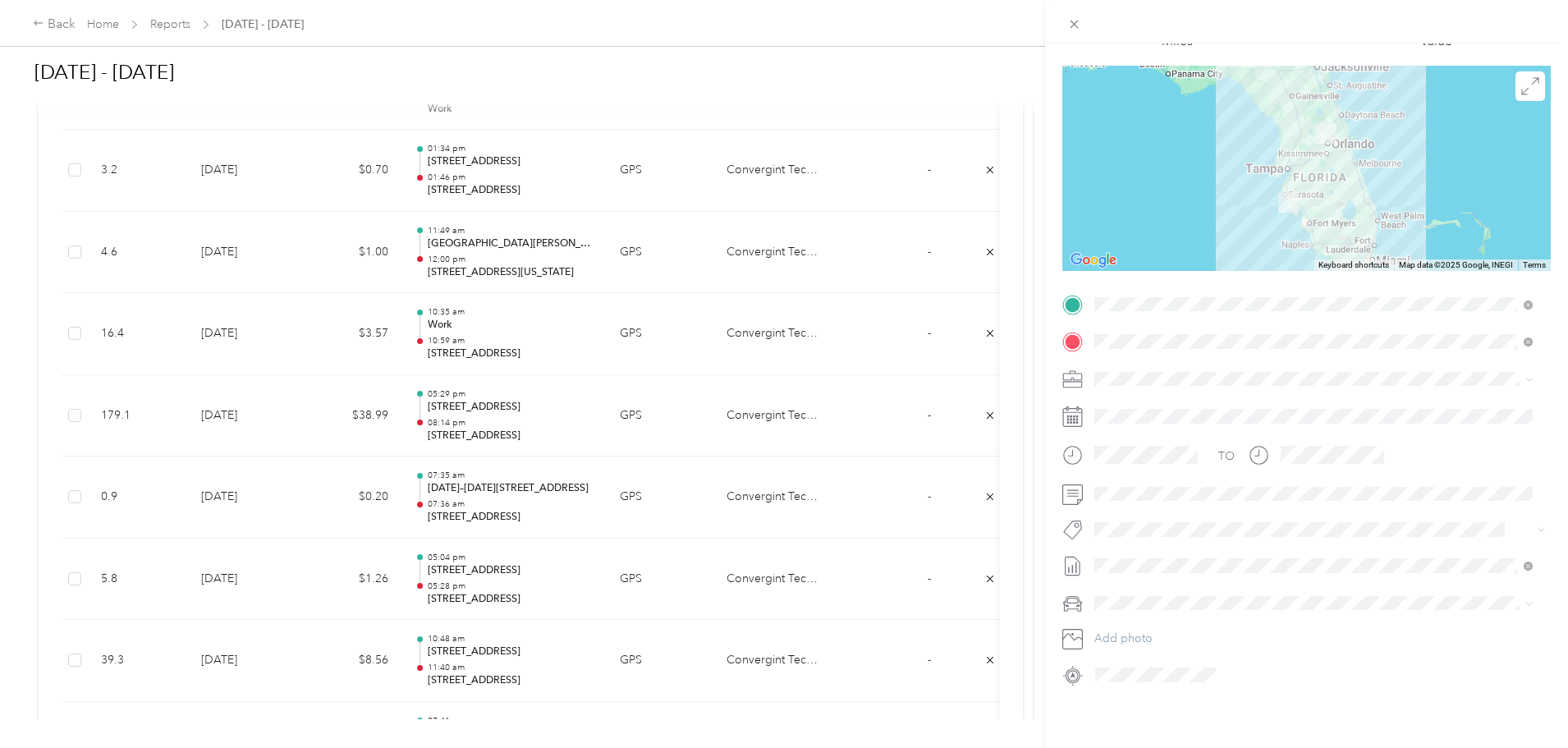
click at [126, 197] on div "Trip details Save This trip cannot be edited because it is either under review,…" at bounding box center [784, 374] width 1568 height 748
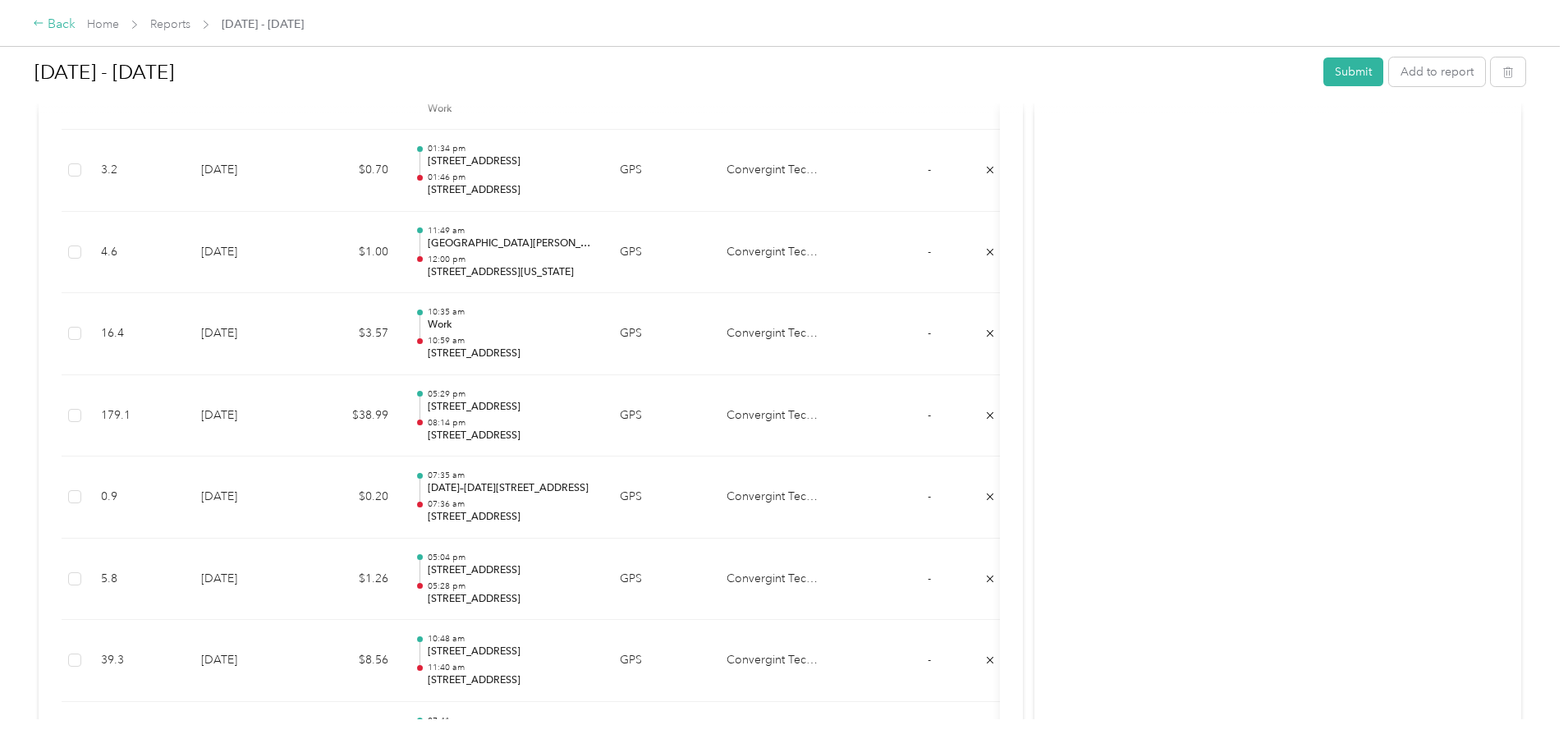
click at [76, 29] on div "Back" at bounding box center [55, 25] width 43 height 20
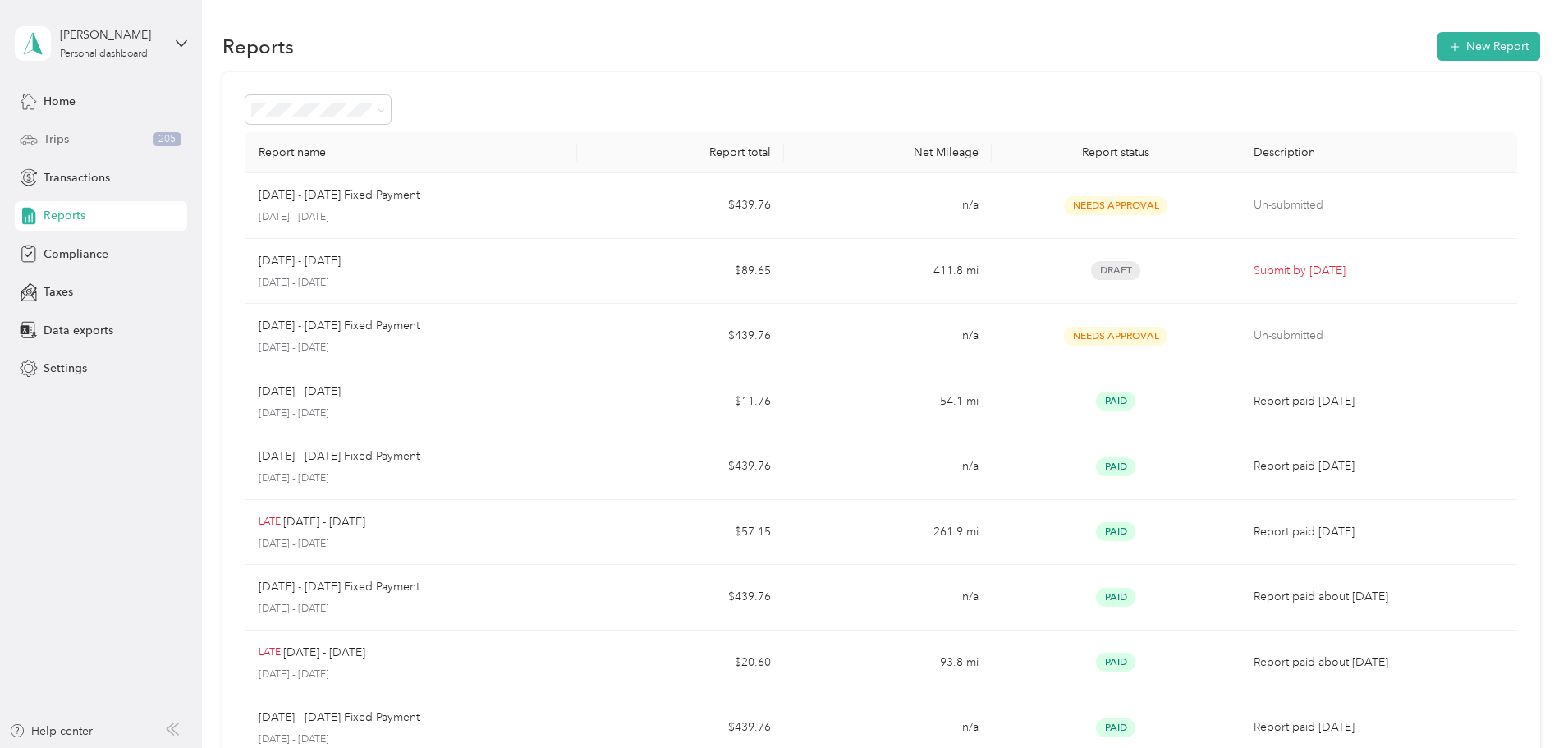
click at [109, 150] on div "Trips 205" at bounding box center [101, 139] width 172 height 29
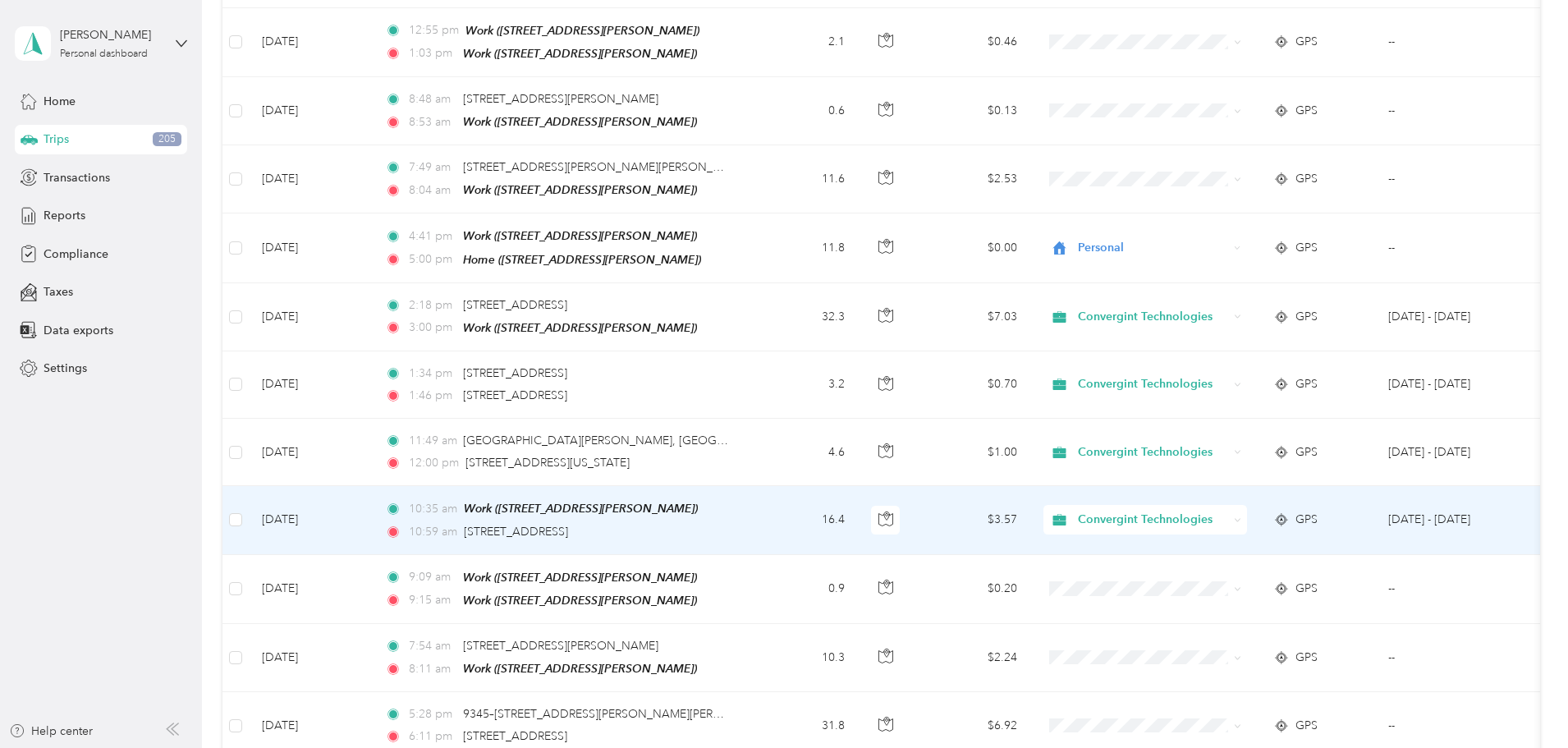
scroll to position [1478, 0]
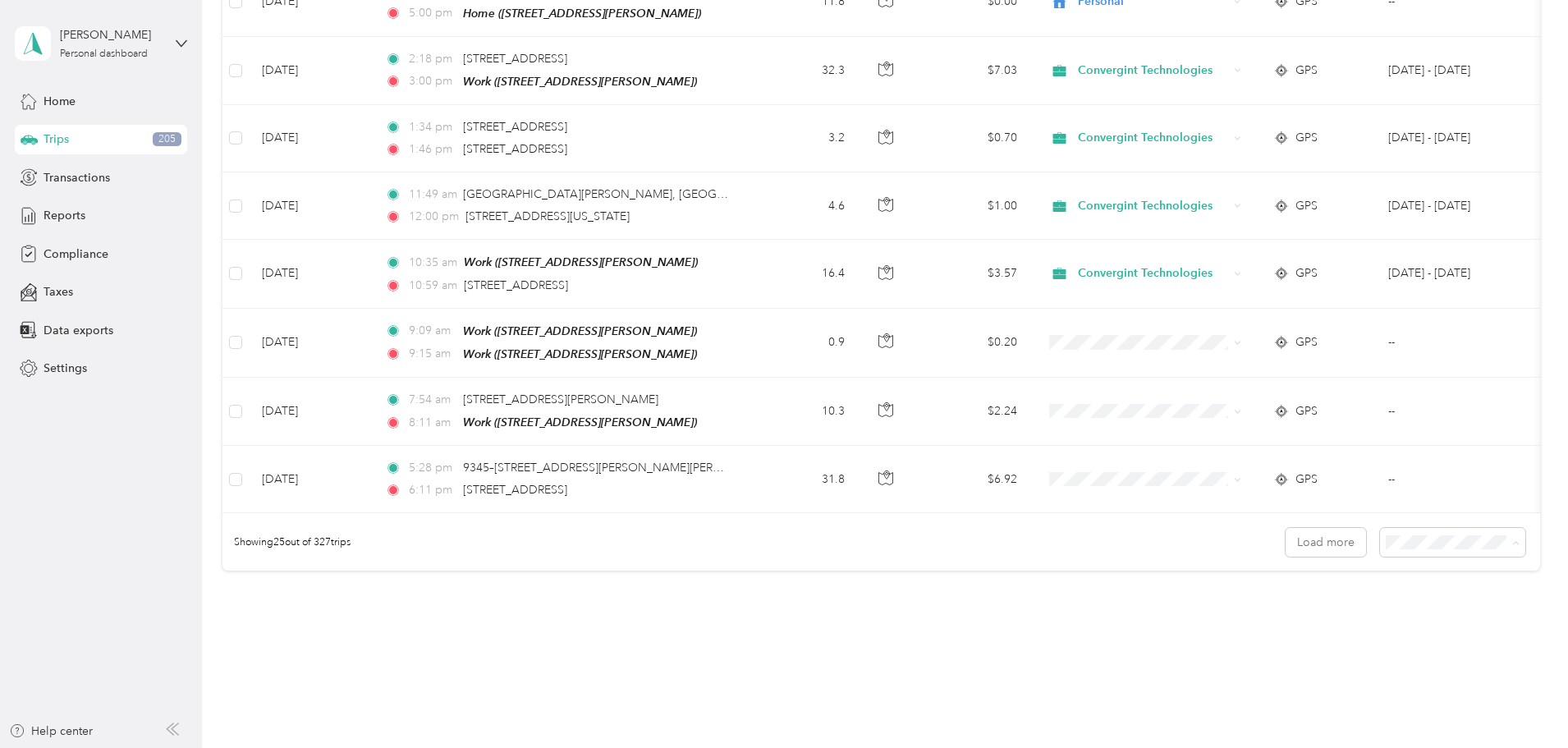
click at [1323, 618] on div "100 per load" at bounding box center [1338, 616] width 122 height 17
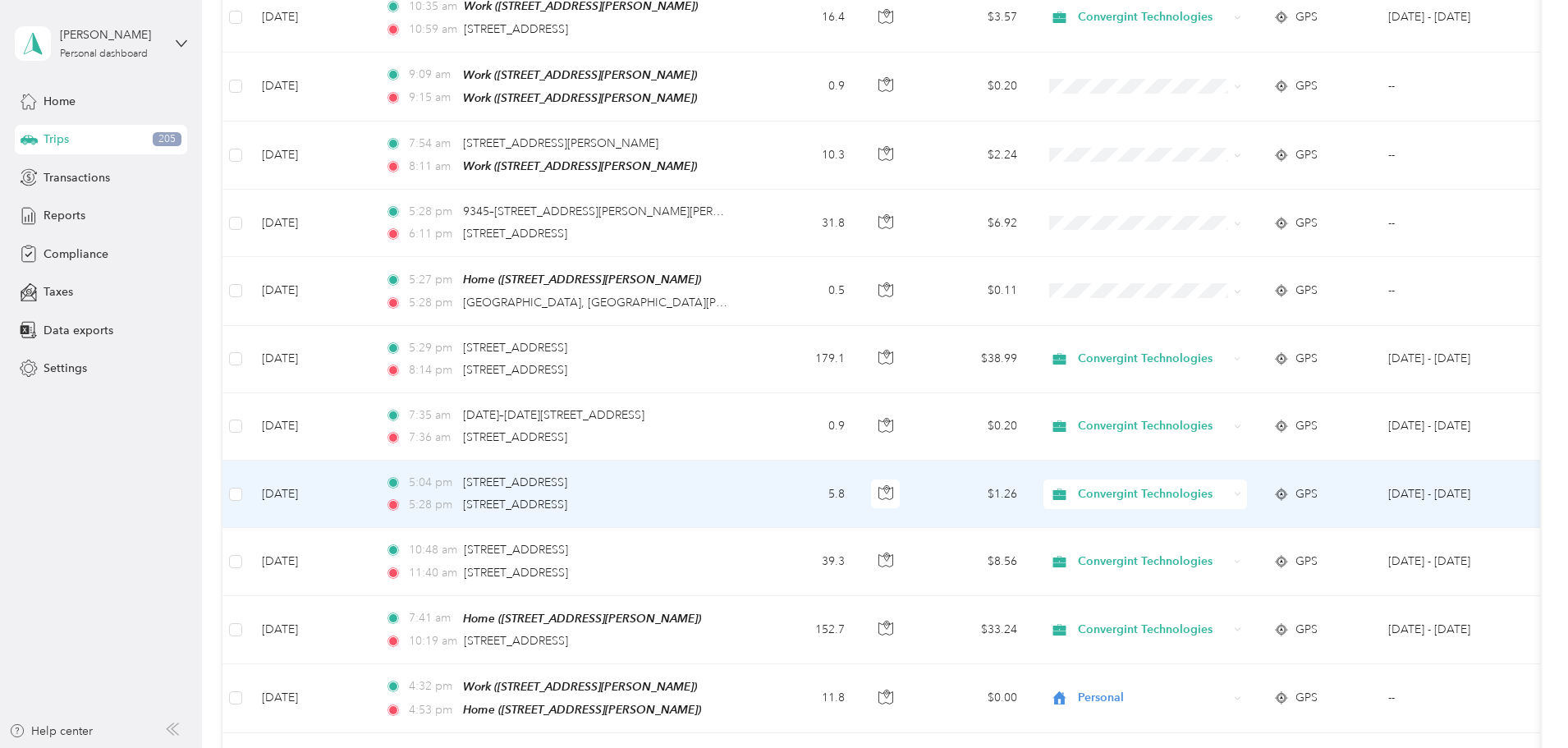
scroll to position [1888, 0]
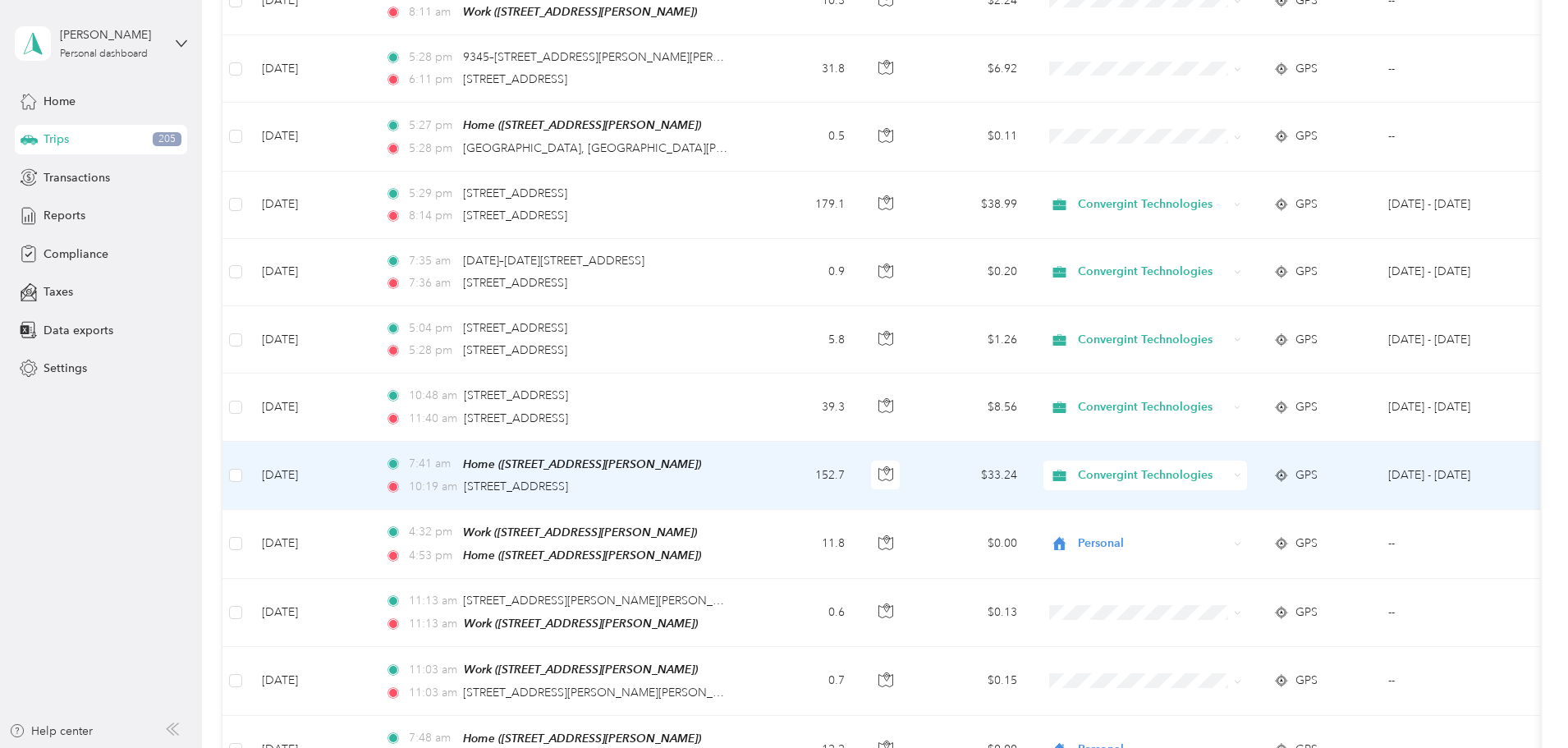
click at [750, 459] on td "7:41 am Home ([STREET_ADDRESS][PERSON_NAME]) 10:19 am [STREET_ADDRESS]" at bounding box center [560, 475] width 378 height 68
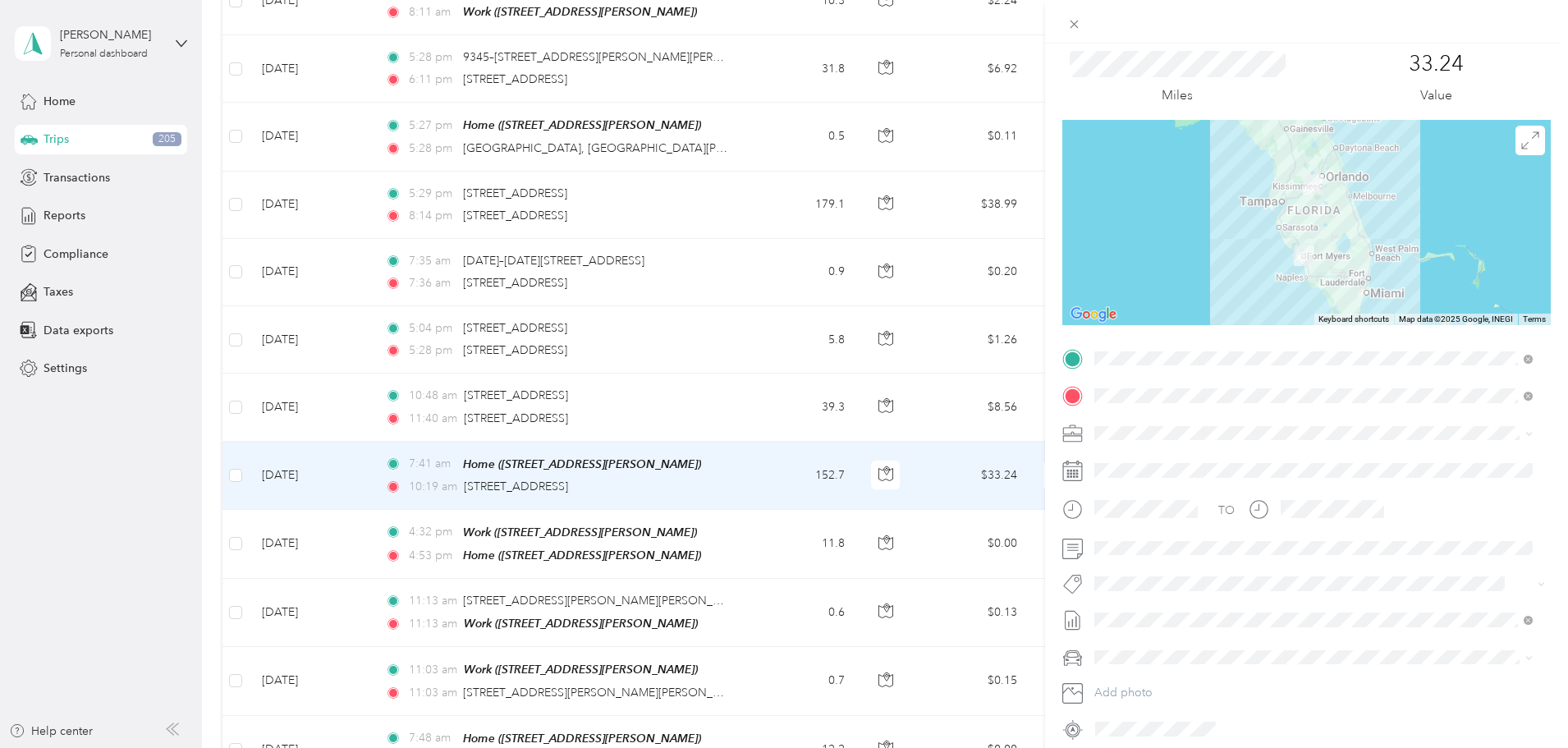
scroll to position [114, 0]
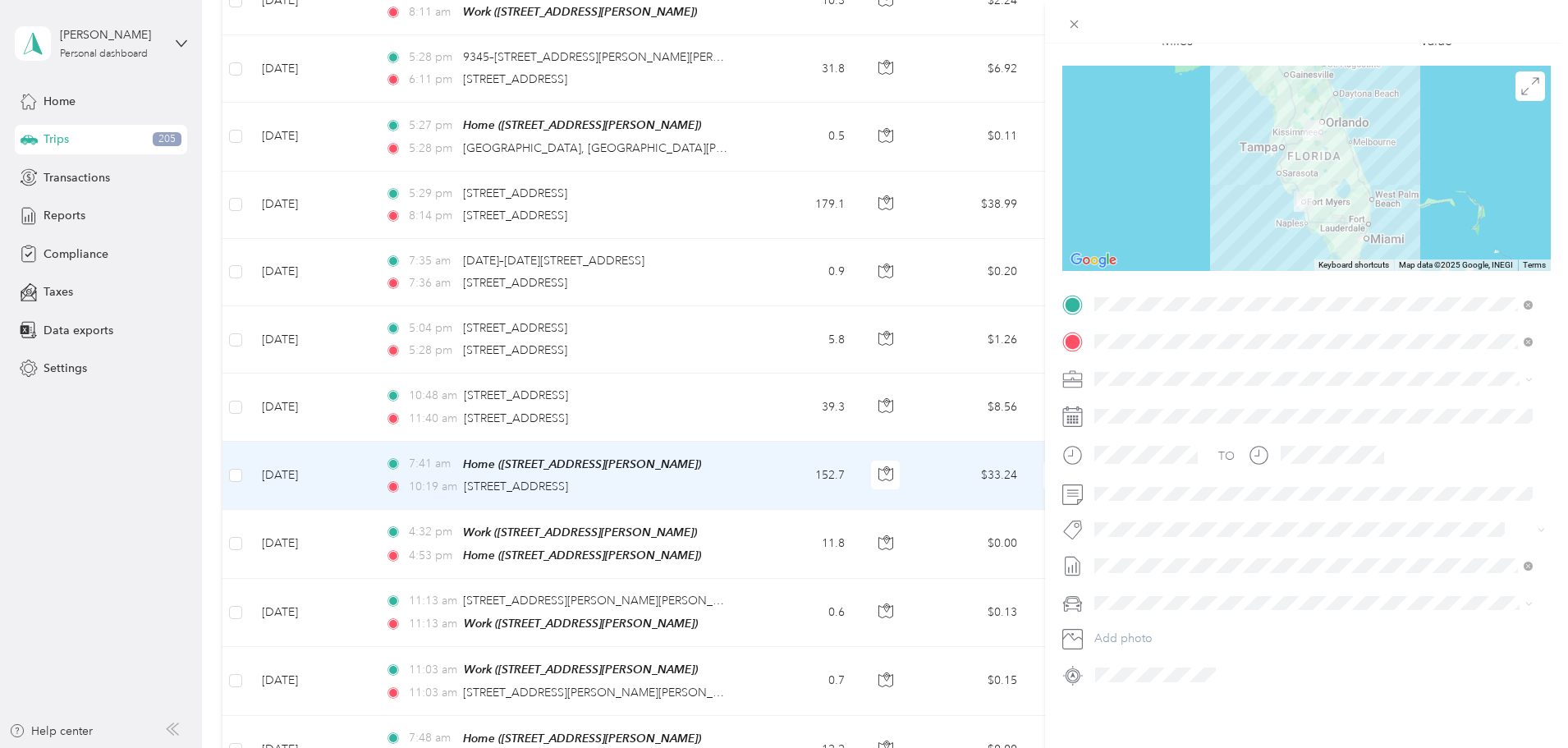
drag, startPoint x: 88, startPoint y: 177, endPoint x: 79, endPoint y: 175, distance: 9.2
click at [88, 177] on div "Trip details Save This trip cannot be edited because it is either under review,…" at bounding box center [784, 374] width 1568 height 748
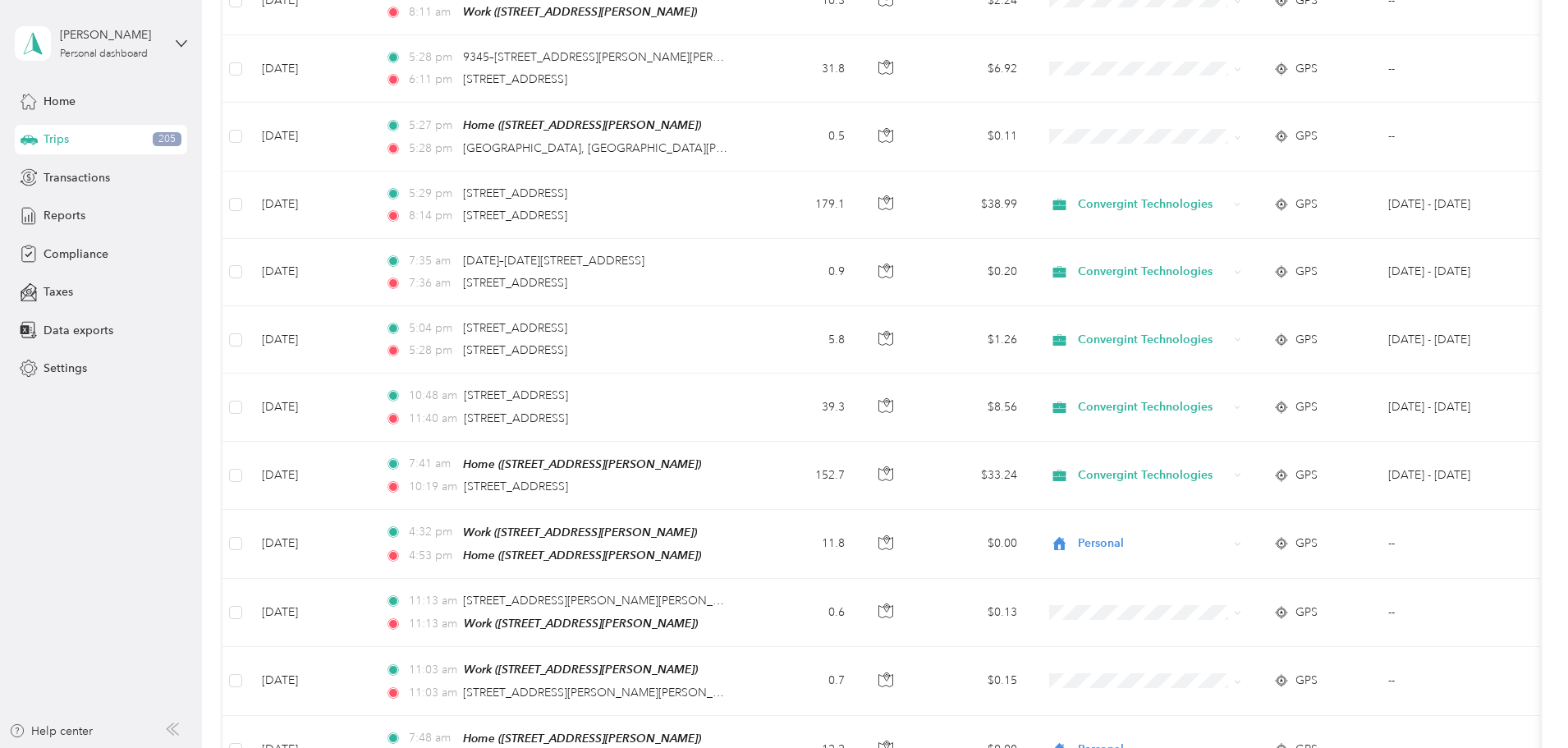
click at [79, 175] on div at bounding box center [784, 374] width 1568 height 748
click at [76, 175] on span "Transactions" at bounding box center [77, 177] width 66 height 17
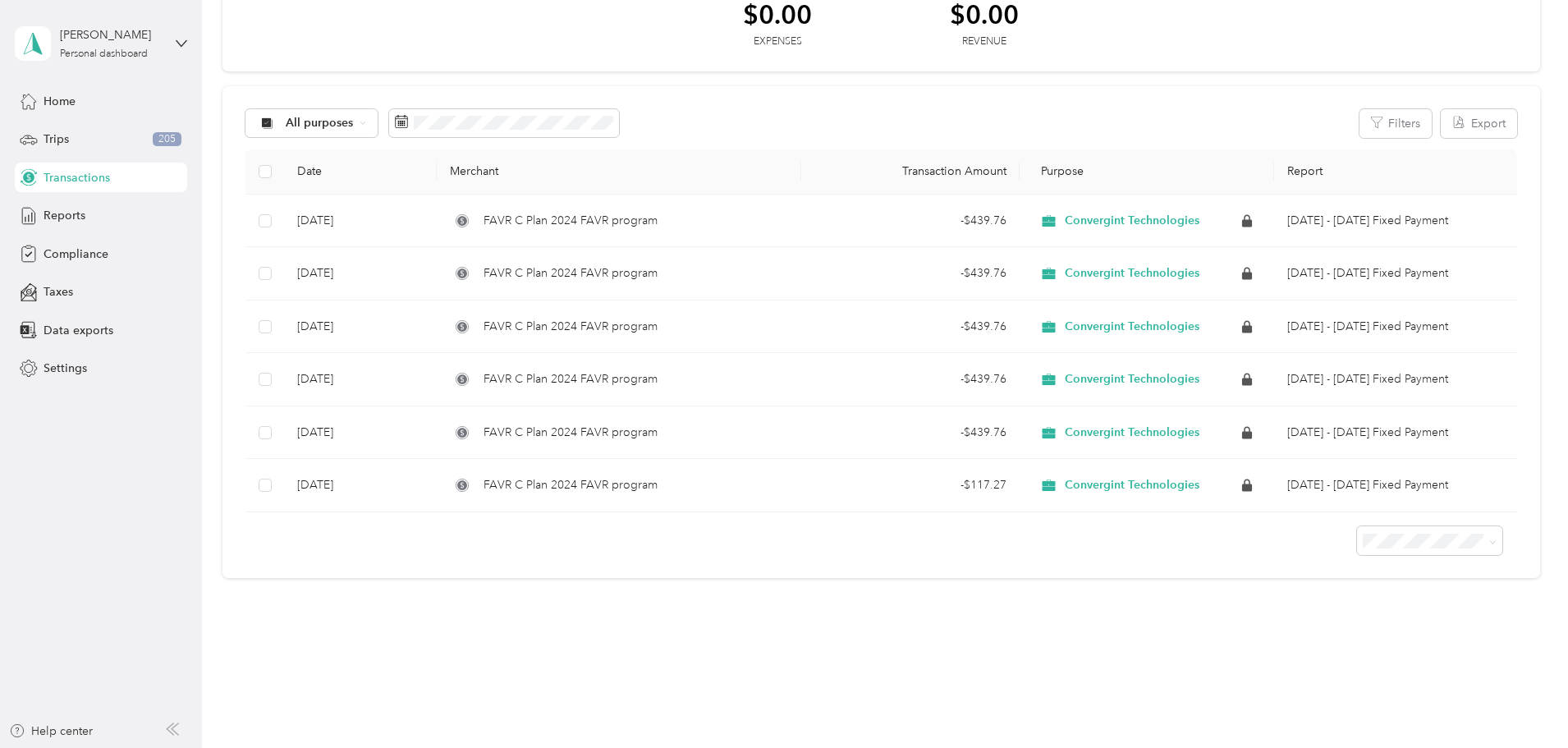
scroll to position [181, 0]
click at [119, 216] on div "Reports" at bounding box center [101, 215] width 172 height 29
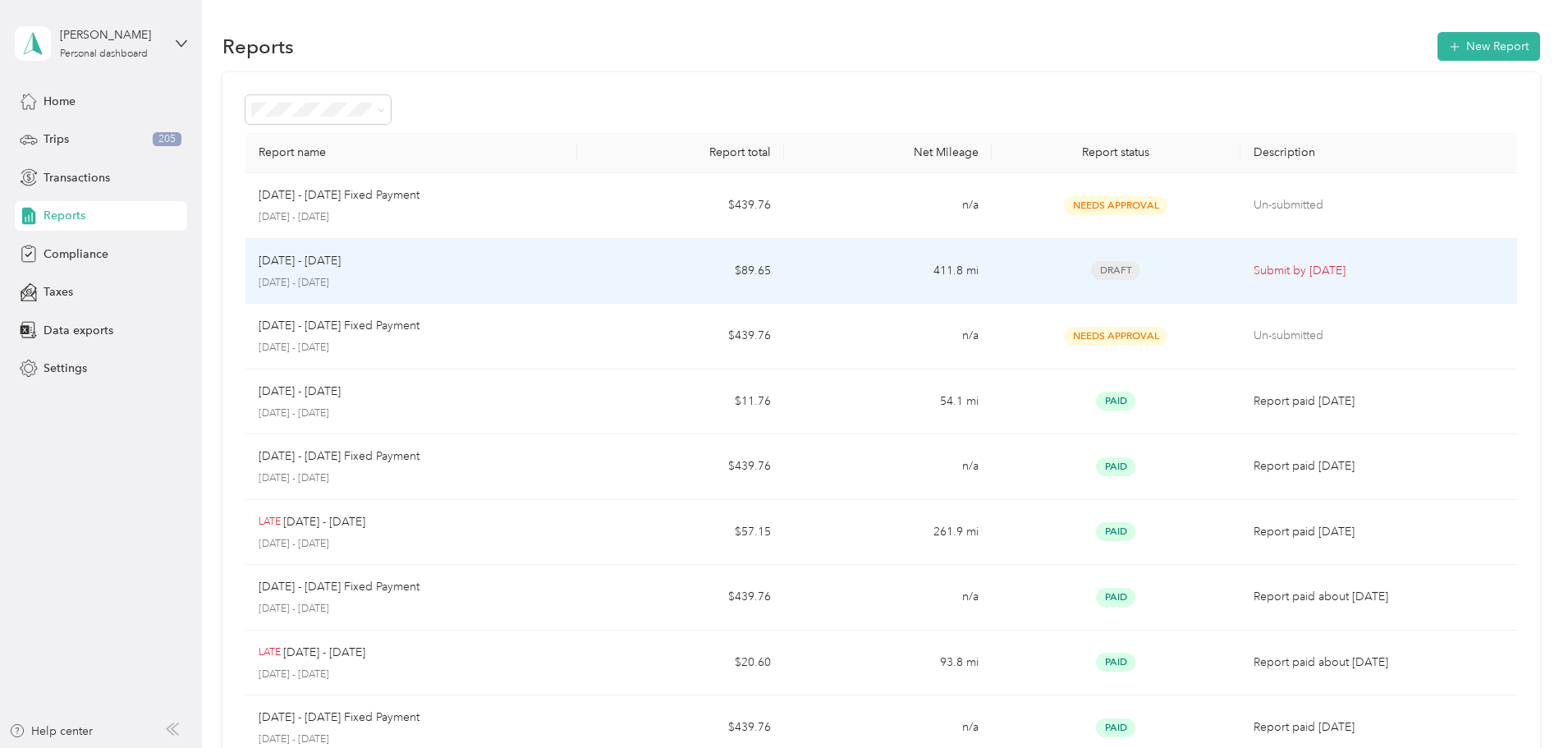
click at [564, 266] on div "[DATE] - [DATE]" at bounding box center [411, 261] width 306 height 18
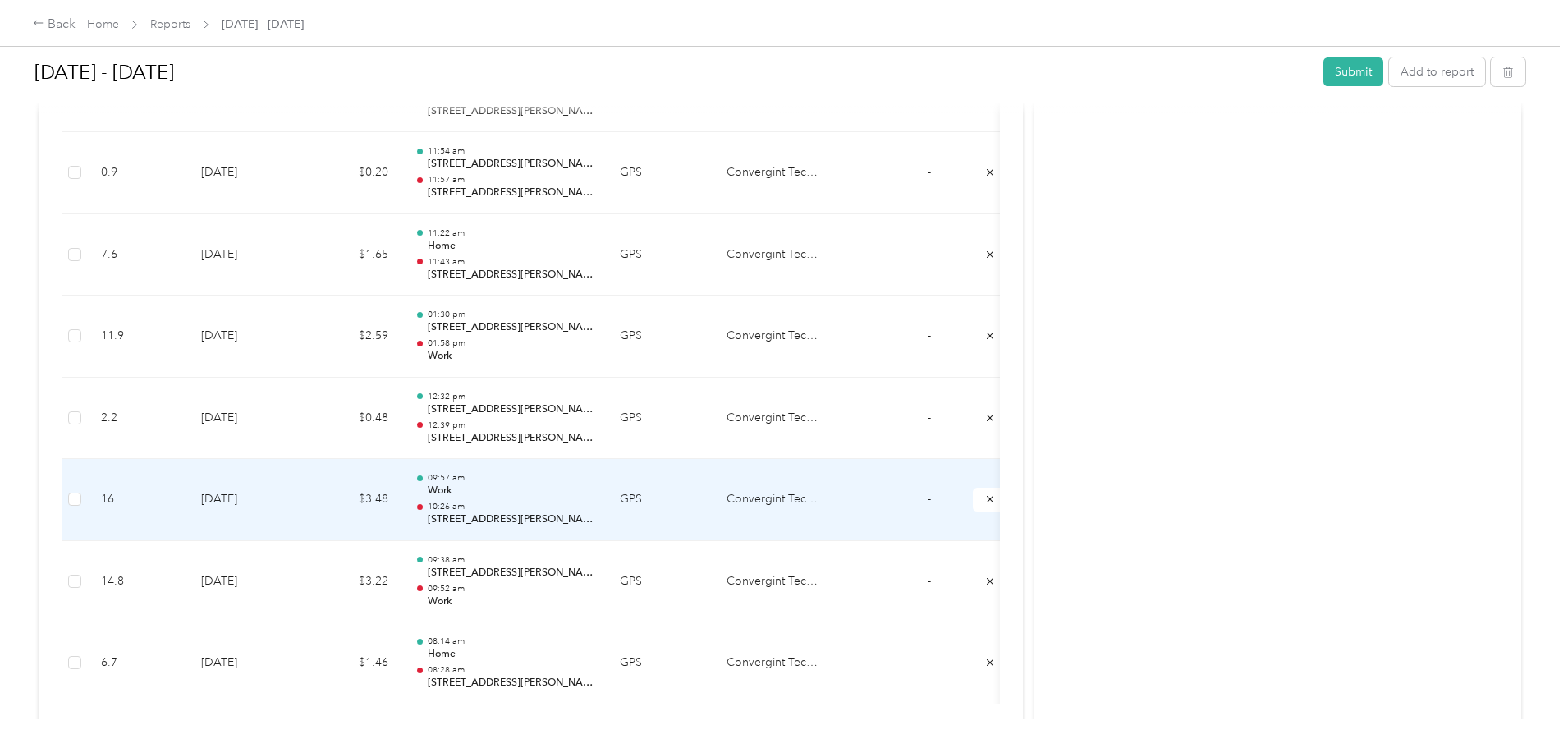
scroll to position [1590, 0]
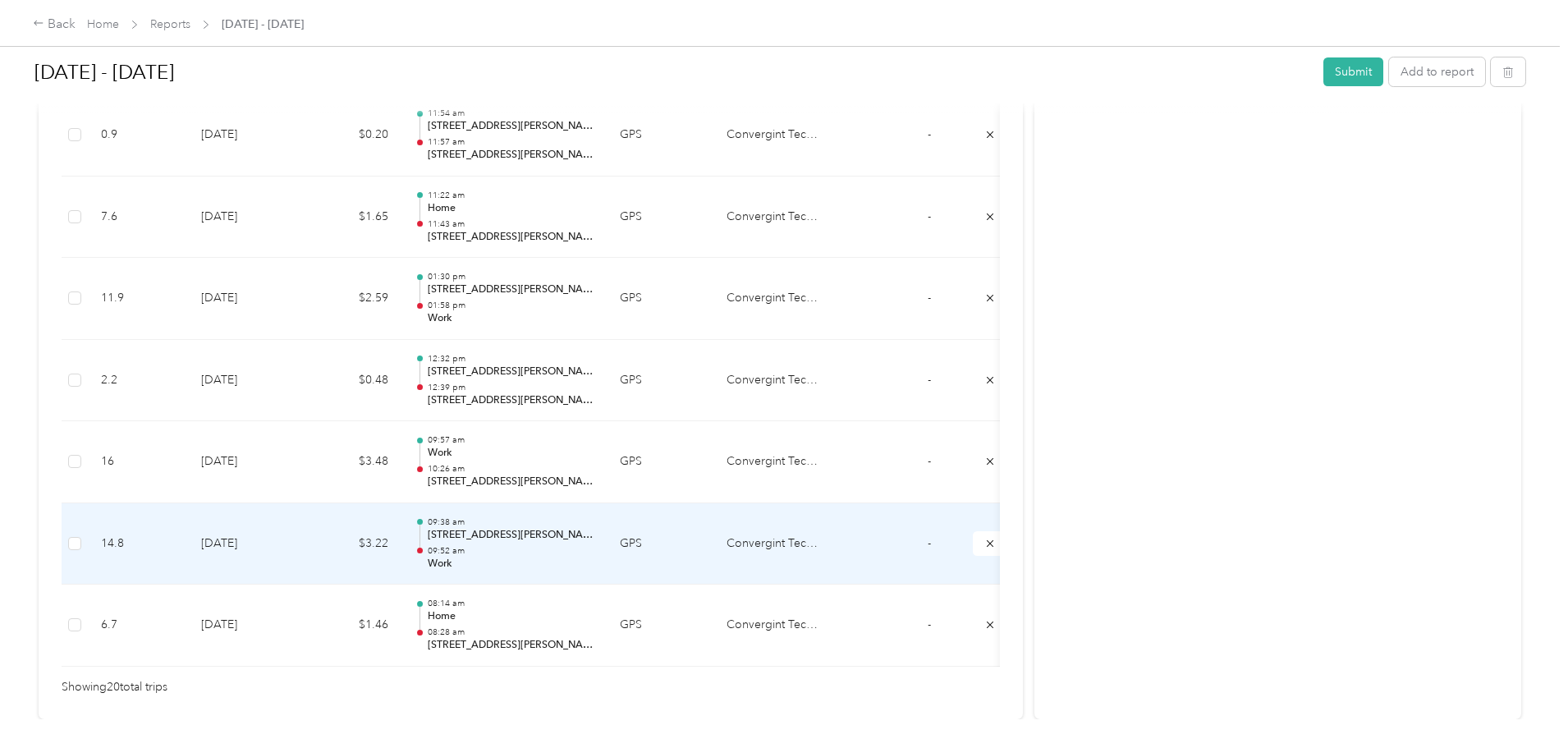
click at [565, 531] on p "[STREET_ADDRESS][PERSON_NAME]" at bounding box center [511, 535] width 166 height 15
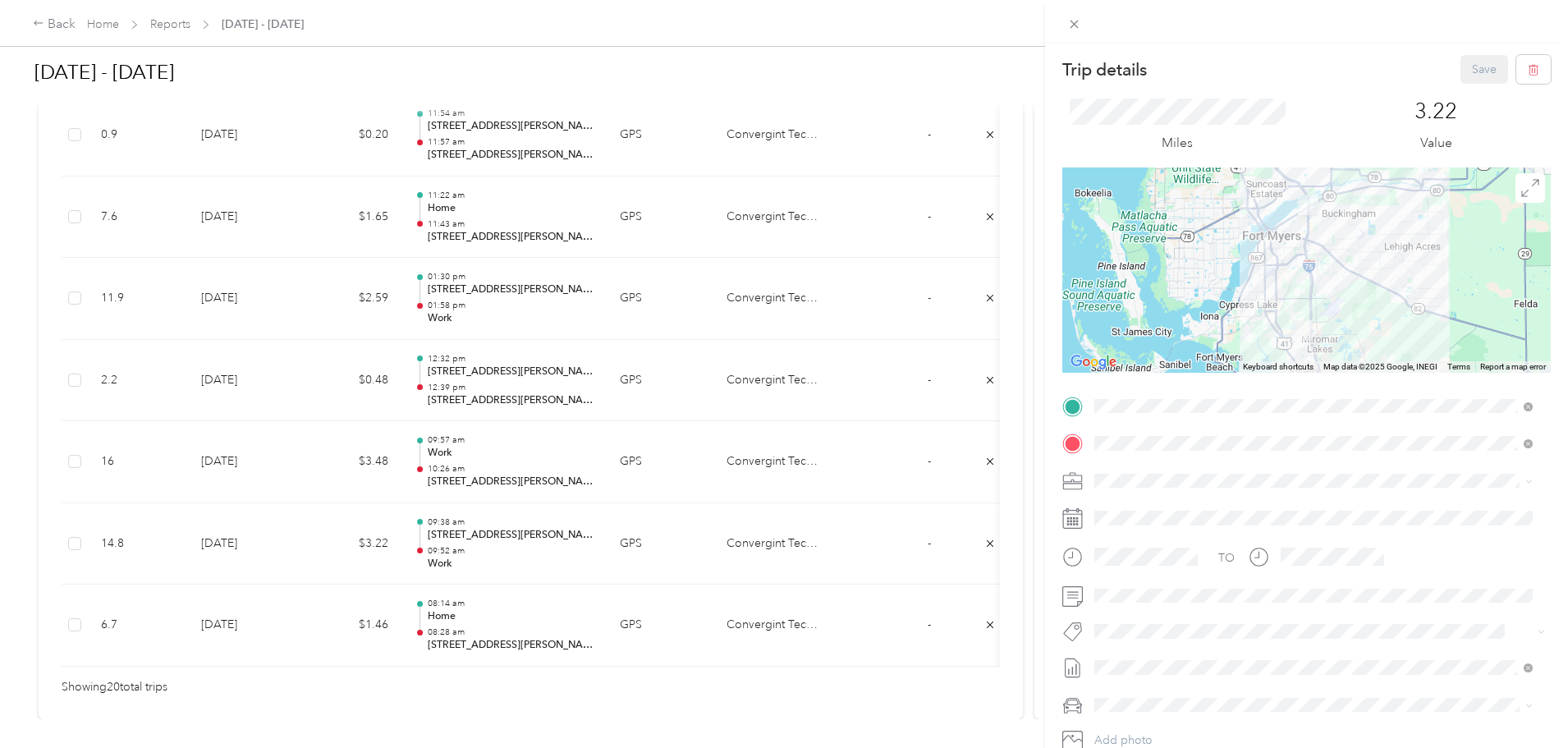
click at [23, 278] on div "Trip details Save This trip cannot be edited because it is either under review,…" at bounding box center [784, 374] width 1568 height 748
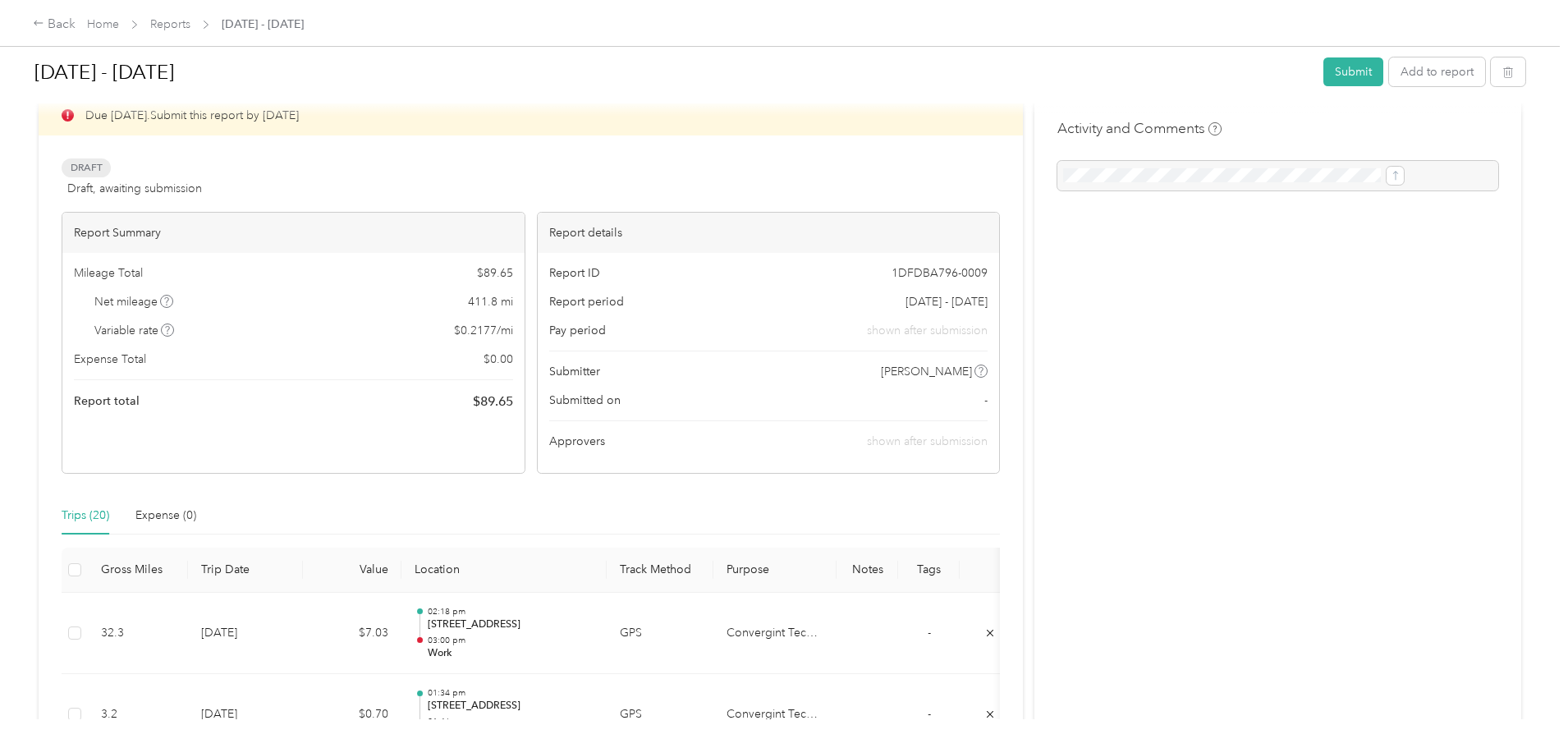
scroll to position [0, 0]
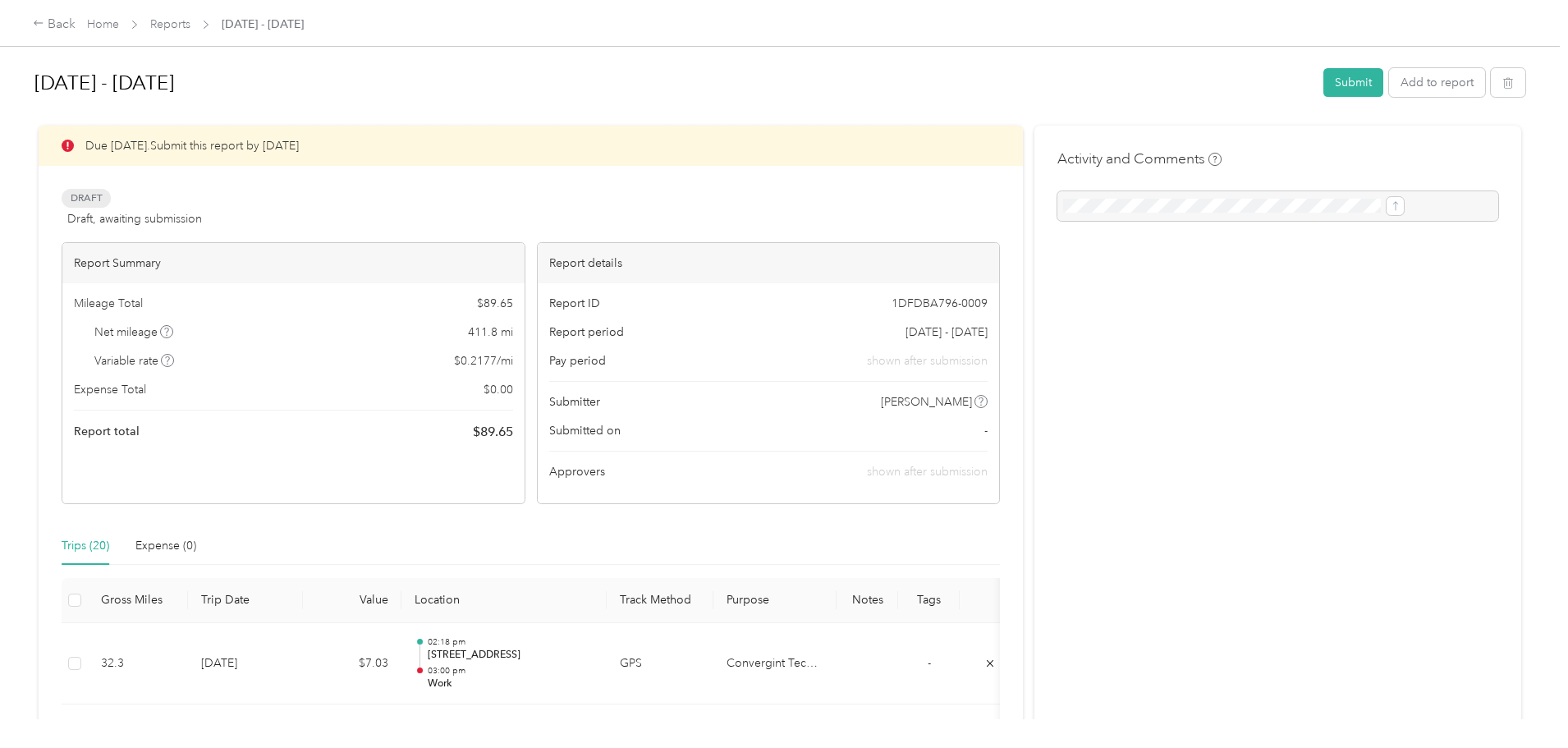
click at [460, 200] on div "Draft Draft, awaiting submission View activity & comments" at bounding box center [531, 208] width 938 height 39
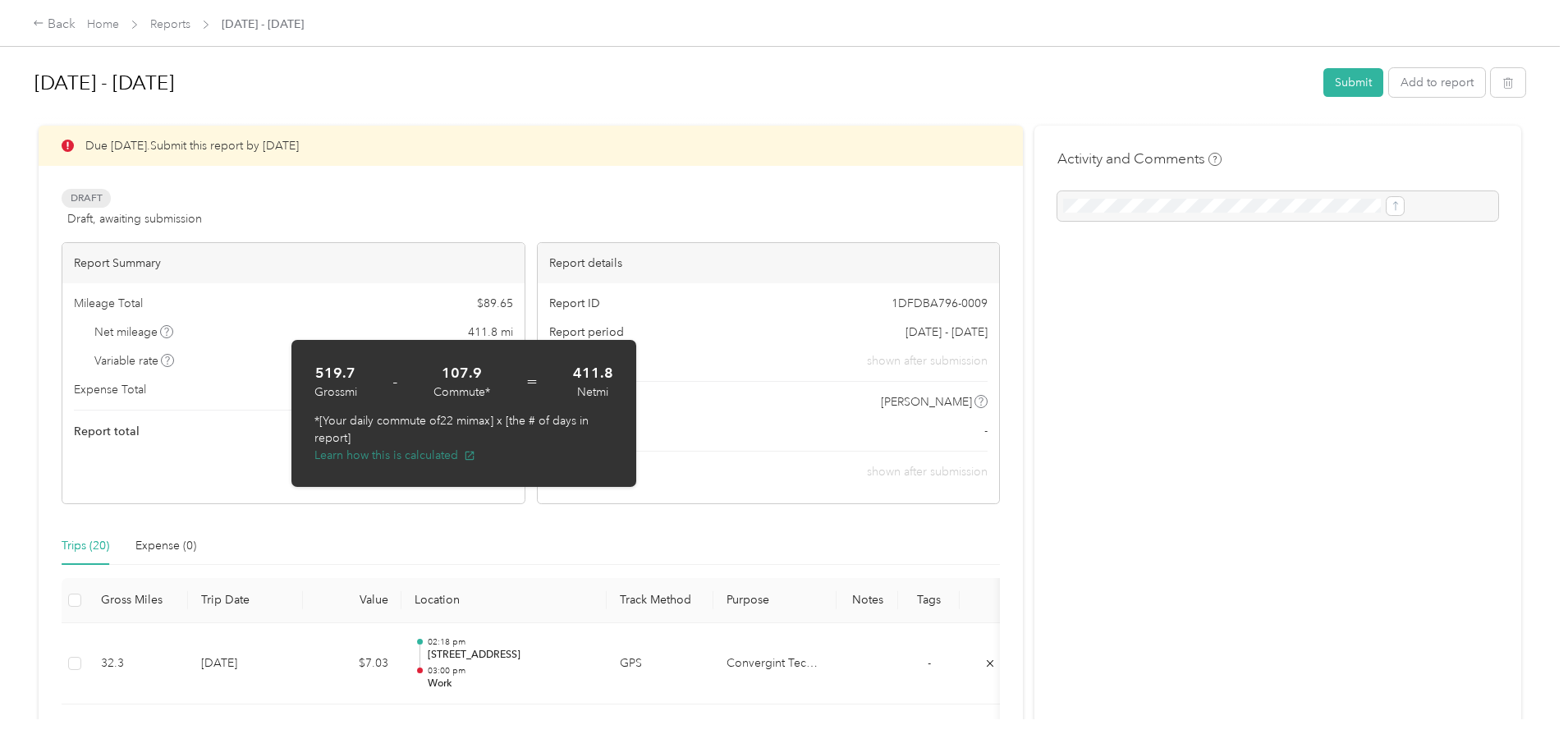
click at [395, 453] on button "Learn how this is calculated" at bounding box center [395, 455] width 161 height 17
